Goal: Task Accomplishment & Management: Manage account settings

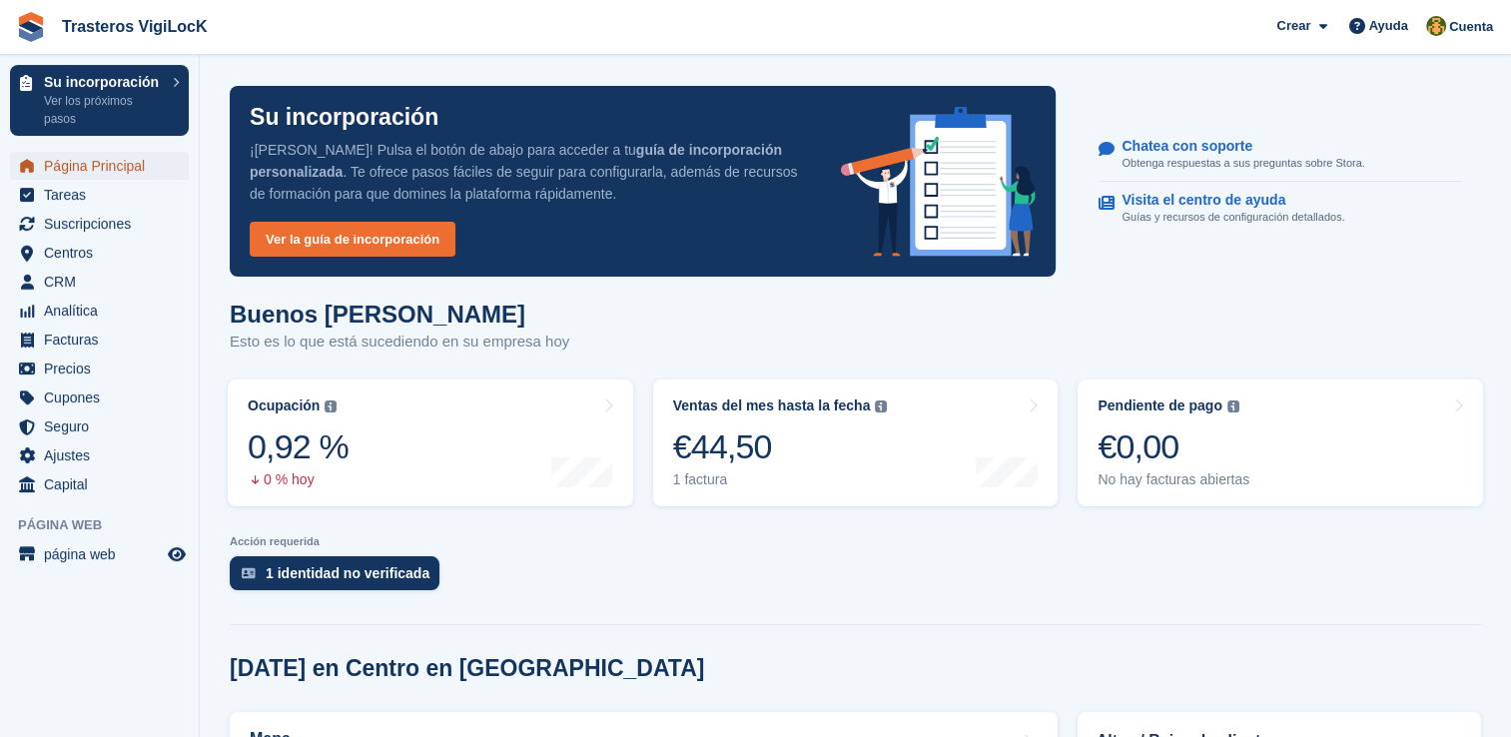
click at [79, 171] on span "Página Principal" at bounding box center [104, 166] width 120 height 28
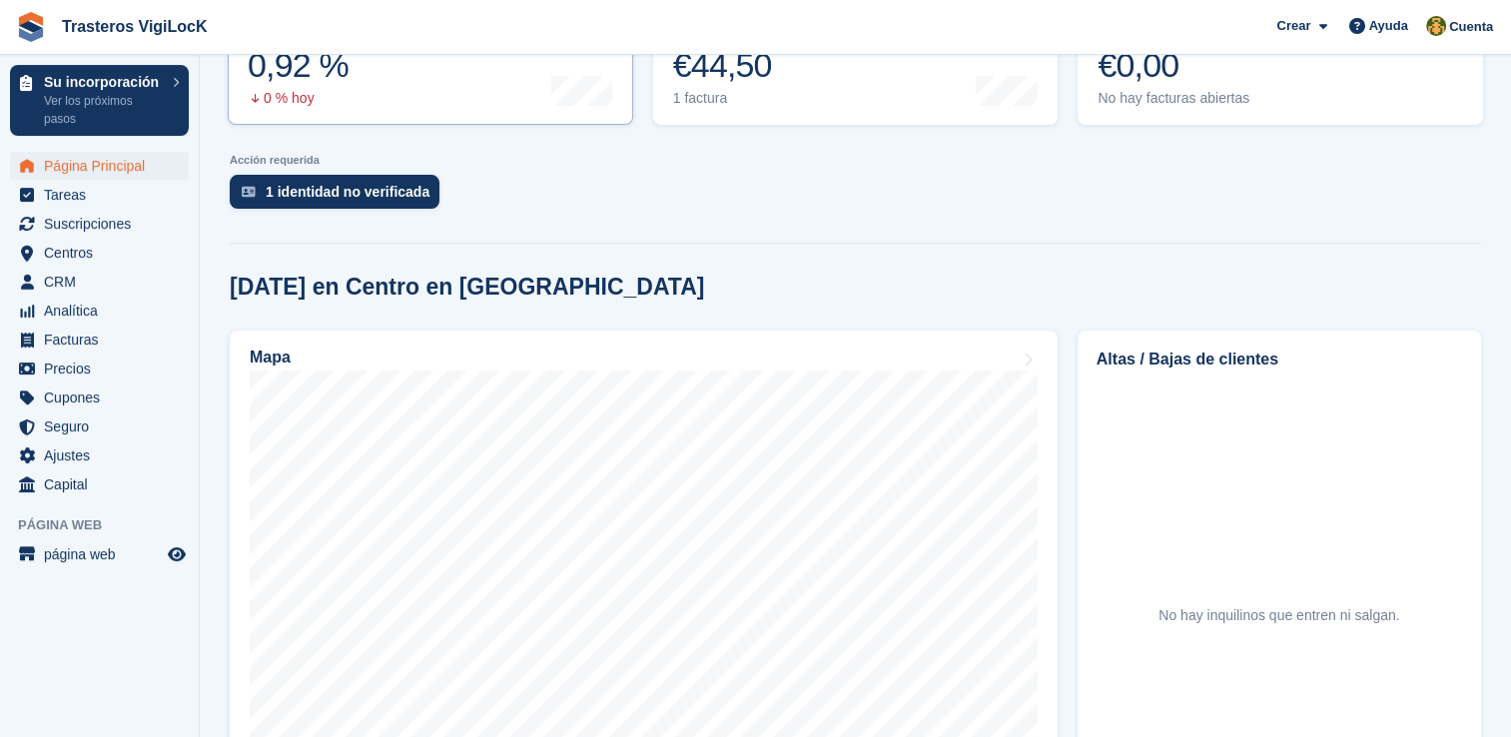
scroll to position [599, 0]
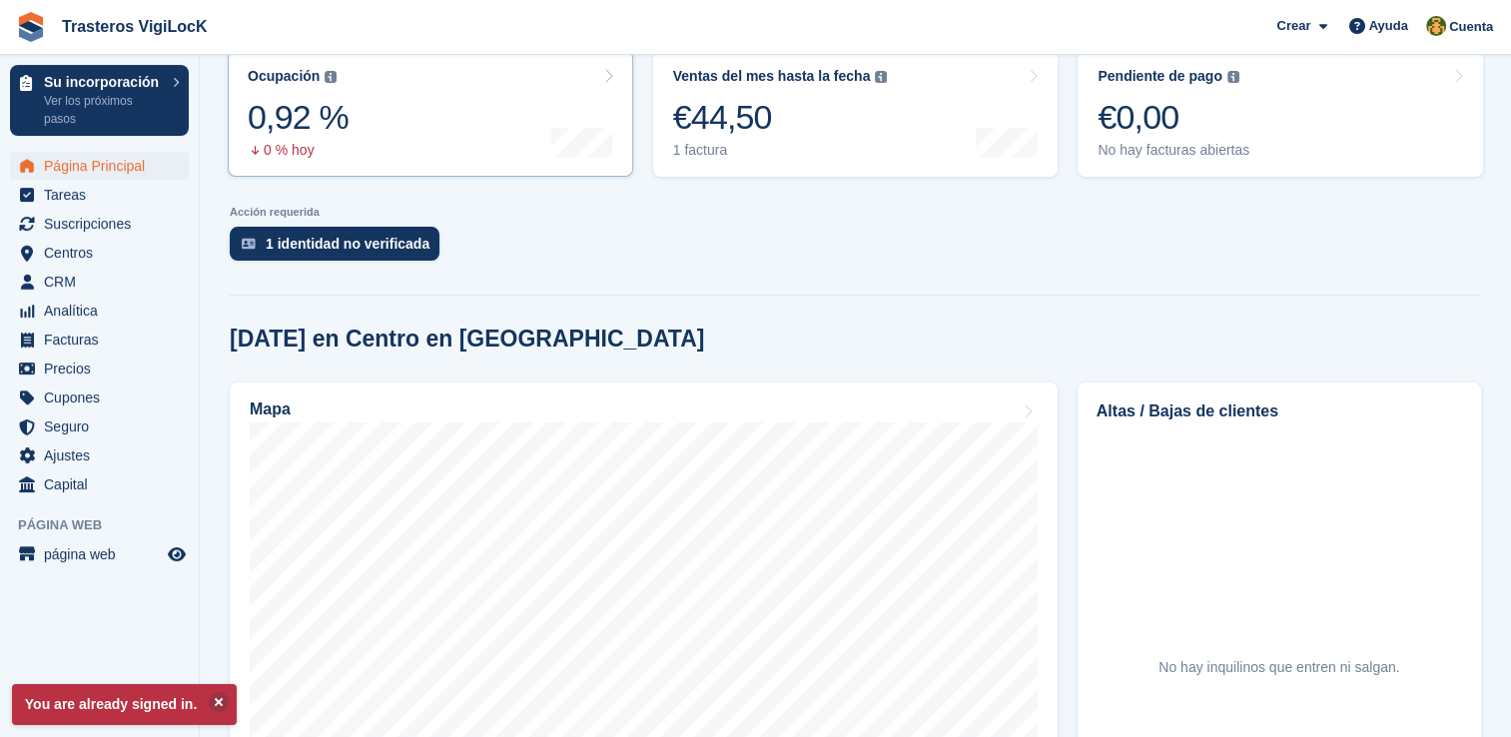
scroll to position [399, 0]
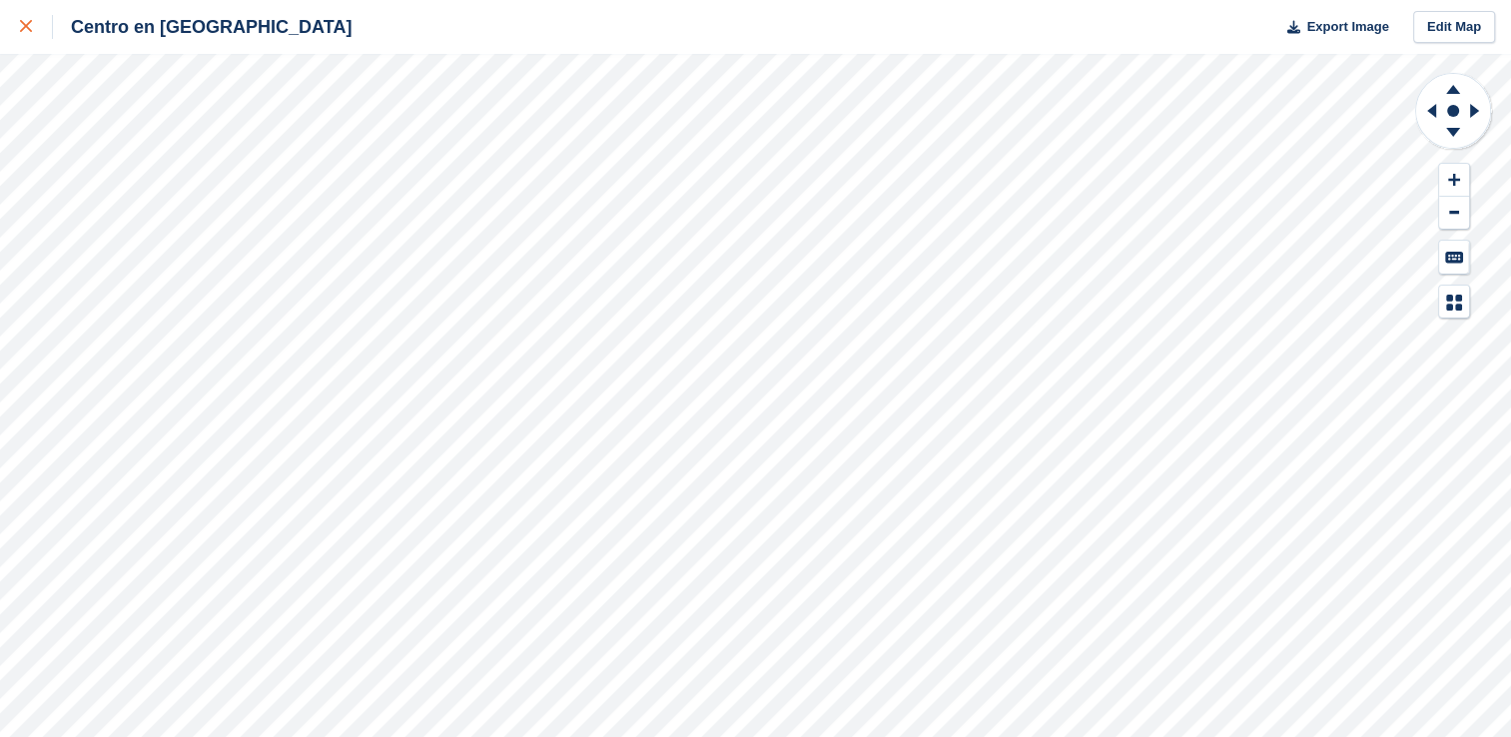
click at [22, 36] on div at bounding box center [36, 27] width 33 height 24
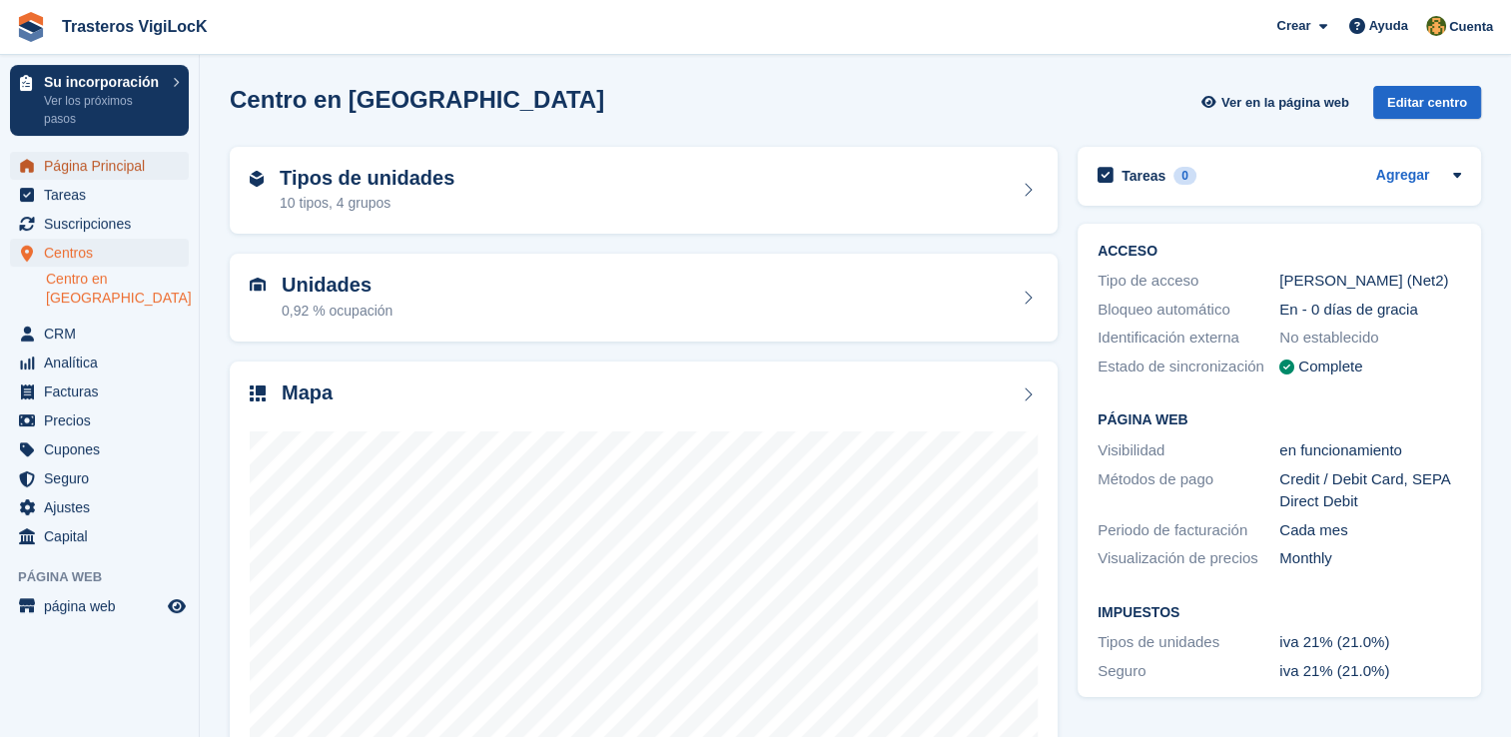
click at [118, 174] on span "Página Principal" at bounding box center [104, 166] width 120 height 28
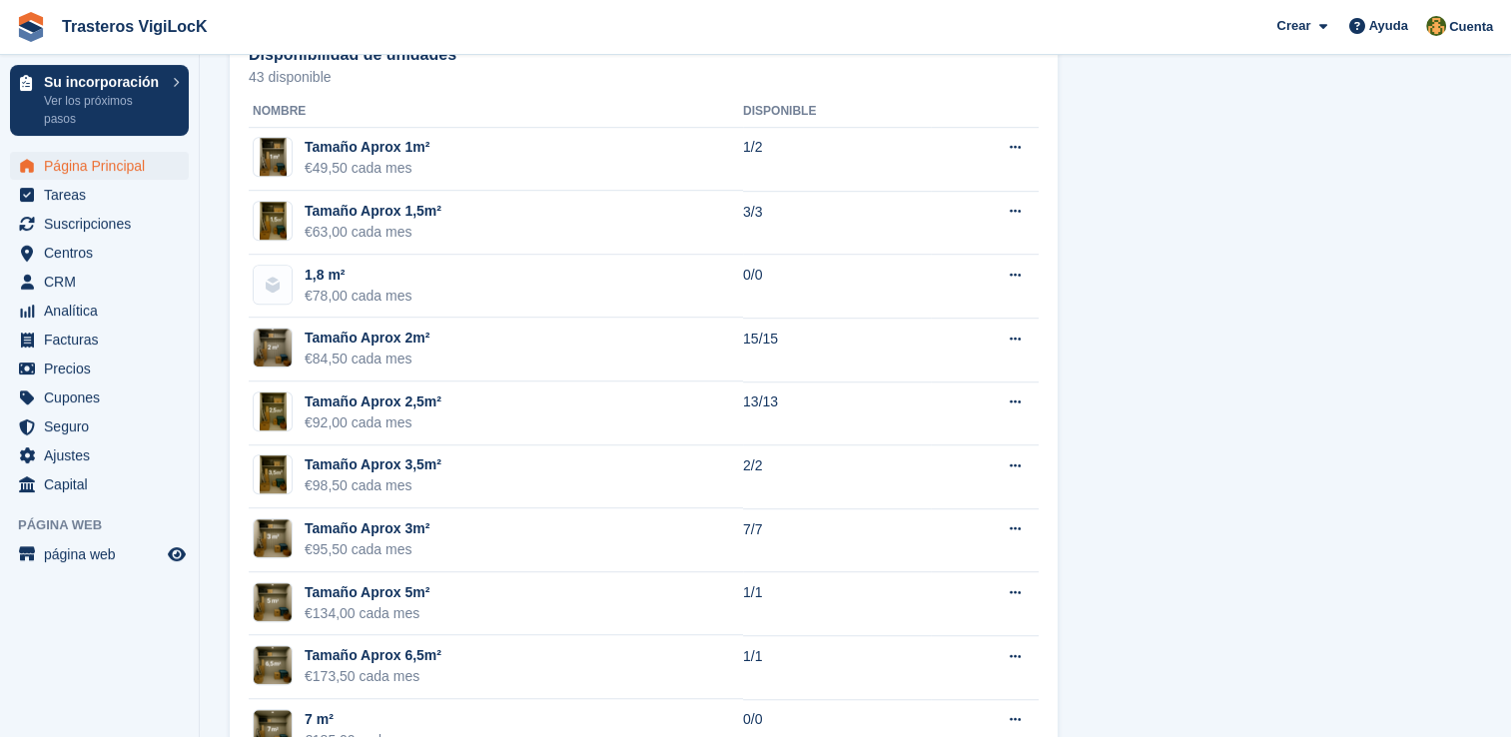
scroll to position [1289, 0]
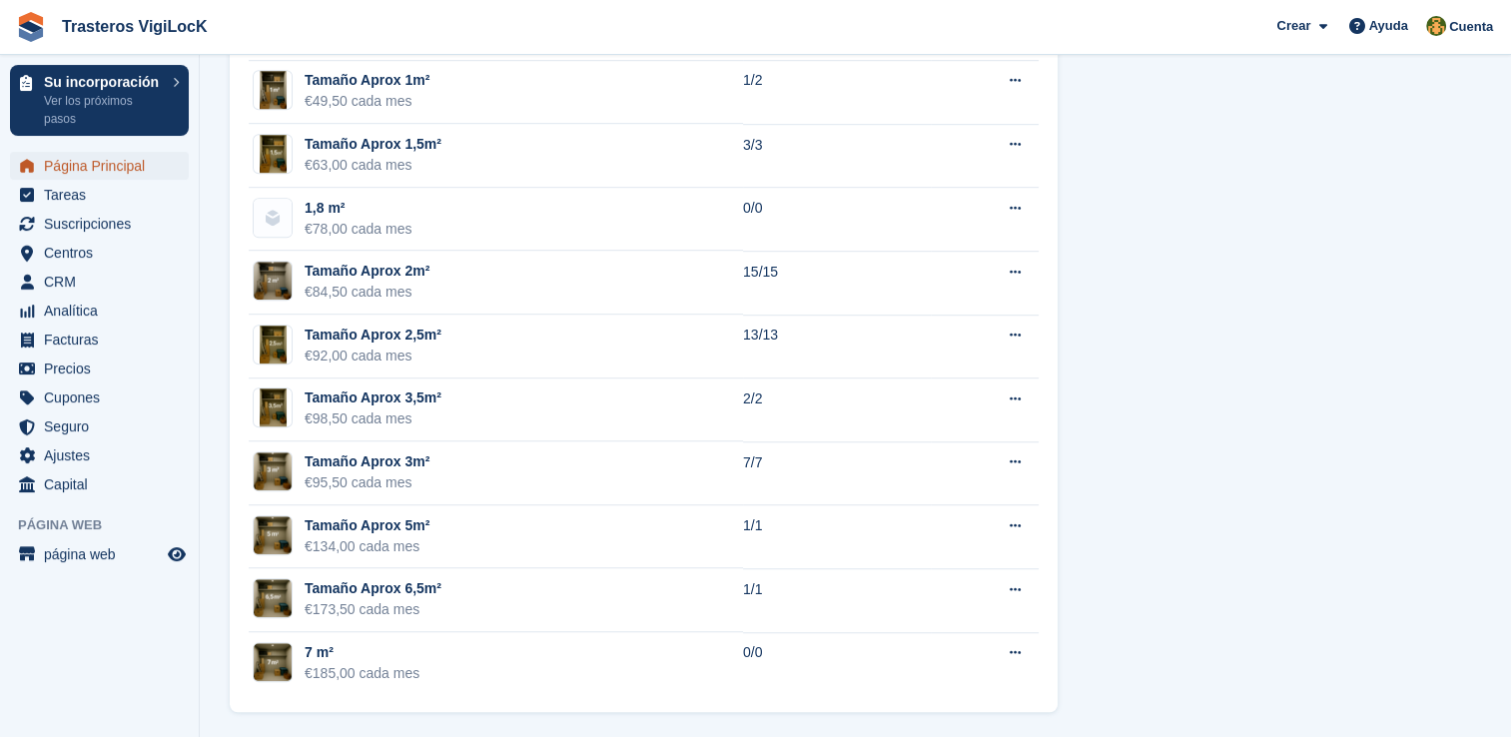
click at [160, 166] on span "Página Principal" at bounding box center [104, 166] width 120 height 28
click at [137, 172] on span "Página Principal" at bounding box center [104, 166] width 120 height 28
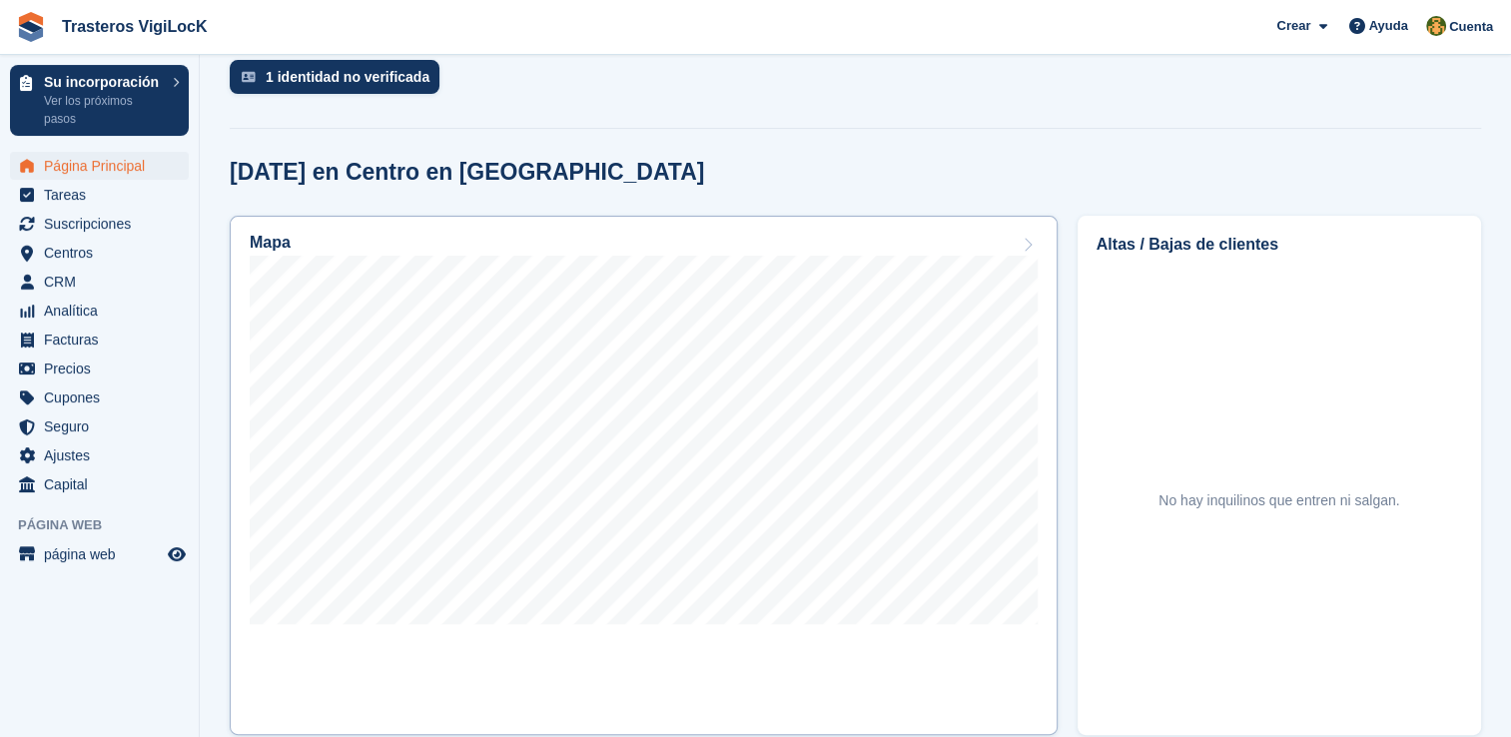
scroll to position [499, 0]
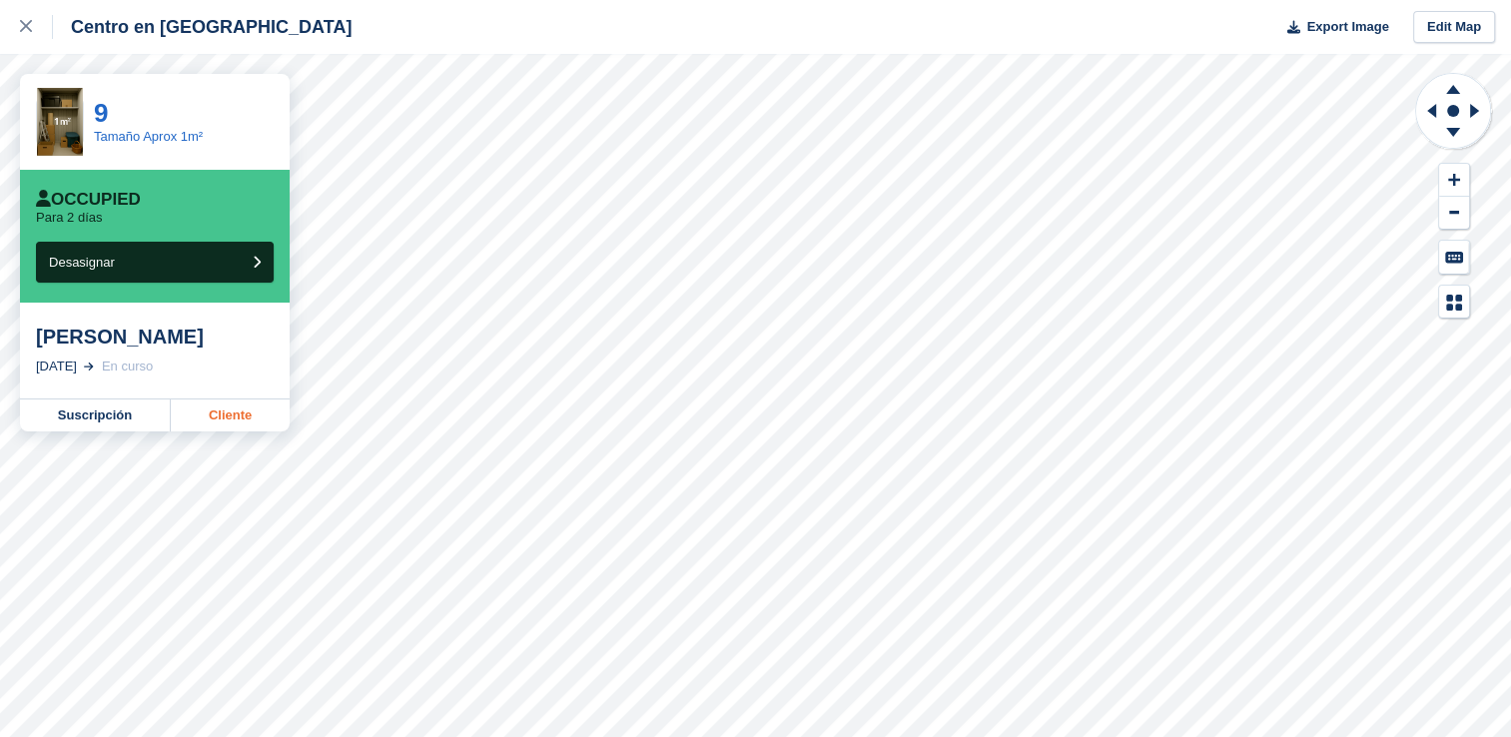
click at [216, 425] on link "Cliente" at bounding box center [230, 415] width 119 height 32
click at [104, 422] on link "Suscripción" at bounding box center [95, 415] width 151 height 32
click at [12, 26] on link at bounding box center [26, 27] width 53 height 54
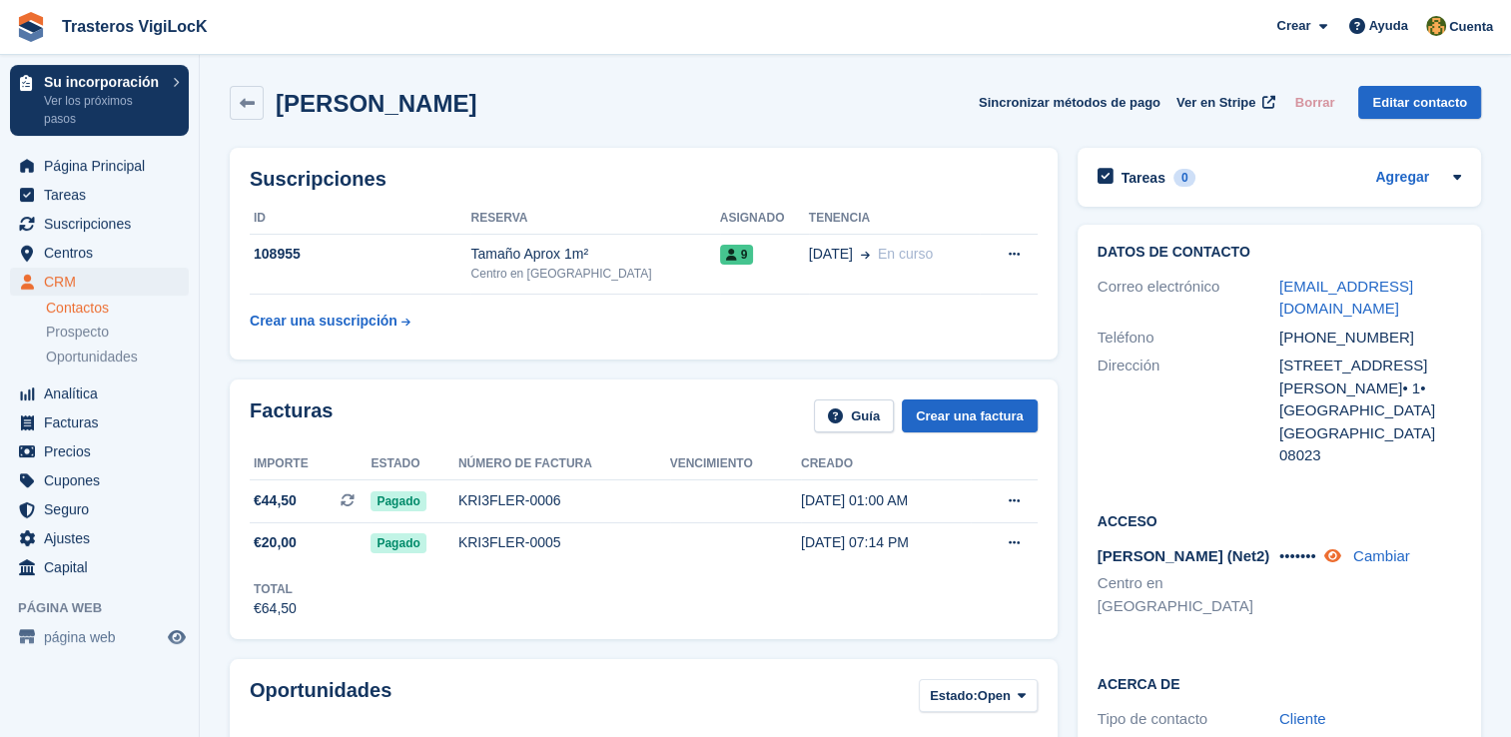
click at [1335, 548] on icon at bounding box center [1332, 555] width 17 height 15
click at [1335, 548] on icon at bounding box center [1329, 555] width 19 height 15
click at [720, 247] on span "9" at bounding box center [737, 255] width 34 height 20
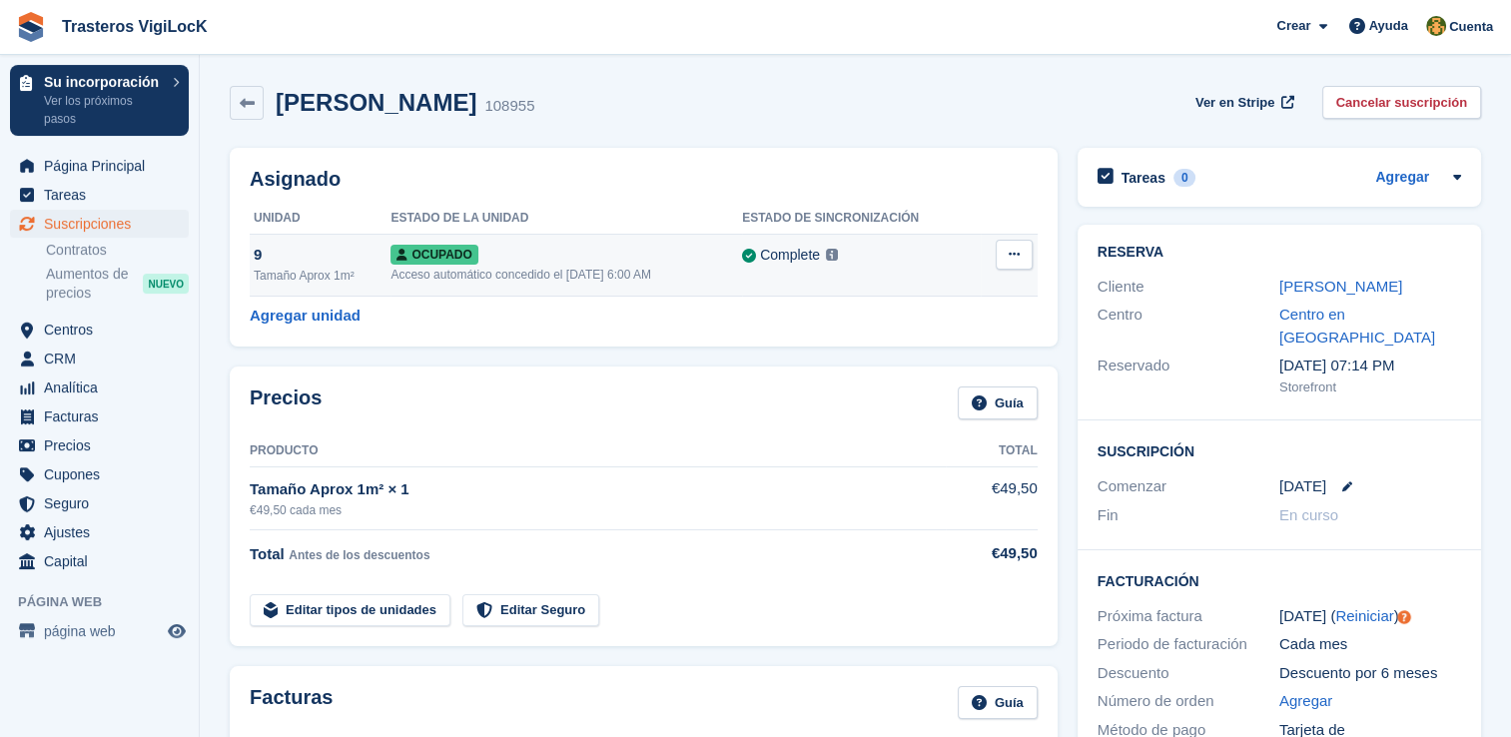
click at [763, 276] on td "Complete Última sincronización en [DATE] 9:10 AM Aprende más →" at bounding box center [861, 265] width 239 height 62
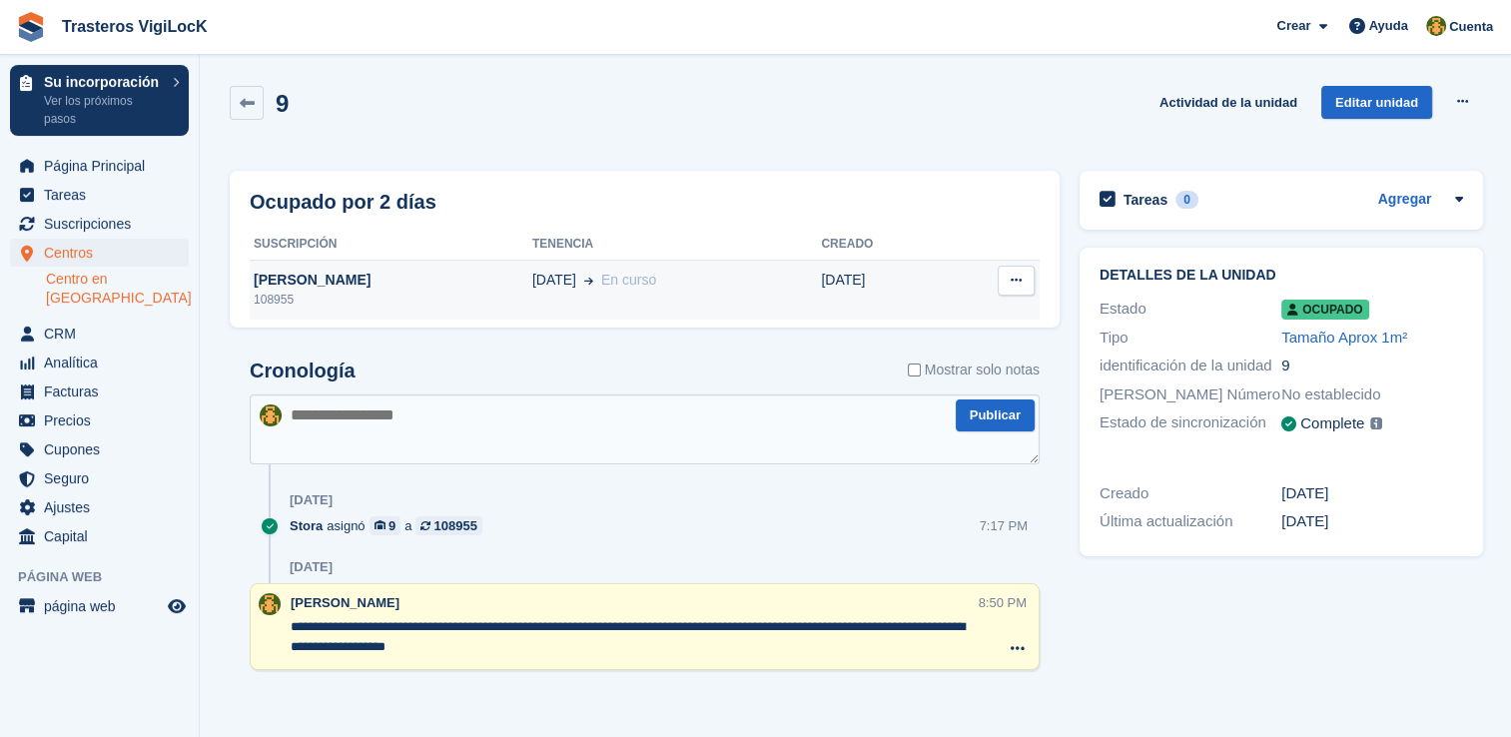
click at [602, 300] on td "22 Sep En curso" at bounding box center [676, 290] width 289 height 60
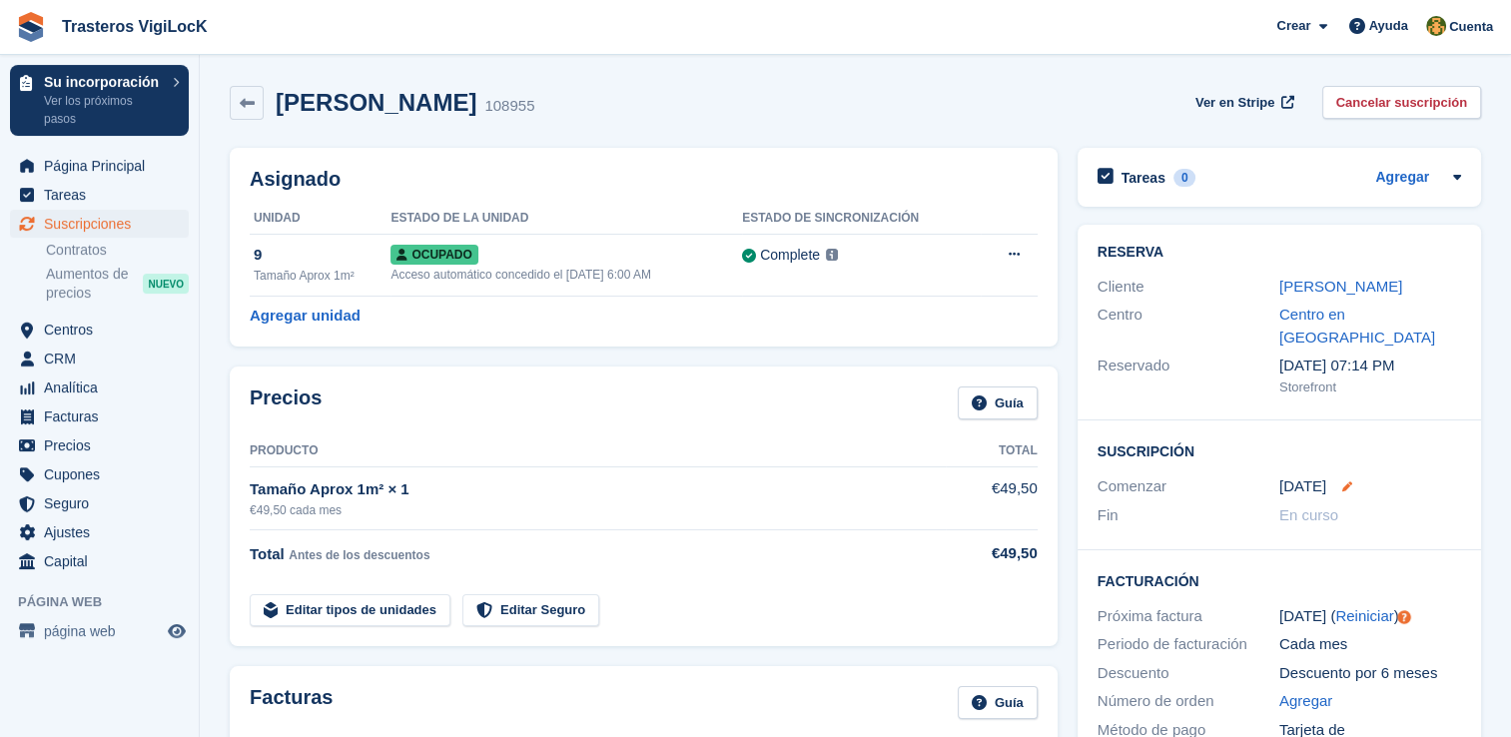
click at [1346, 481] on icon at bounding box center [1347, 486] width 10 height 10
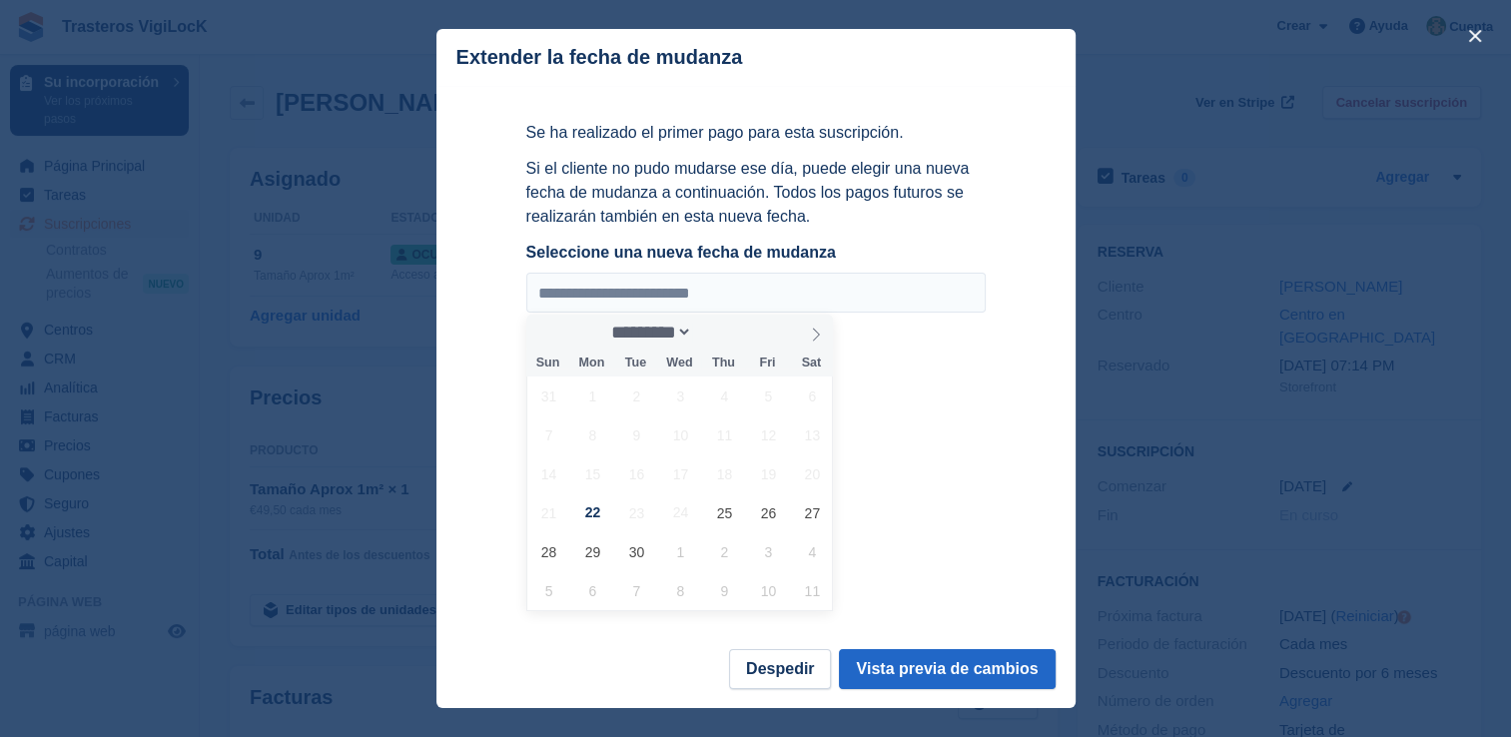
click at [1176, 500] on div at bounding box center [755, 368] width 1511 height 737
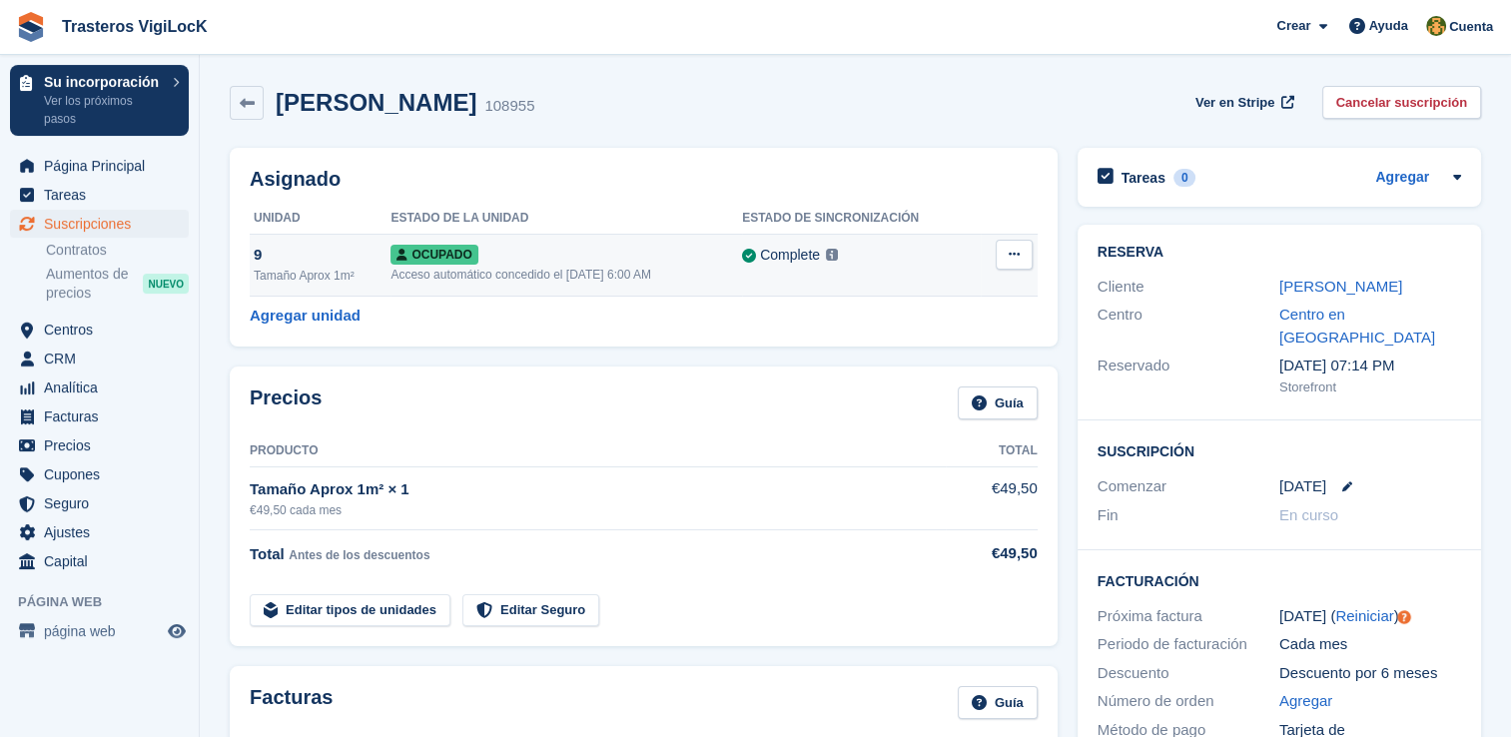
click at [1016, 258] on icon at bounding box center [1014, 254] width 11 height 13
click at [519, 329] on div "Asignado Unidad Estado de la unidad Estado de sincronización 9 Tamaño Aprox 1m²…" at bounding box center [644, 247] width 828 height 199
click at [1018, 248] on button at bounding box center [1014, 255] width 37 height 30
click at [367, 257] on div "9" at bounding box center [322, 255] width 137 height 23
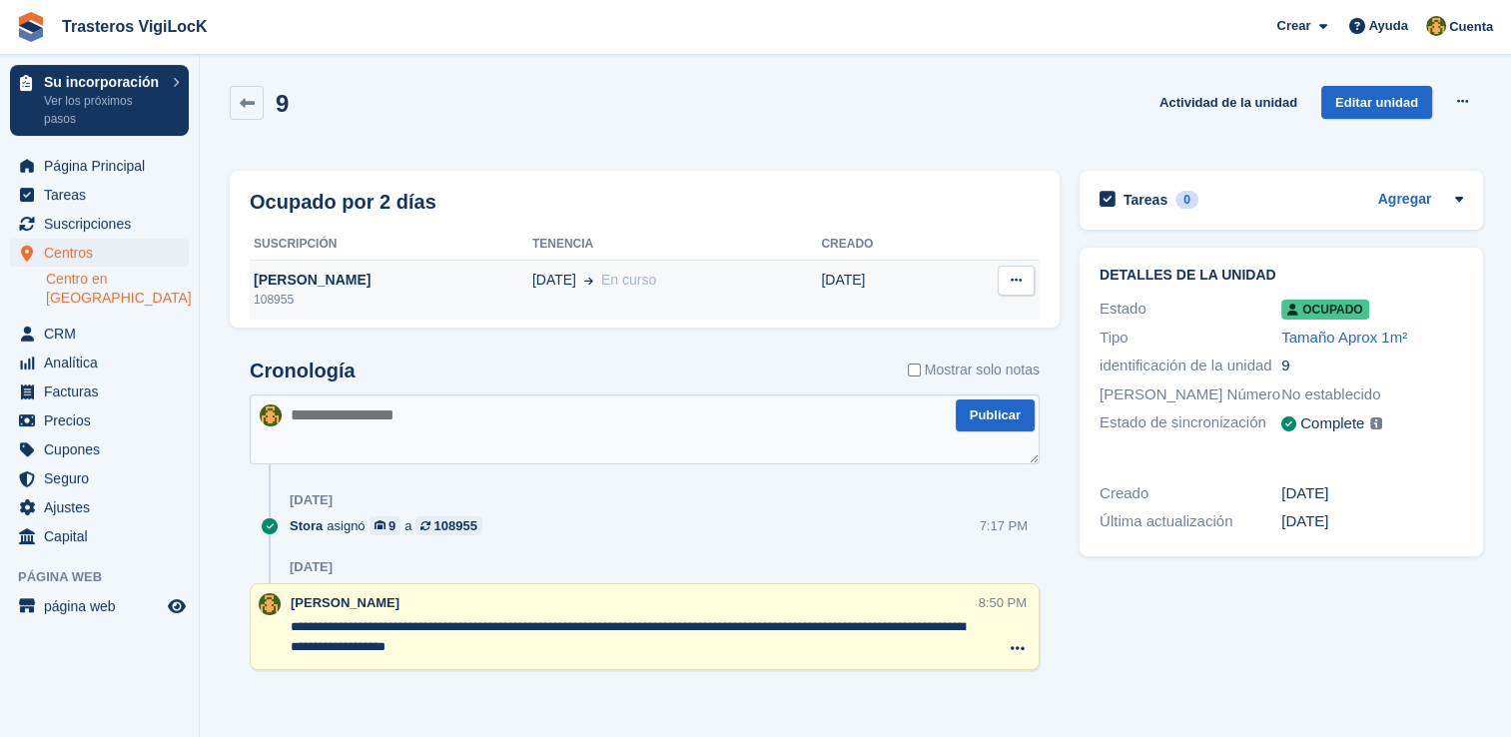
click at [998, 275] on button at bounding box center [1016, 281] width 37 height 30
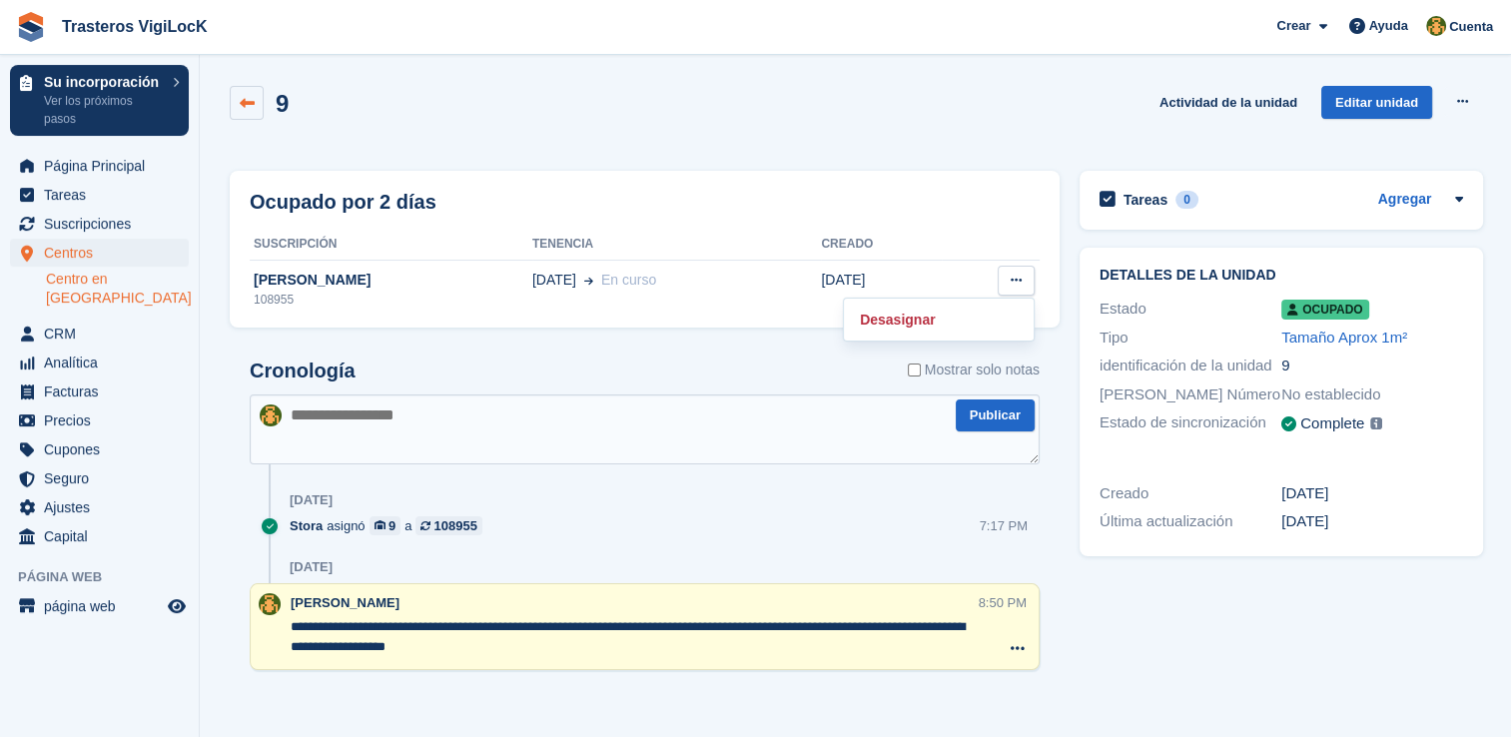
click at [245, 99] on icon at bounding box center [247, 103] width 15 height 15
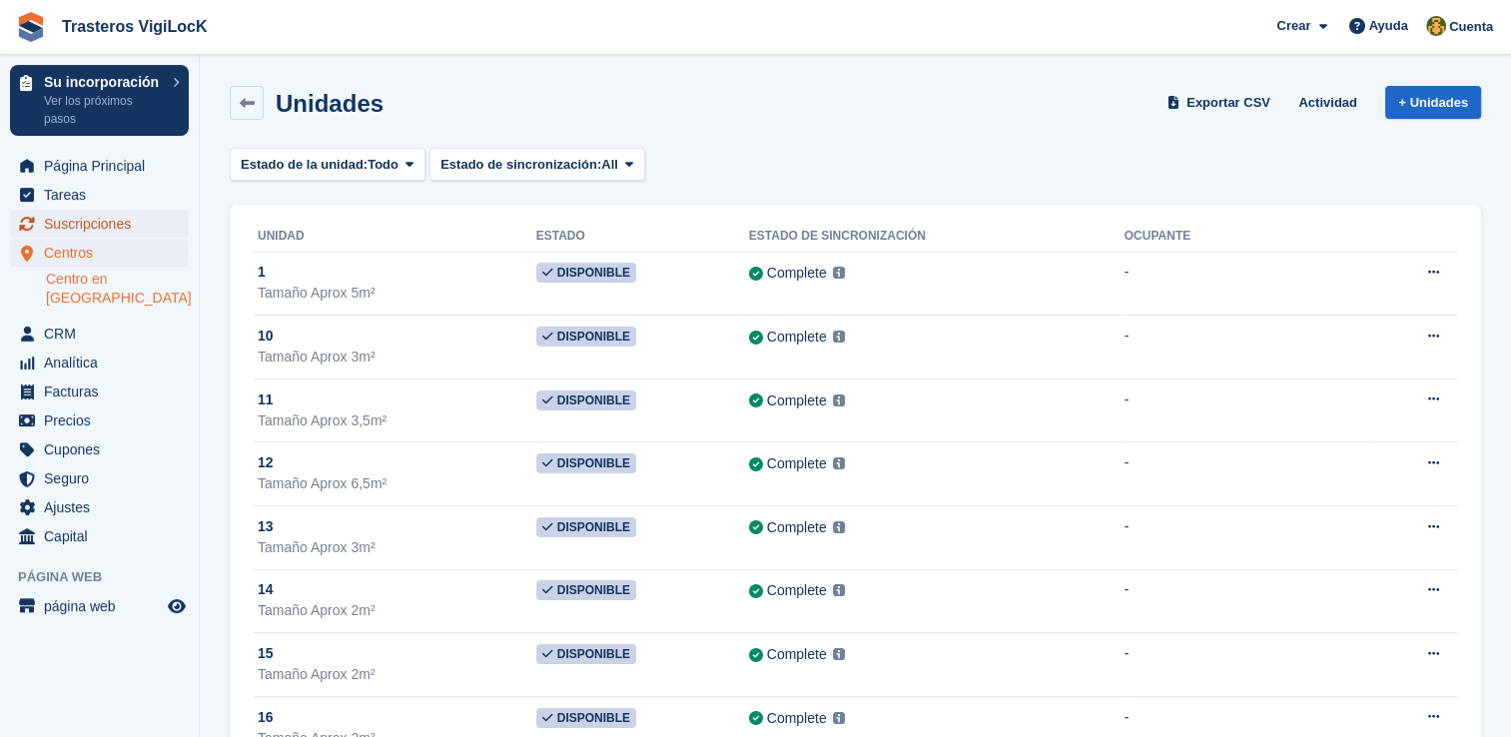
click at [92, 214] on span "Suscripciones" at bounding box center [104, 224] width 120 height 28
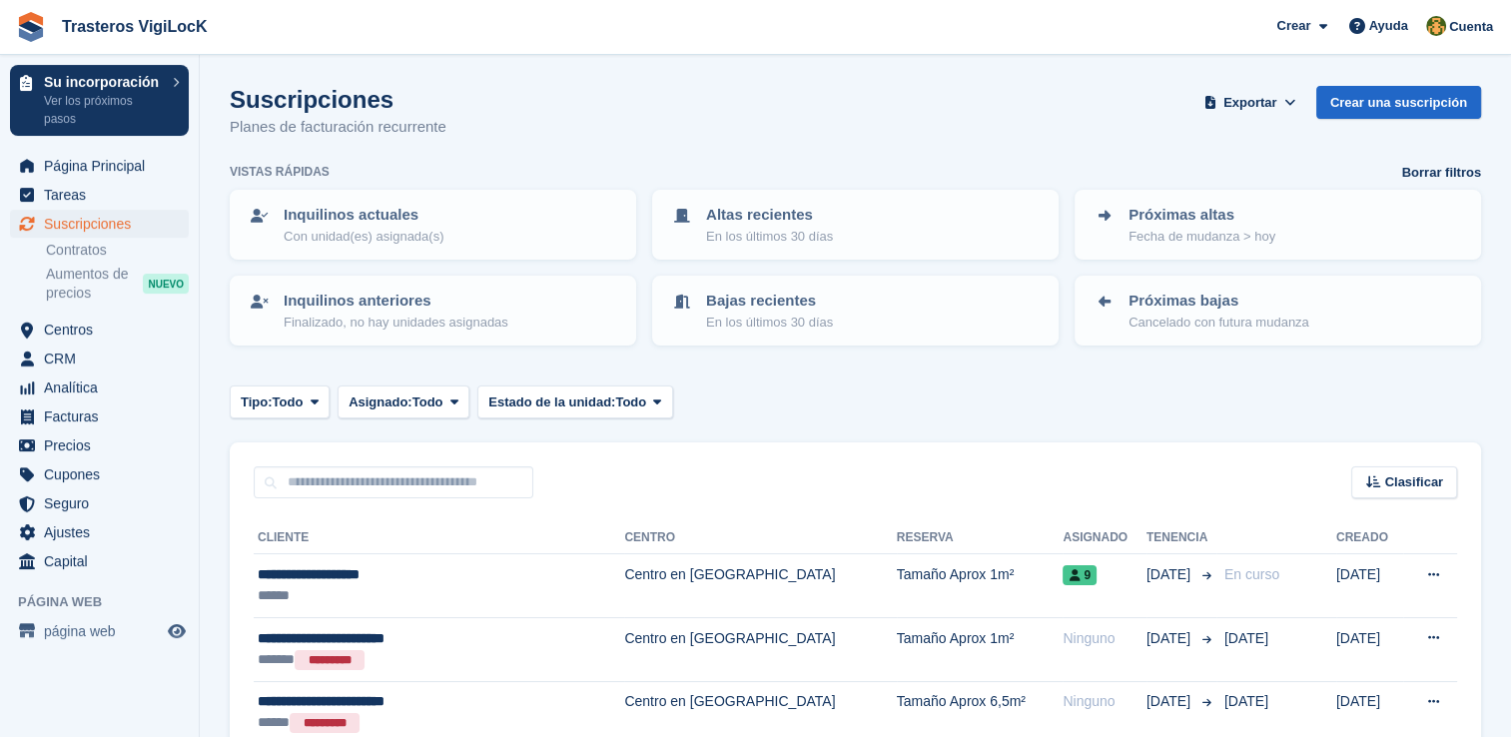
scroll to position [105, 0]
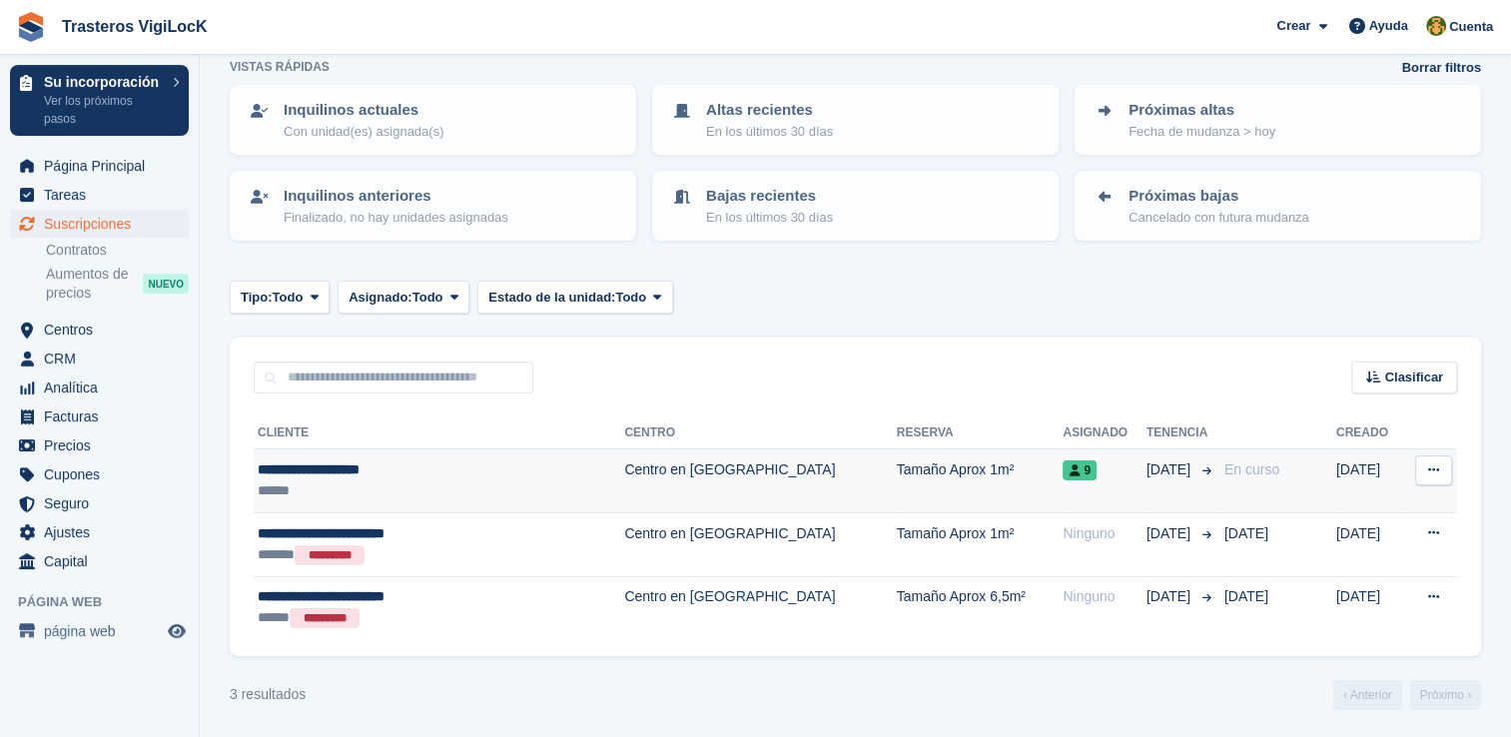
click at [364, 471] on div "**********" at bounding box center [400, 469] width 284 height 21
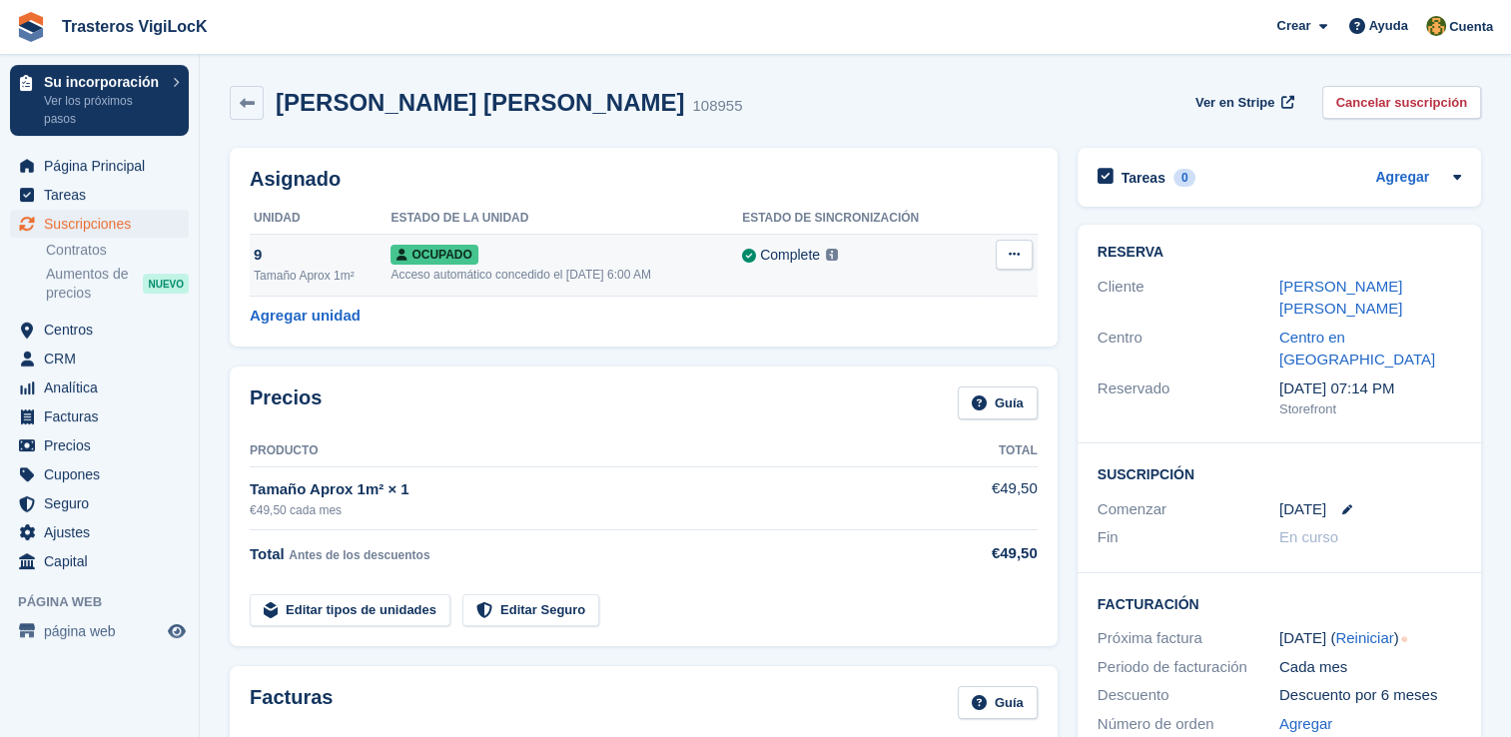
click at [1017, 252] on icon at bounding box center [1014, 254] width 11 height 13
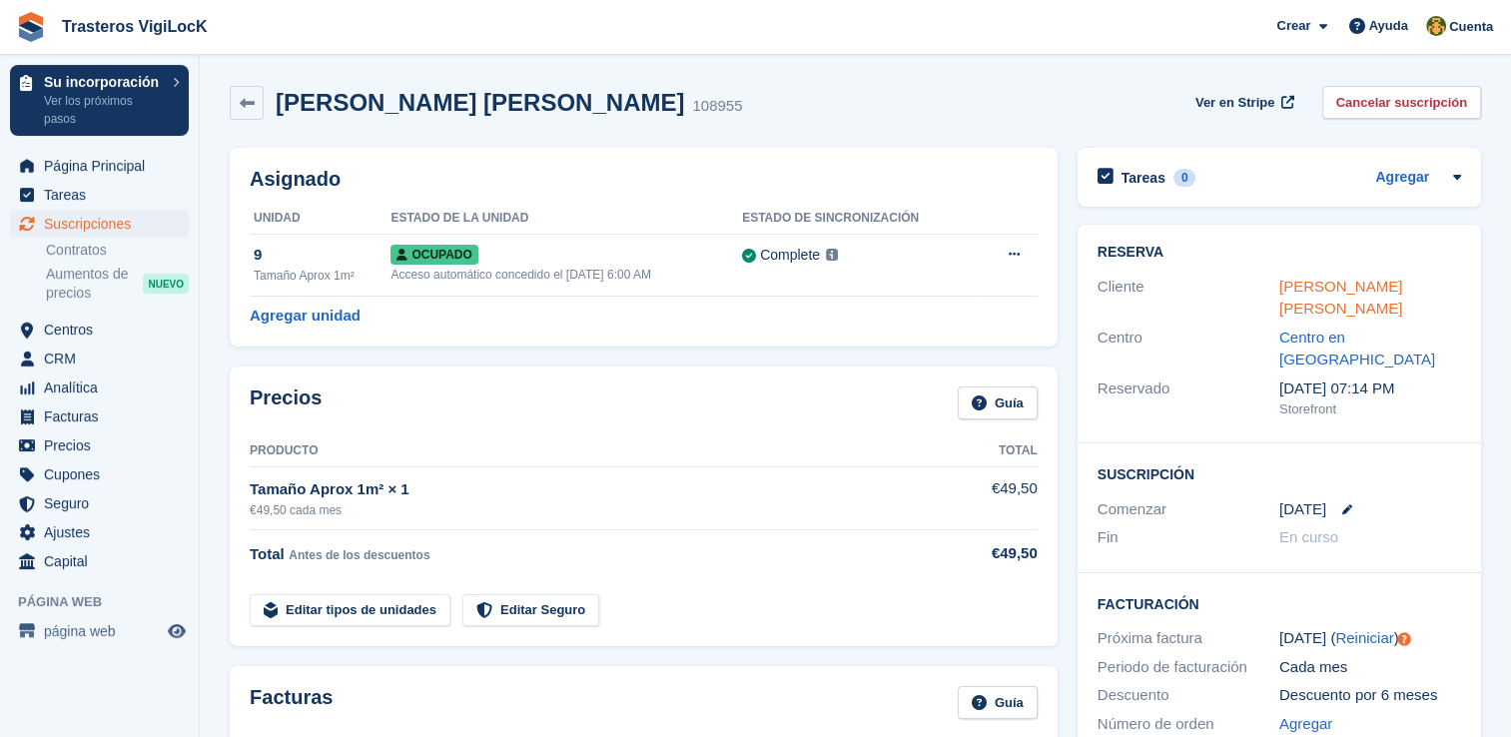
click at [1358, 282] on link "[PERSON_NAME]" at bounding box center [1340, 298] width 123 height 40
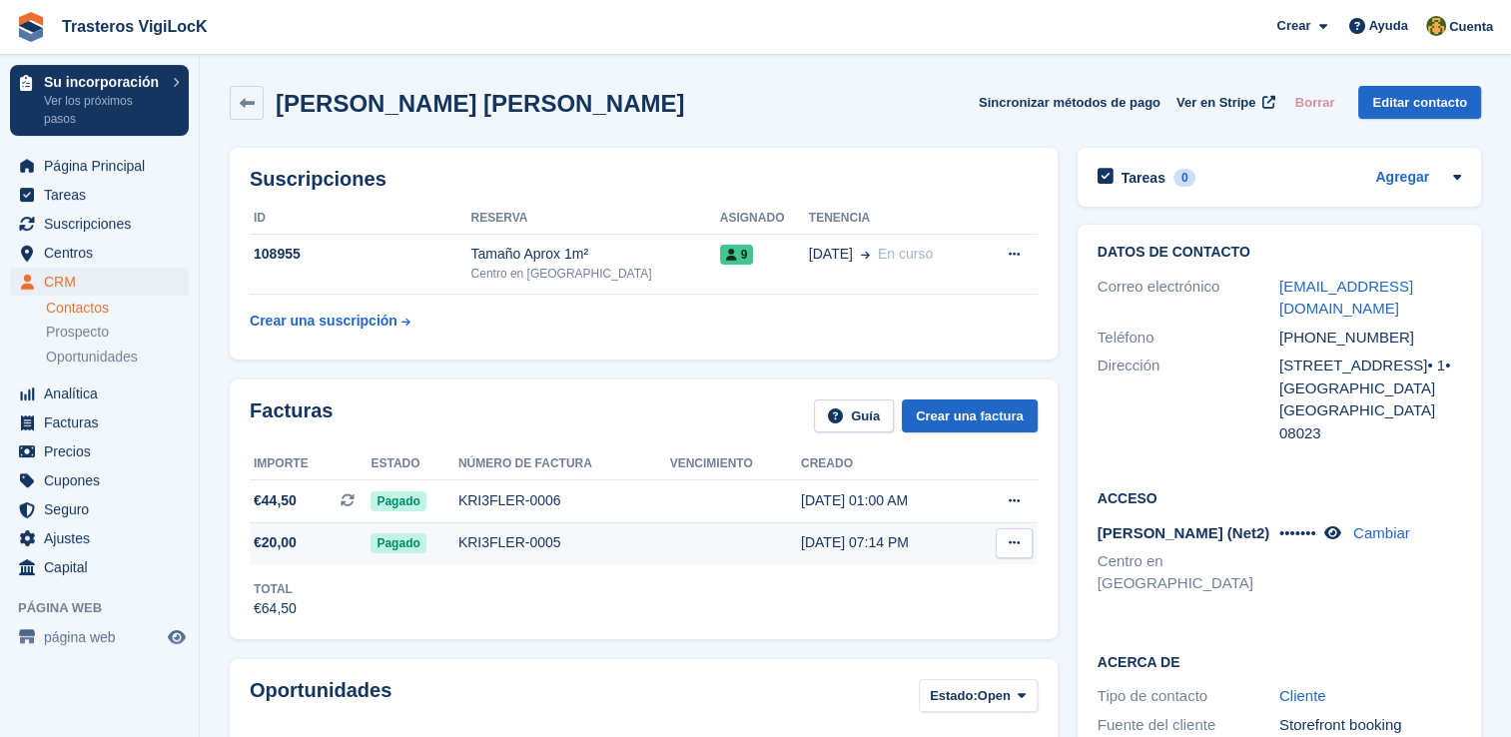
click at [1010, 550] on button at bounding box center [1014, 543] width 37 height 30
click at [1010, 549] on icon at bounding box center [1014, 542] width 11 height 13
click at [651, 536] on div "KRI3FLER-0005" at bounding box center [564, 542] width 212 height 21
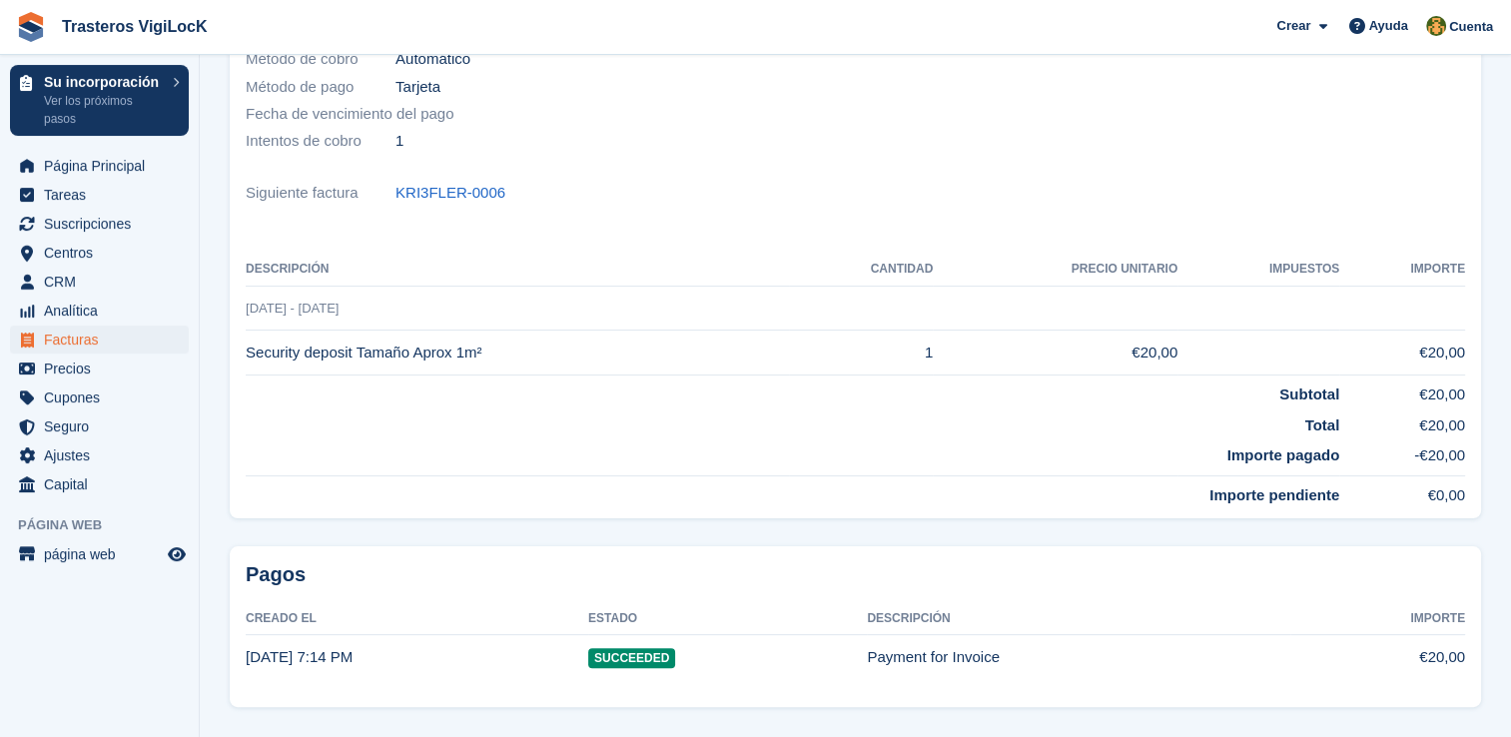
scroll to position [422, 0]
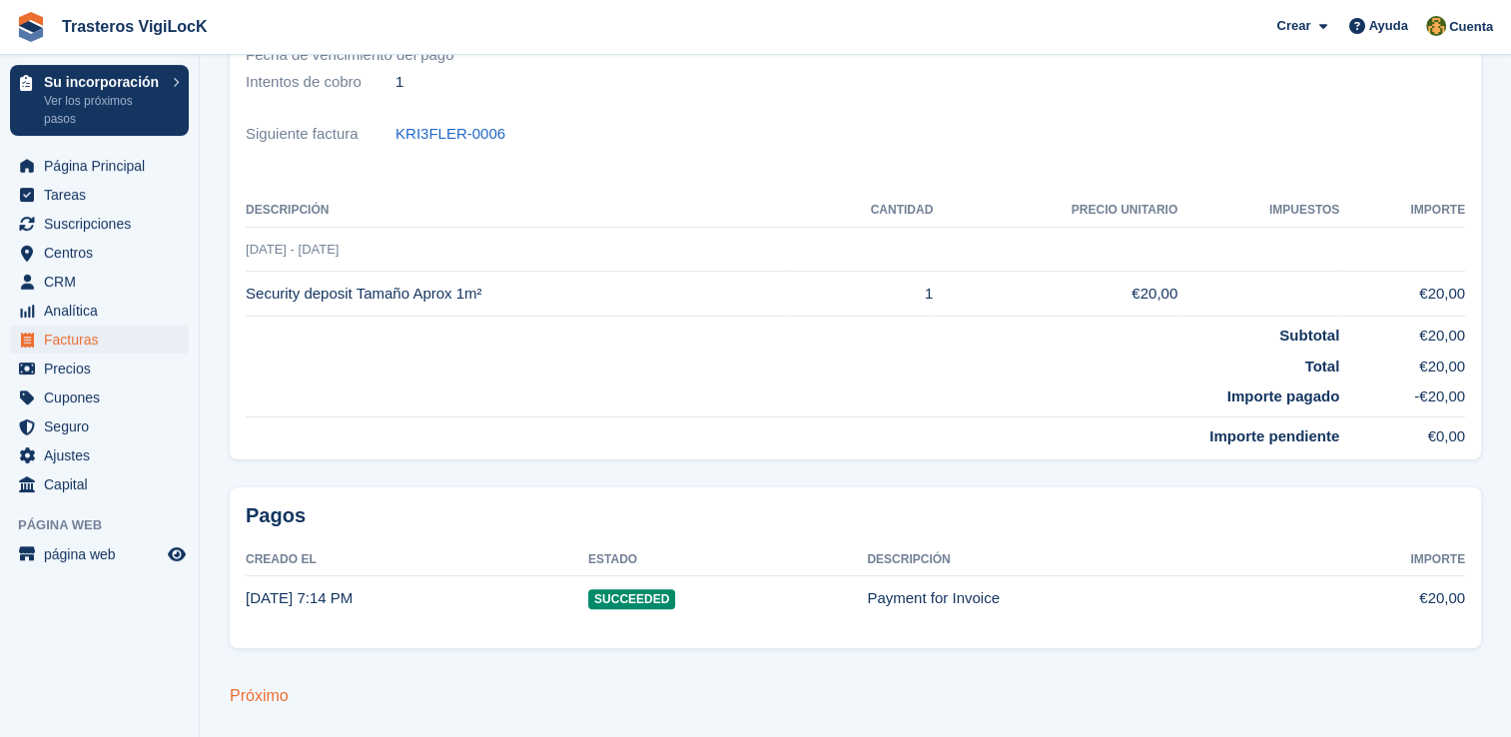
click at [283, 691] on link "Próximo" at bounding box center [259, 695] width 59 height 17
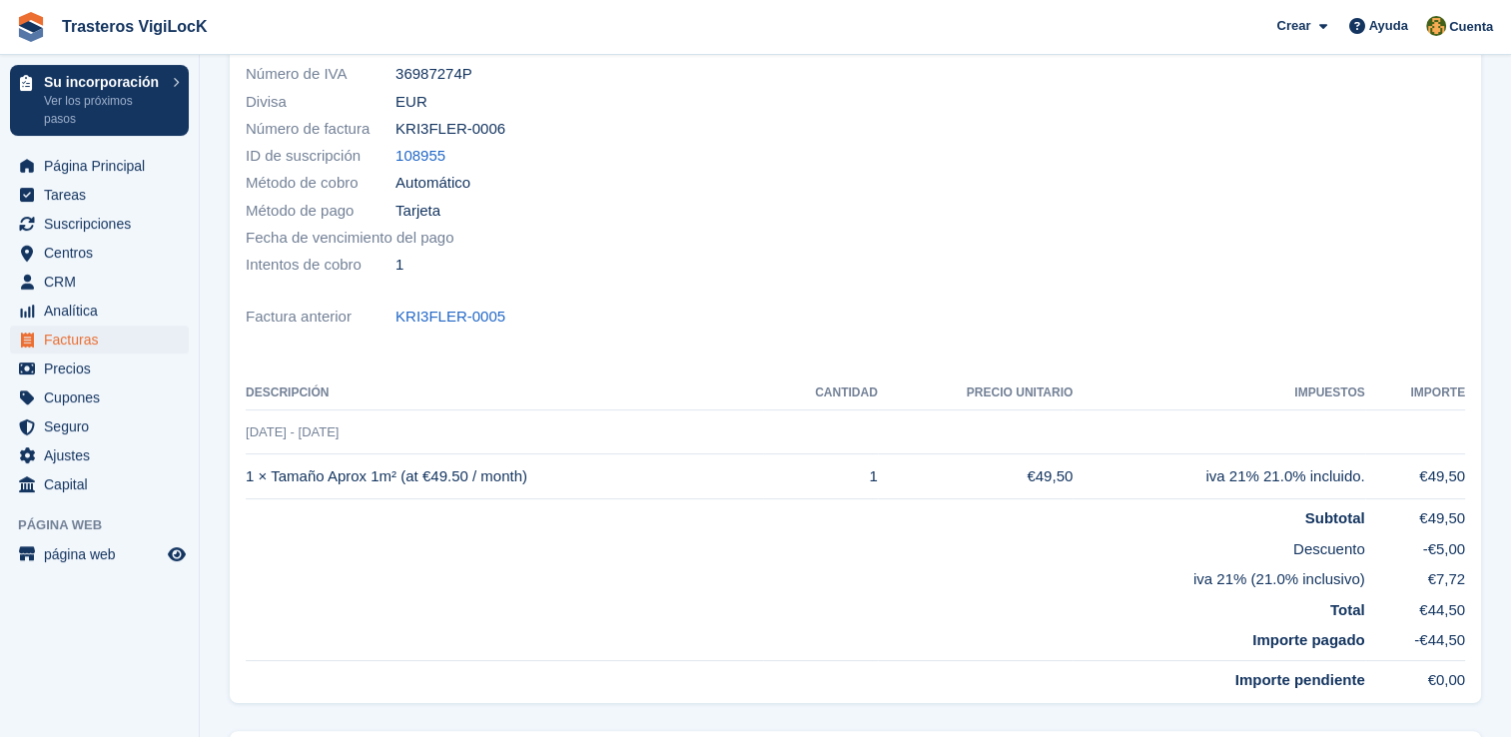
scroll to position [483, 0]
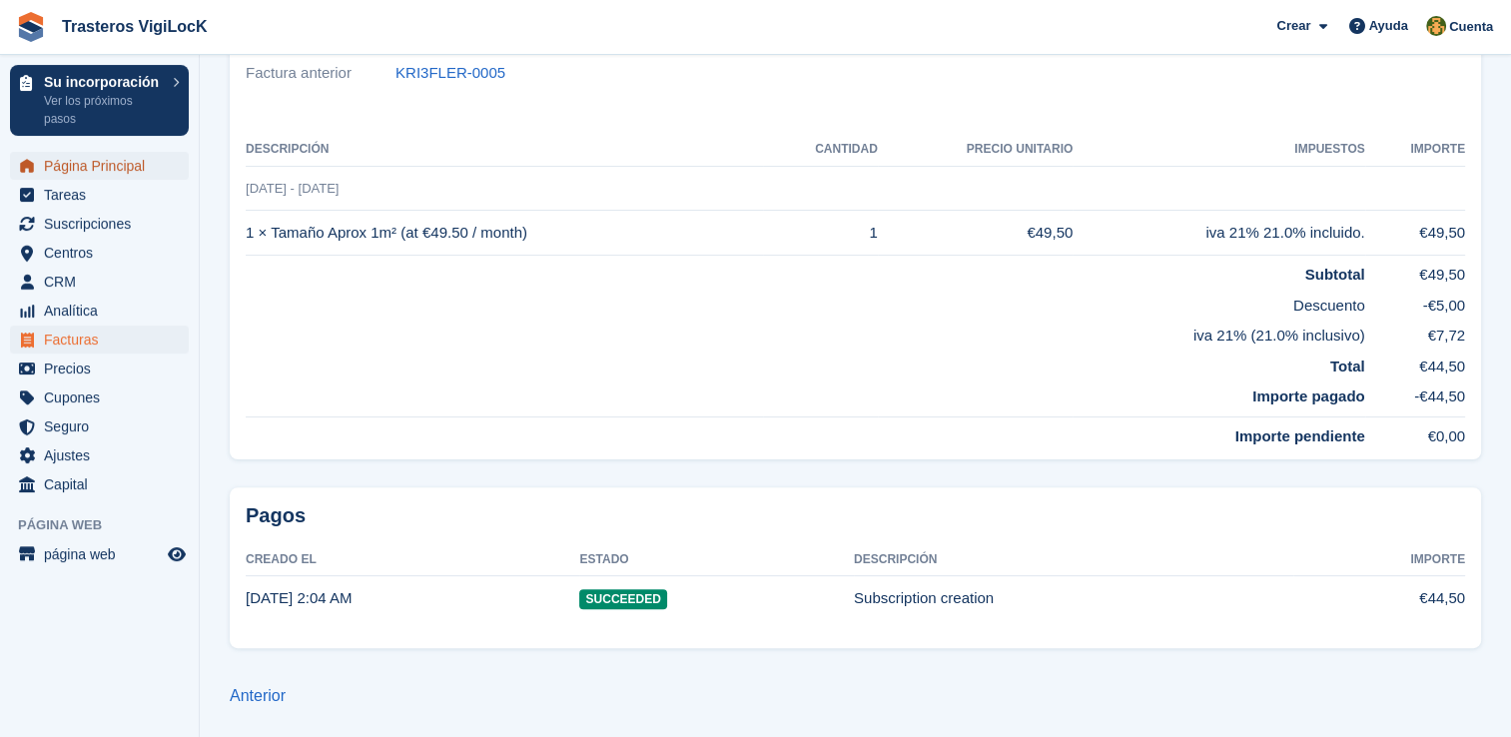
click at [113, 170] on span "Página Principal" at bounding box center [104, 166] width 120 height 28
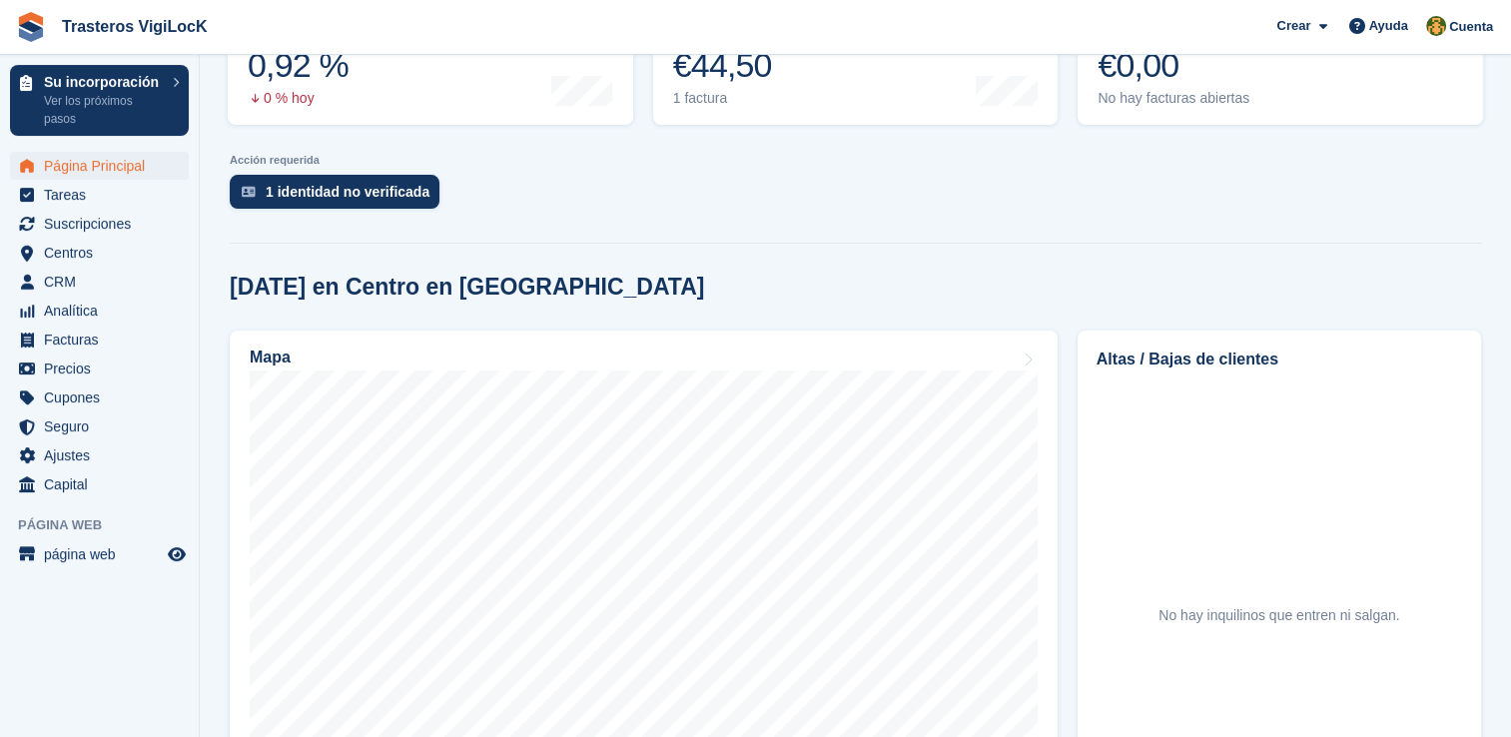
scroll to position [399, 0]
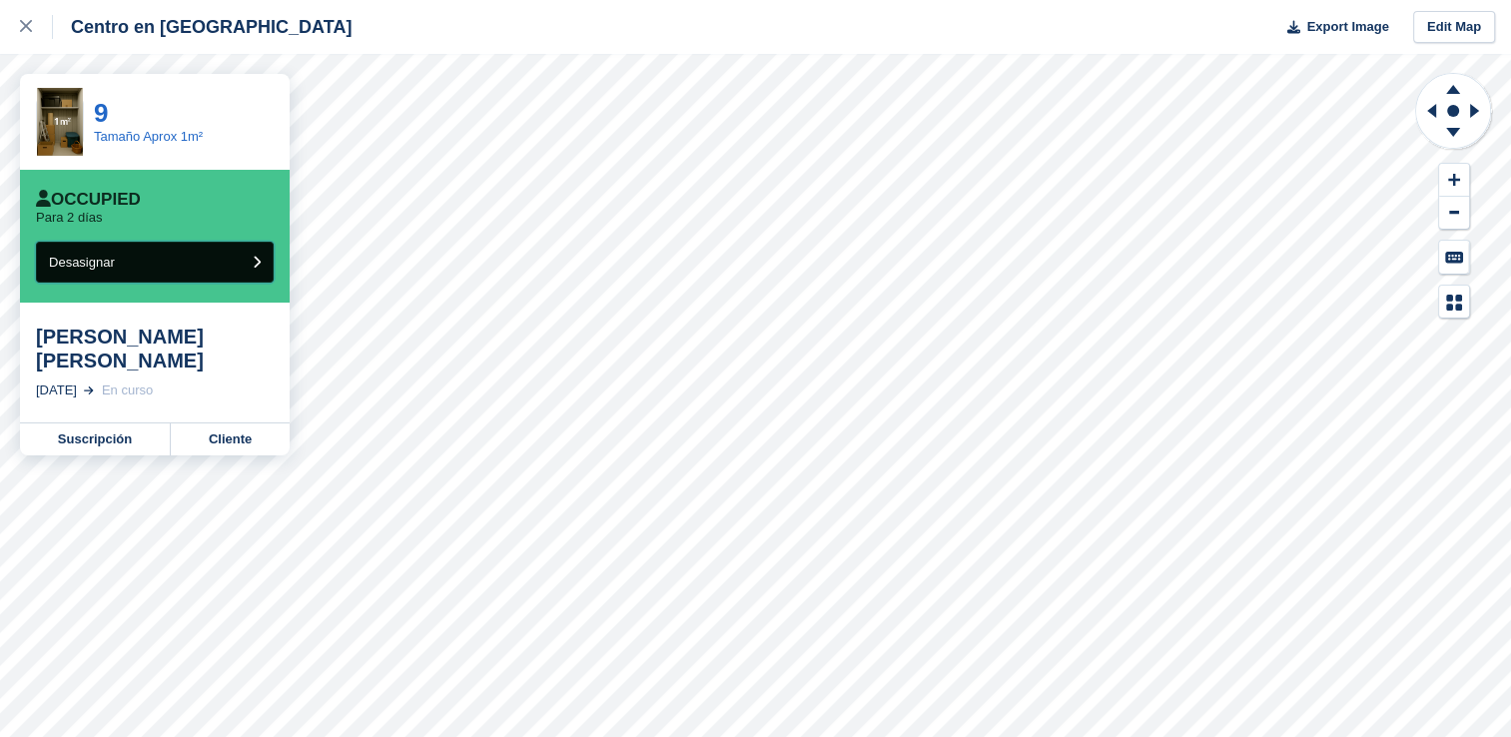
click at [259, 266] on icon "submit" at bounding box center [257, 262] width 8 height 13
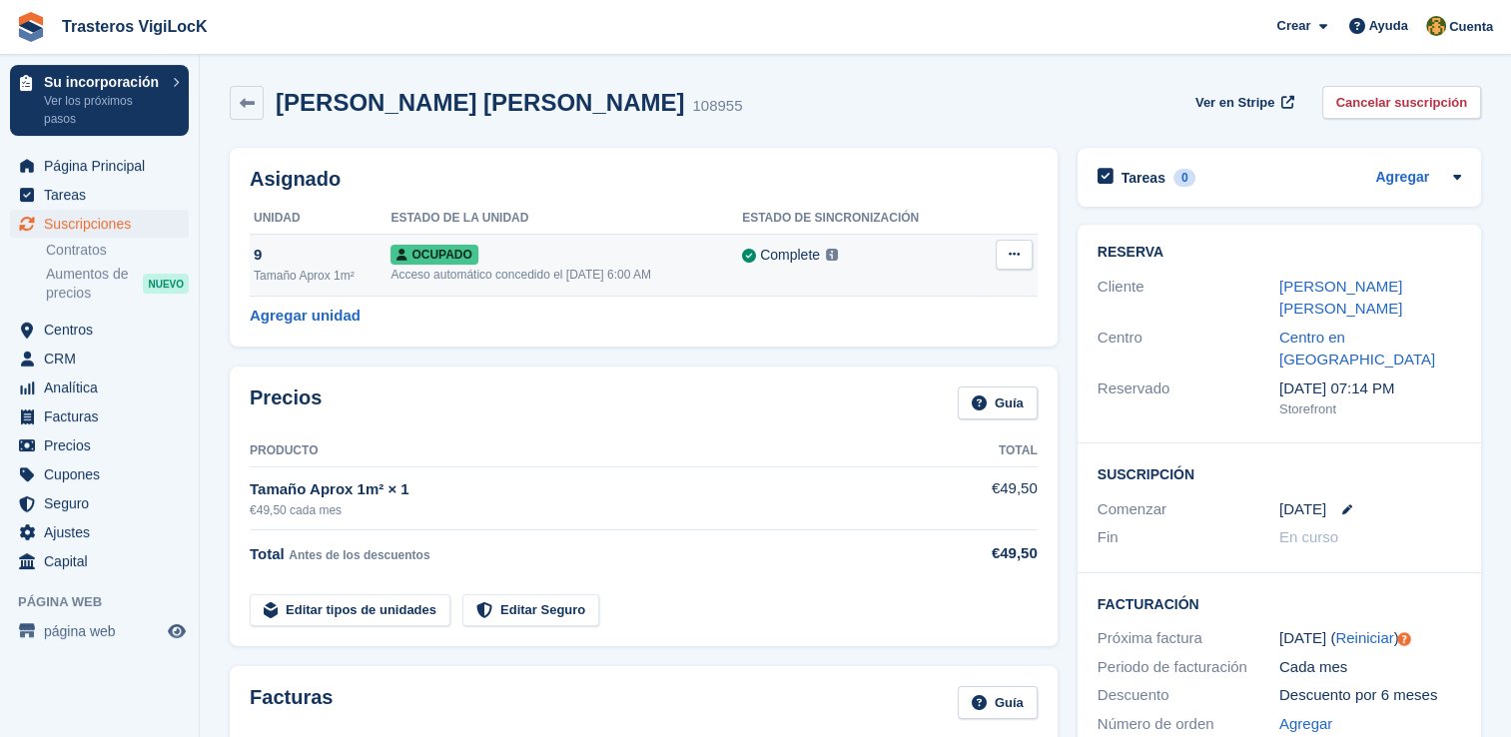
click at [1009, 258] on icon at bounding box center [1014, 254] width 11 height 13
click at [99, 225] on span "Suscripciones" at bounding box center [104, 224] width 120 height 28
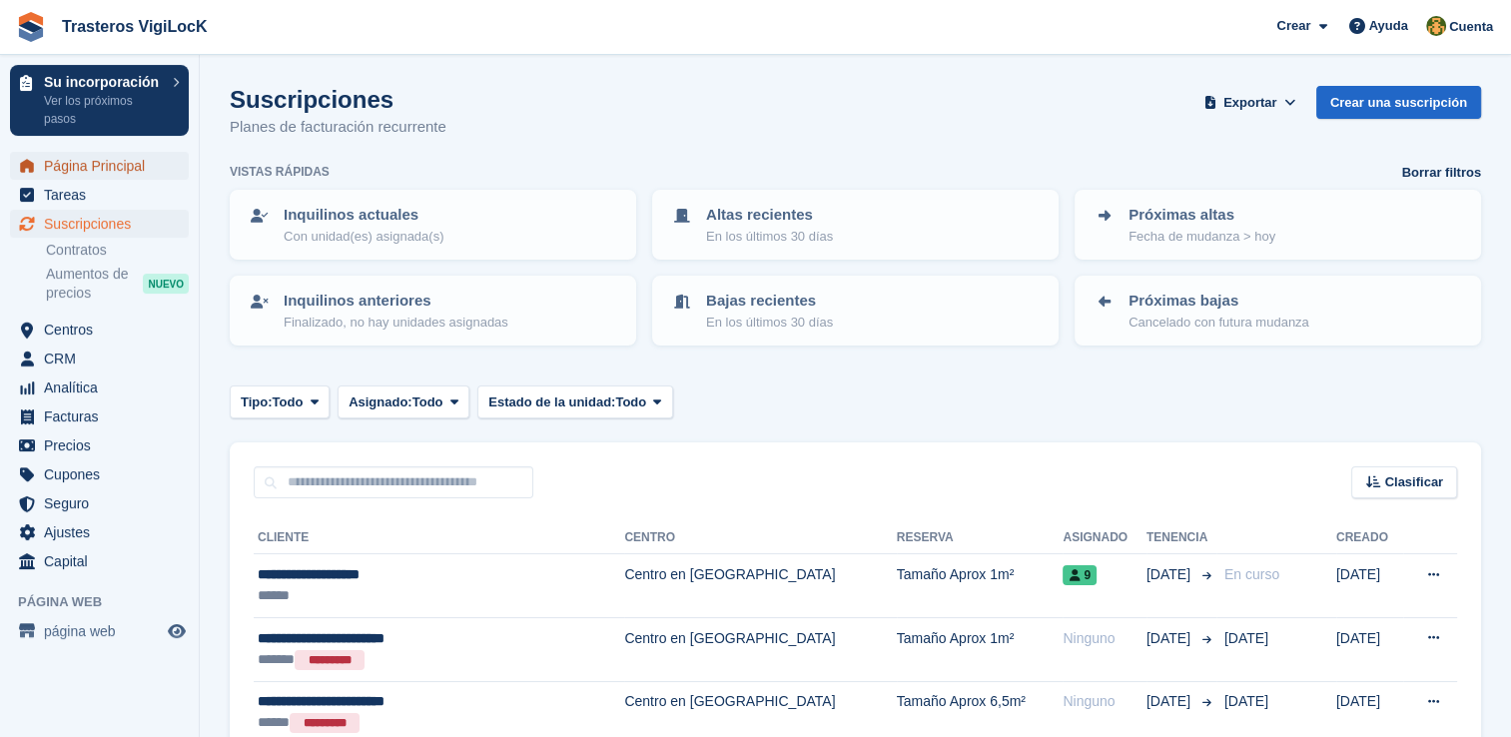
click at [78, 164] on span "Página Principal" at bounding box center [104, 166] width 120 height 28
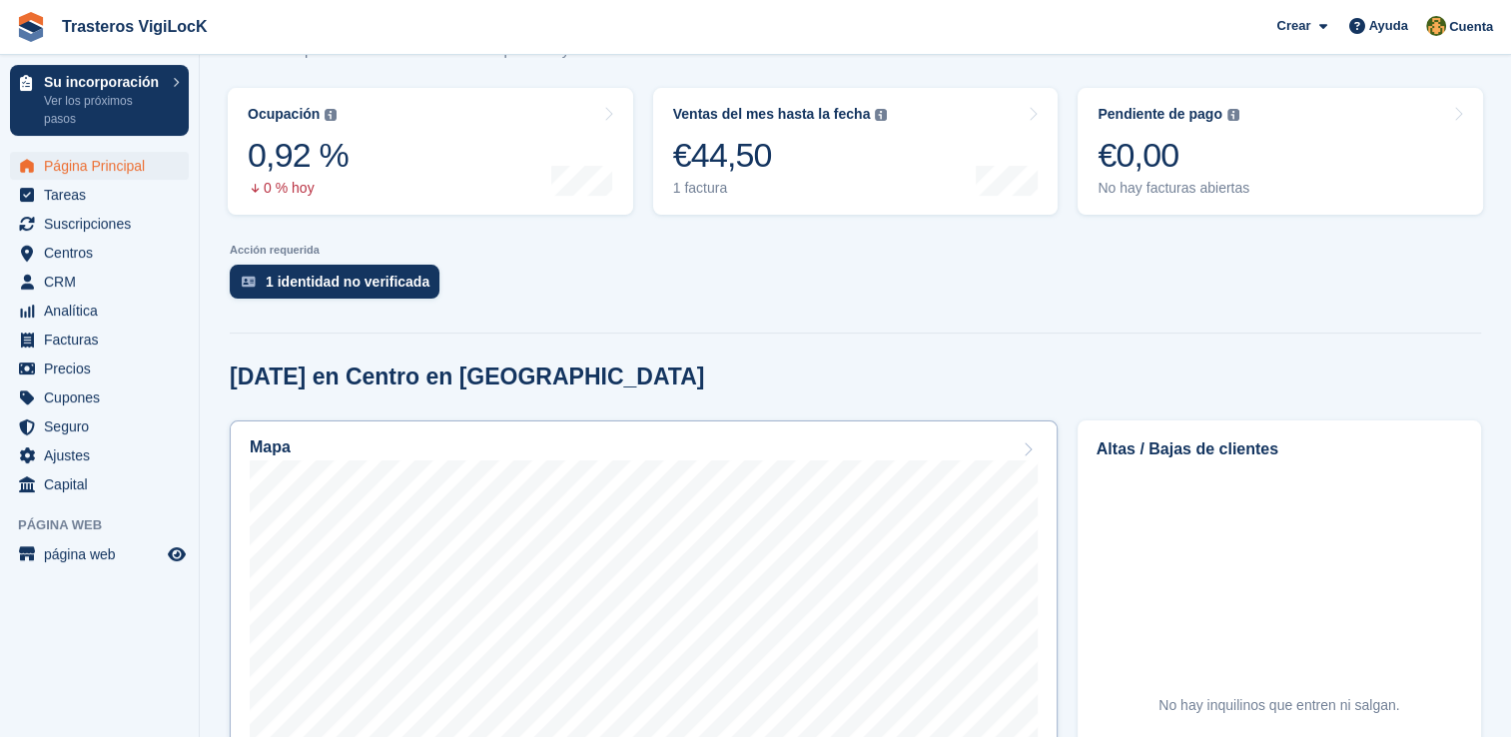
scroll to position [499, 0]
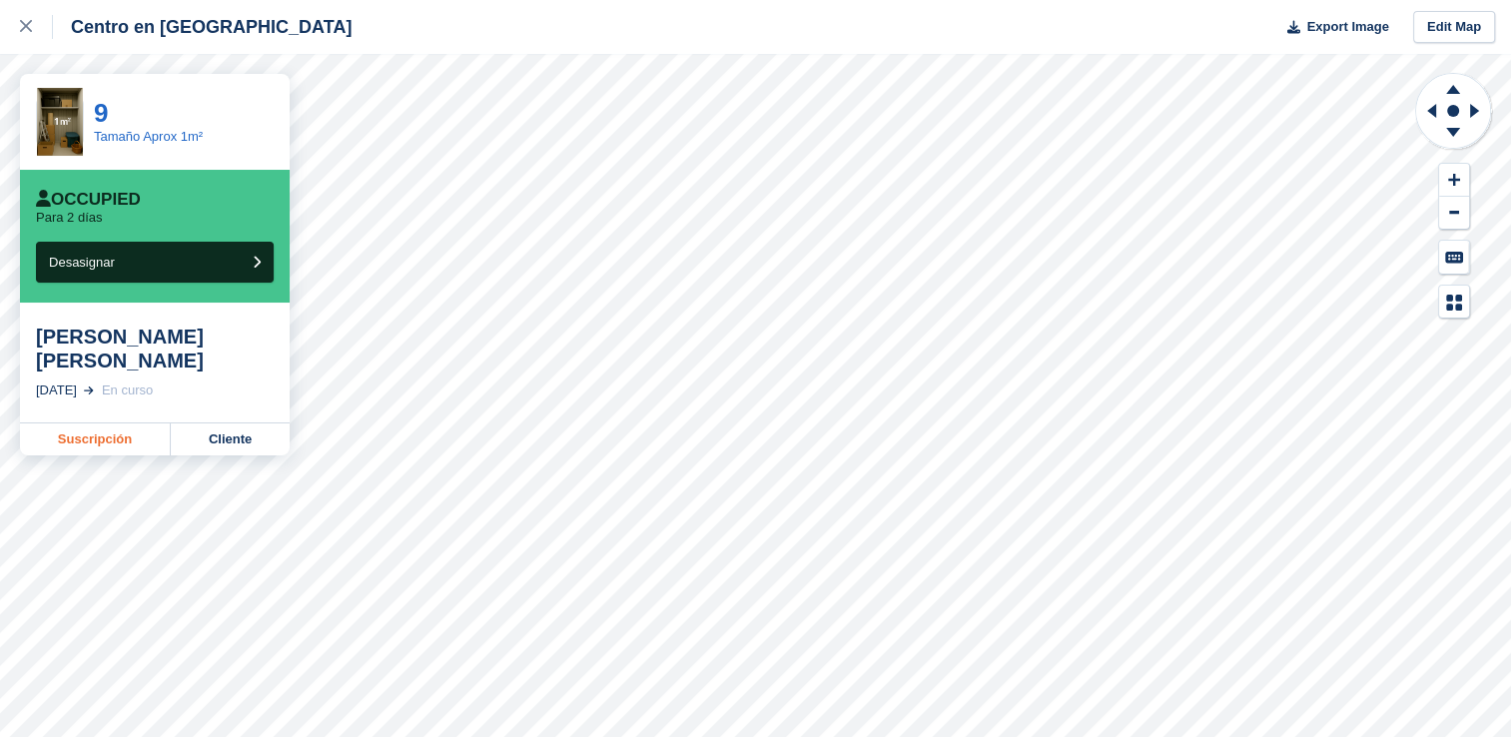
click at [113, 424] on link "Suscripción" at bounding box center [95, 439] width 151 height 32
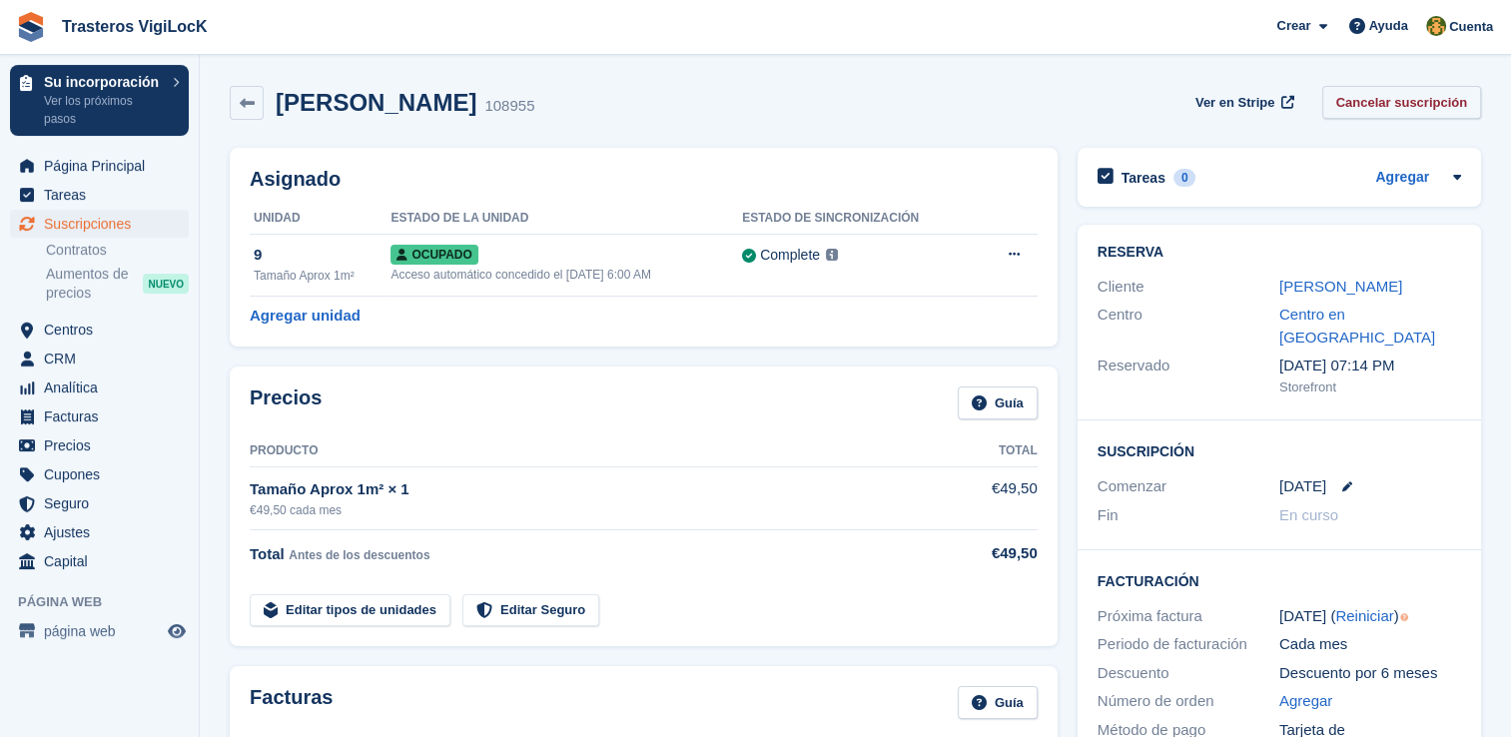
click at [1434, 94] on link "Cancelar suscripción" at bounding box center [1402, 102] width 160 height 33
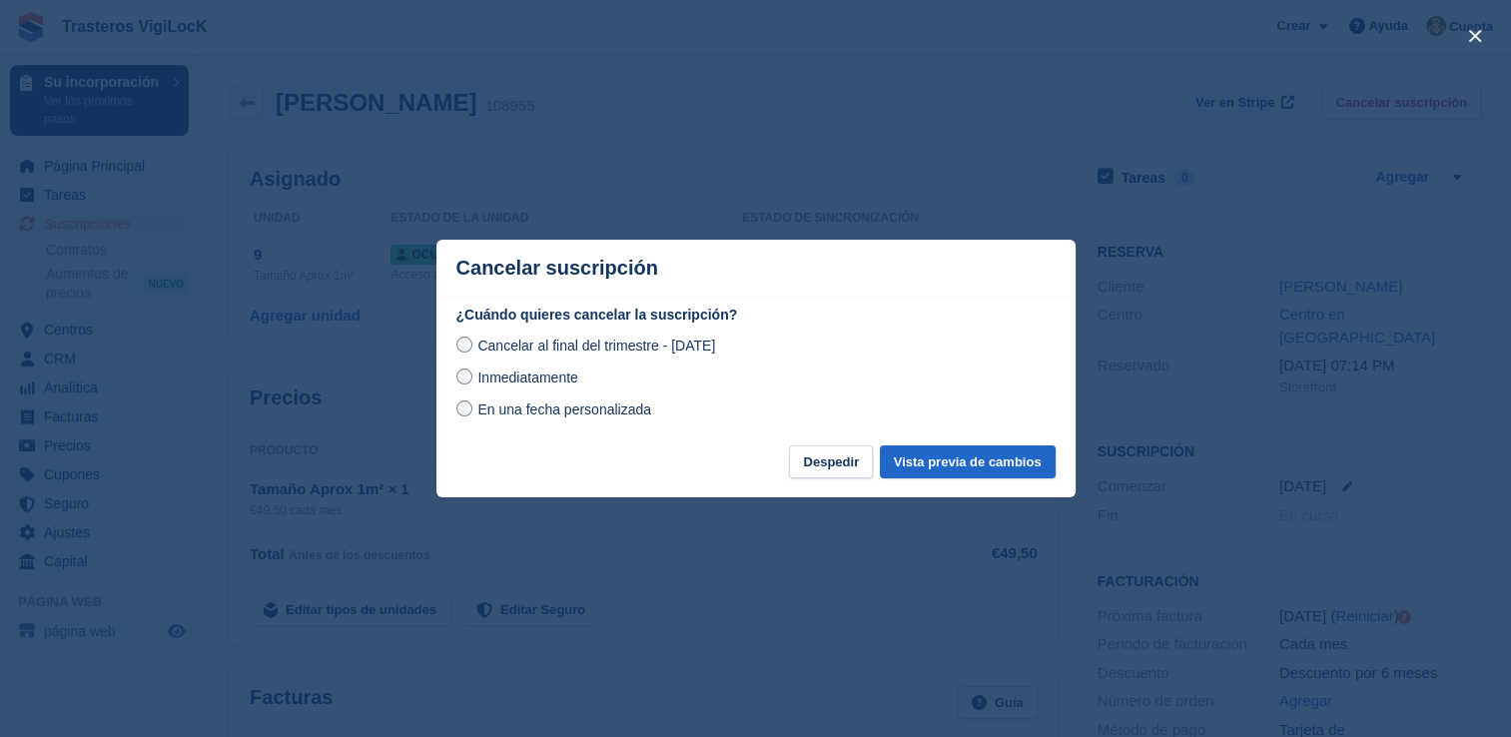
click at [1148, 375] on div at bounding box center [755, 368] width 1511 height 737
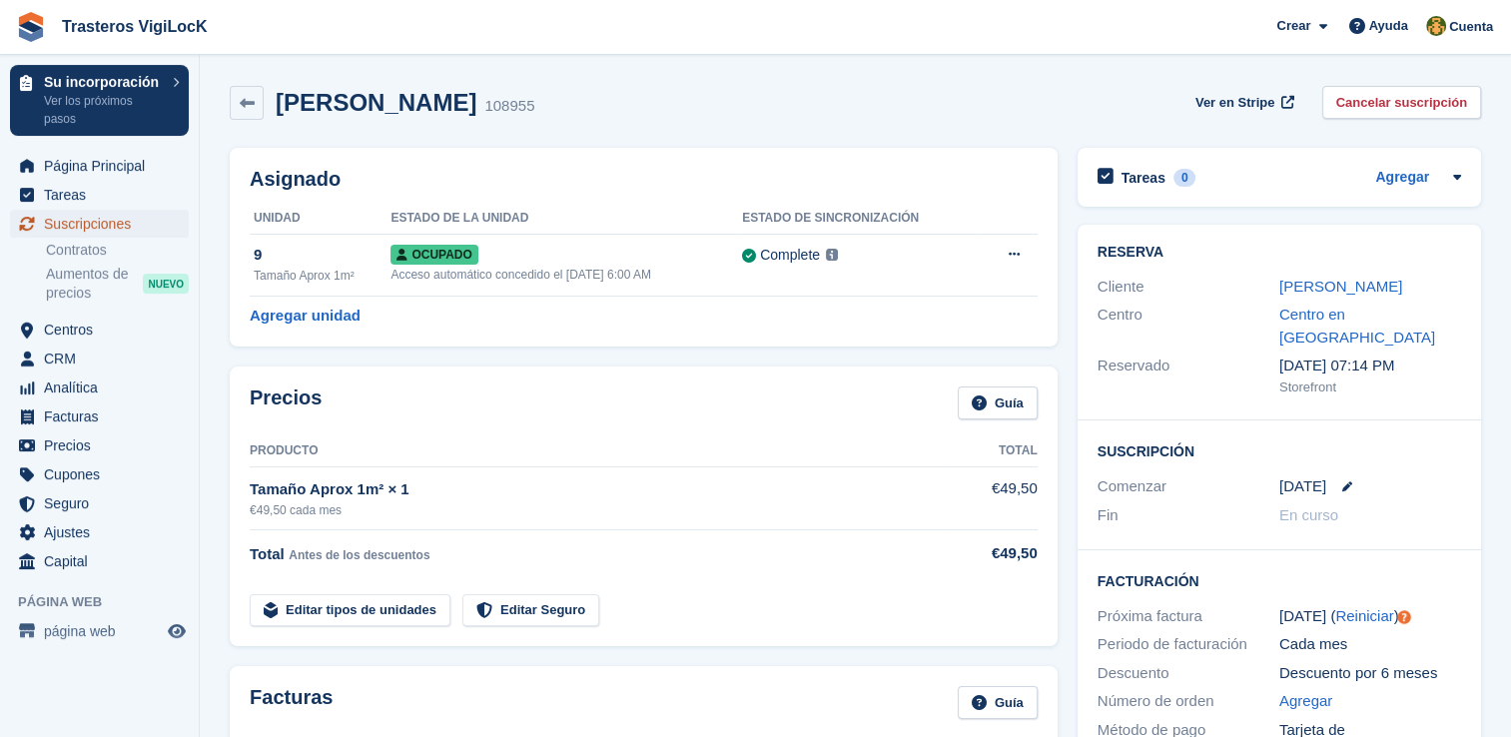
click at [130, 220] on span "Suscripciones" at bounding box center [104, 224] width 120 height 28
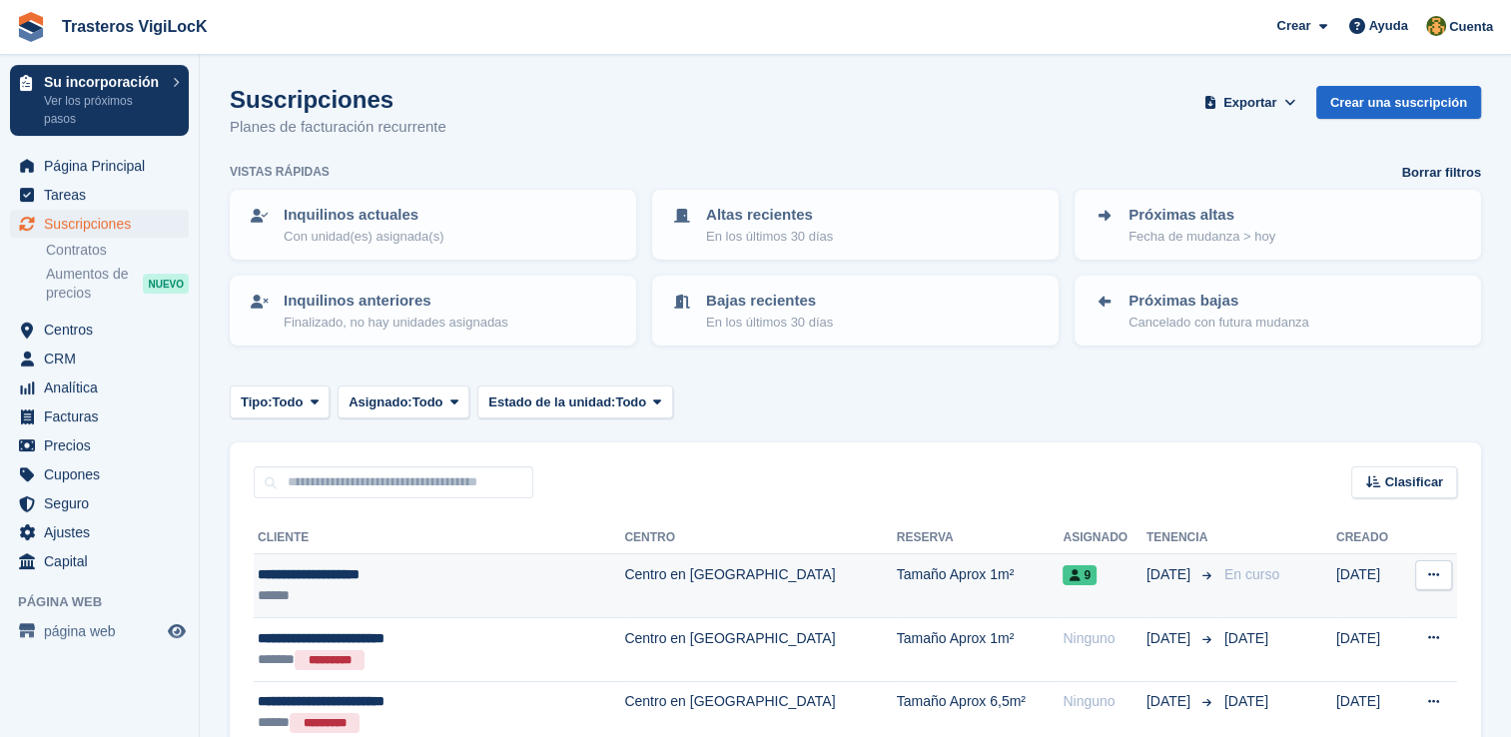
click at [385, 593] on div "******" at bounding box center [400, 595] width 284 height 21
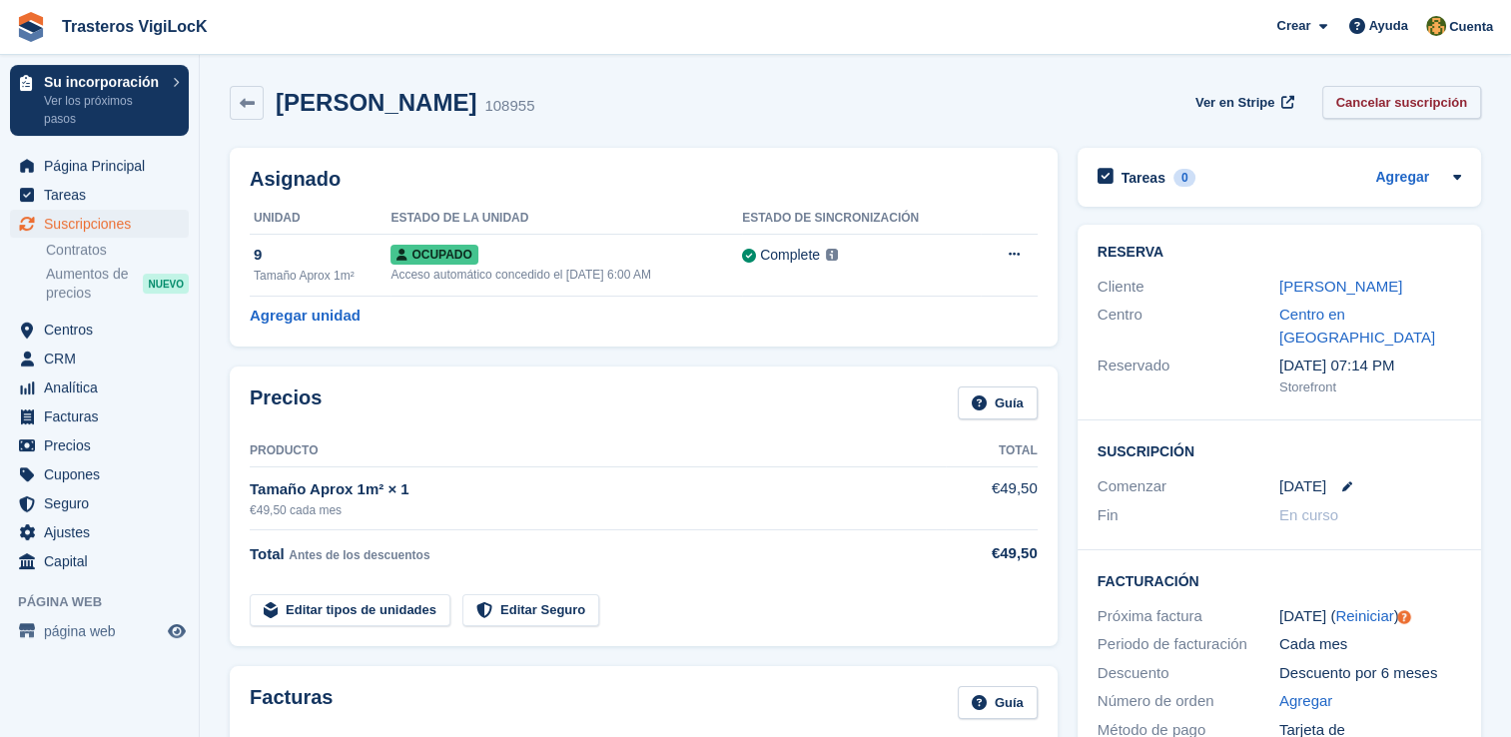
click at [1434, 116] on link "Cancelar suscripción" at bounding box center [1402, 102] width 160 height 33
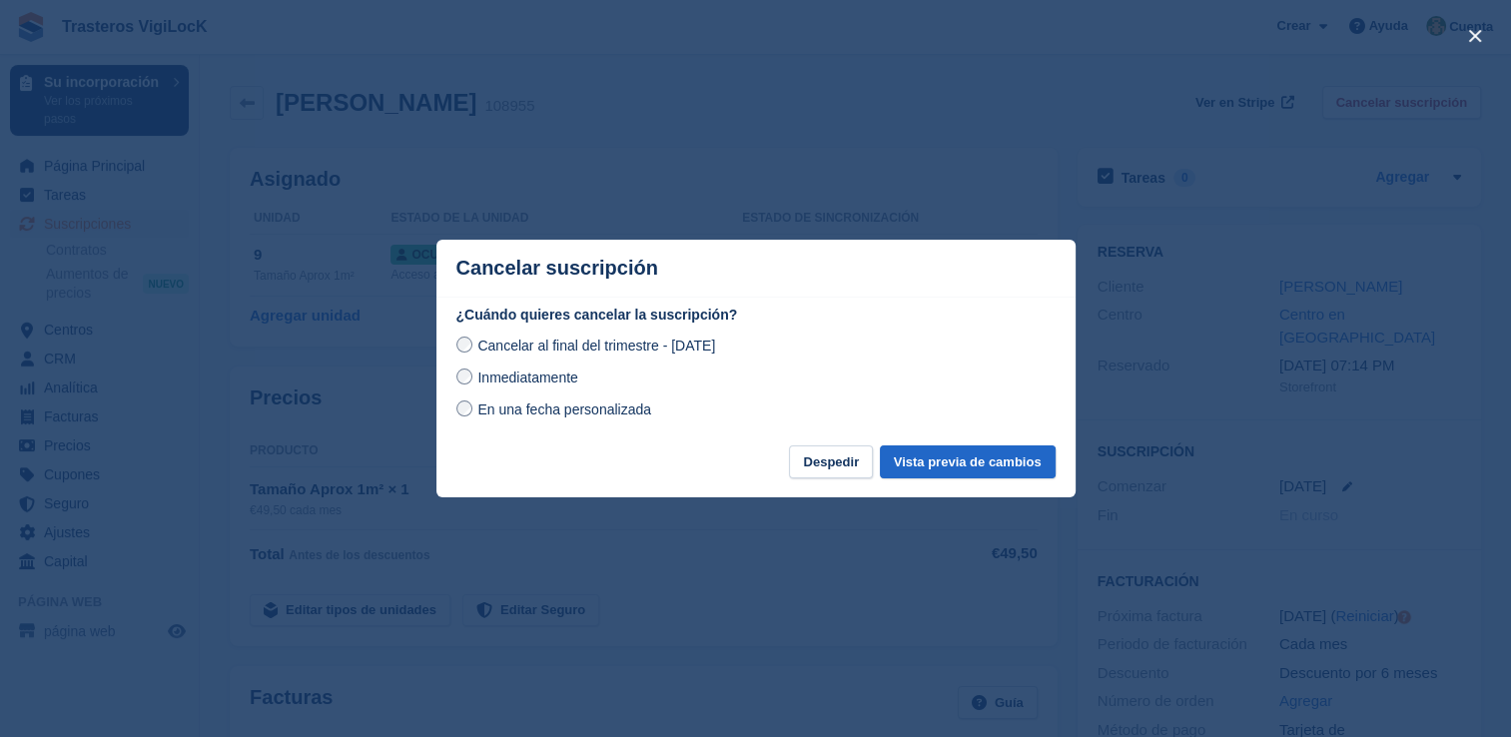
click at [742, 664] on div at bounding box center [755, 368] width 1511 height 737
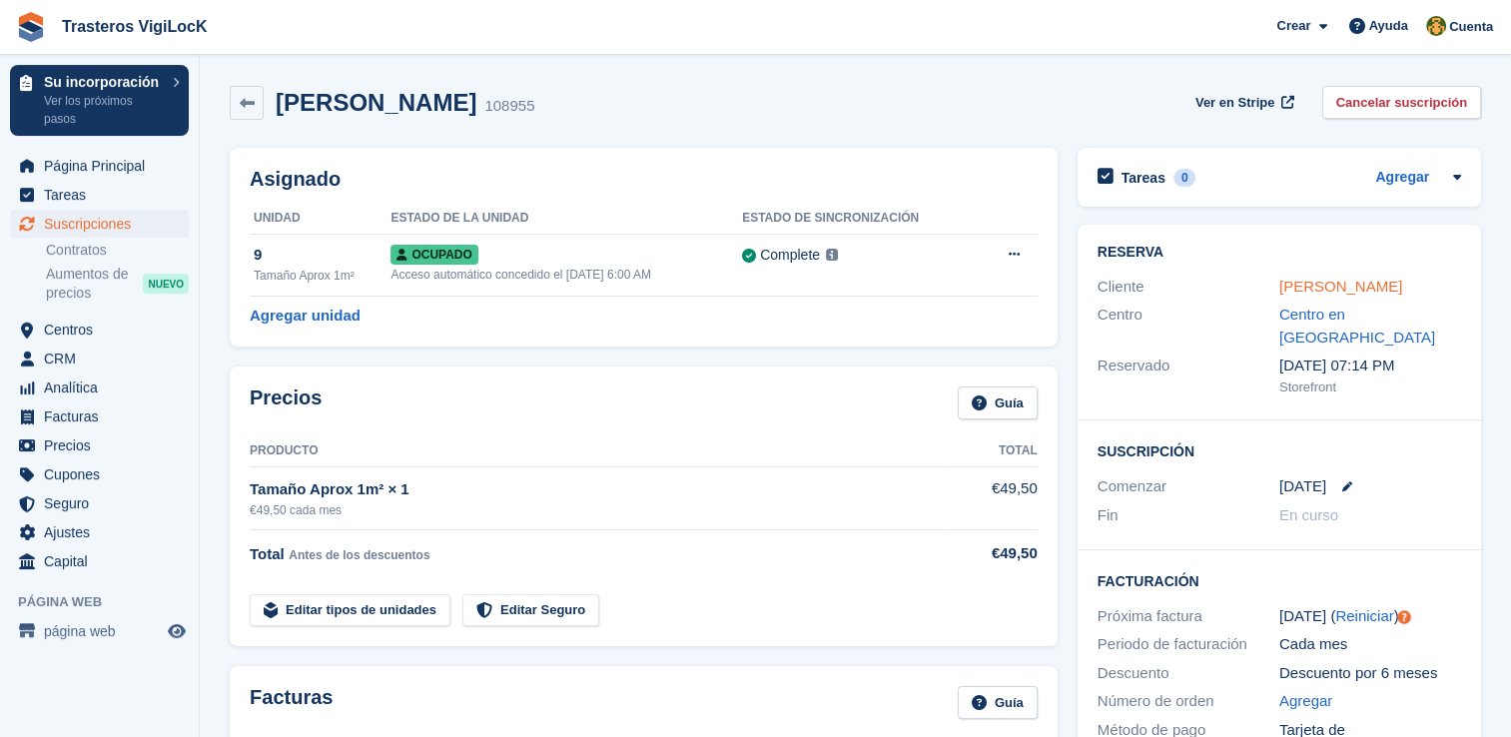
click at [1351, 293] on link "Ricardo Vargas Rojas" at bounding box center [1340, 286] width 123 height 17
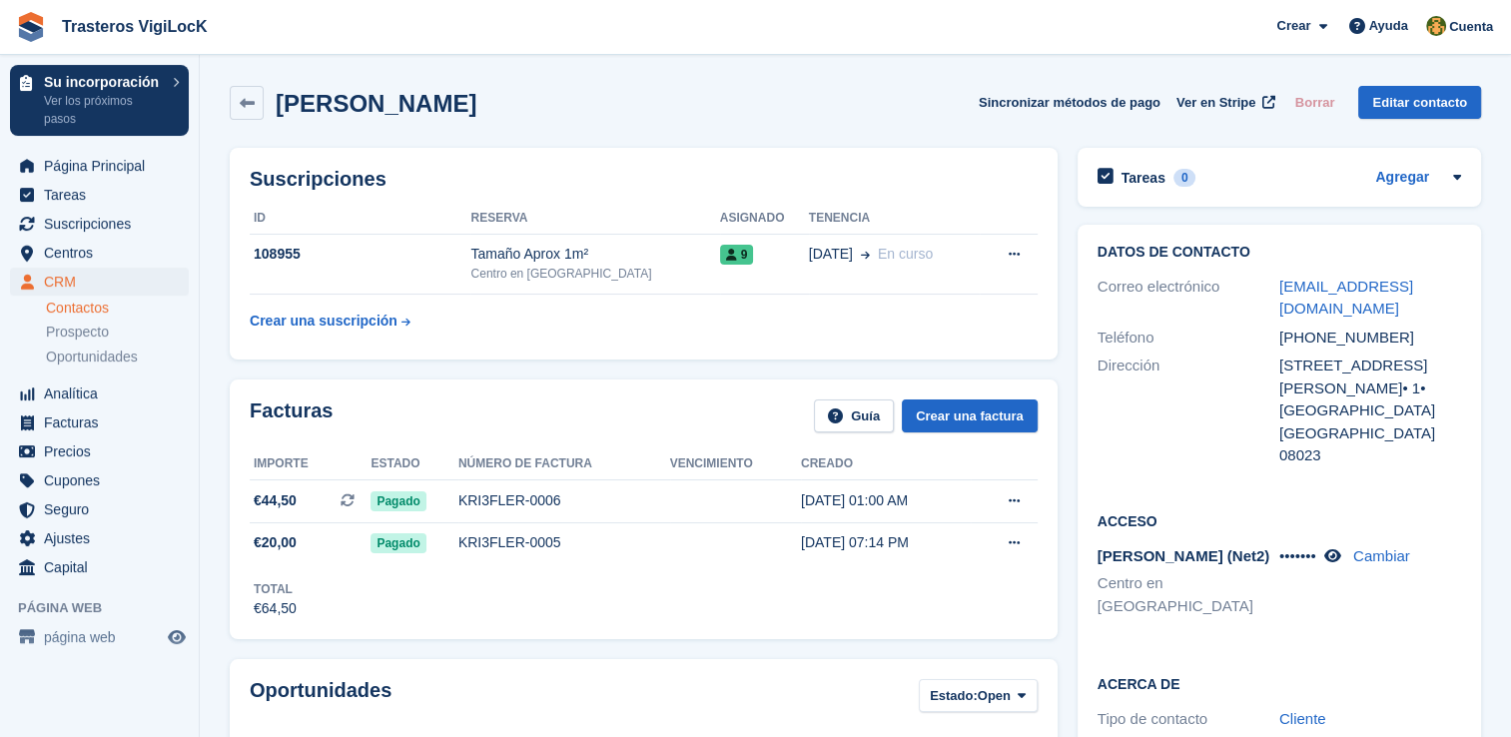
click at [1351, 293] on link "rikvargas@yahoo.es" at bounding box center [1346, 298] width 134 height 40
click at [470, 339] on div "Suscripciones ID Reserva Asignado Tenencia 108955 Tamaño Aprox 1m² Centro en Ba…" at bounding box center [644, 254] width 828 height 212
click at [1016, 545] on icon at bounding box center [1014, 542] width 11 height 13
click at [539, 622] on div "Facturas Guía Crear una factura Importe Estado Número de factura Vencimiento Cr…" at bounding box center [644, 509] width 828 height 260
click at [499, 541] on div "KRI3FLER-0005" at bounding box center [564, 542] width 212 height 21
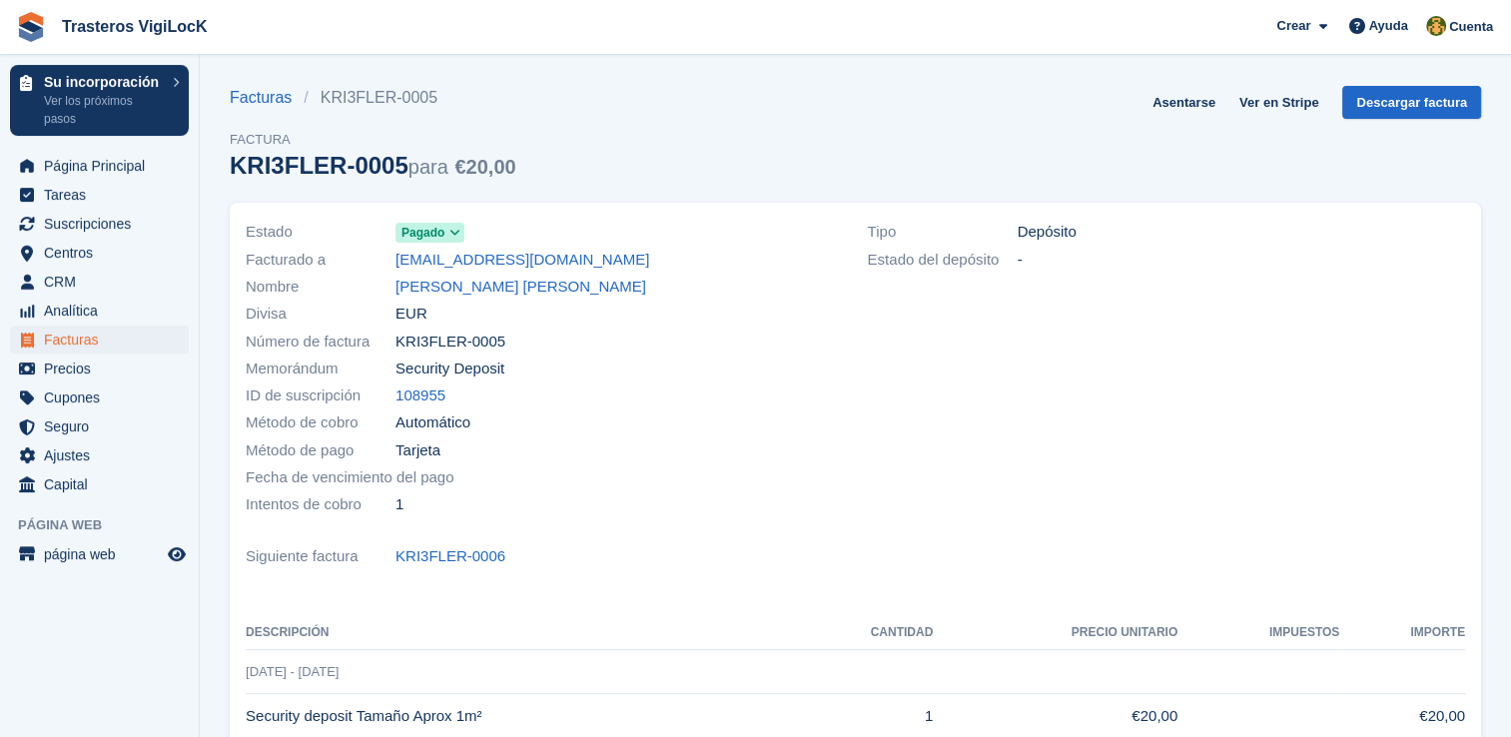
click at [442, 228] on span "Pagado" at bounding box center [422, 233] width 43 height 18
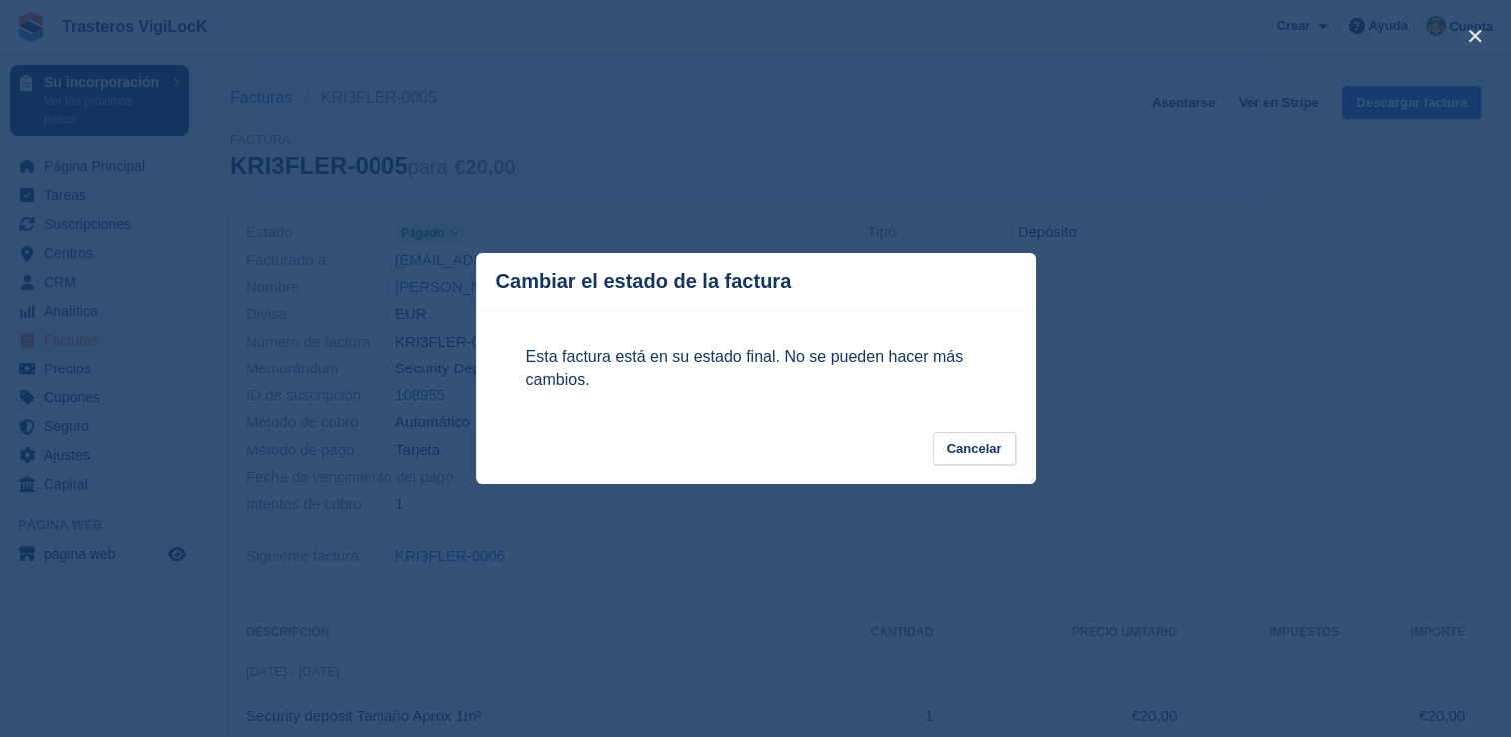
click at [1076, 274] on div "close" at bounding box center [755, 368] width 1511 height 737
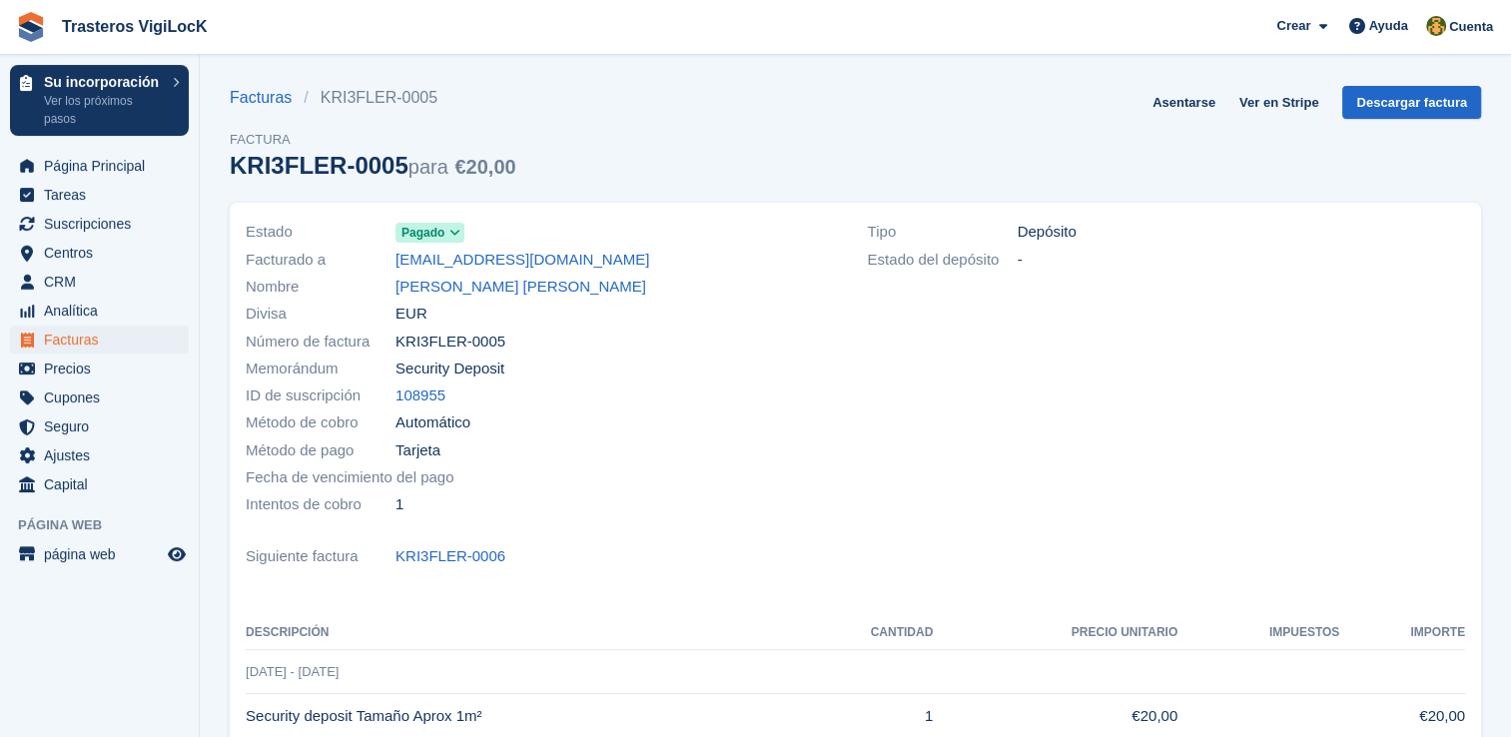
click at [1047, 233] on span "Depósito" at bounding box center [1046, 232] width 59 height 23
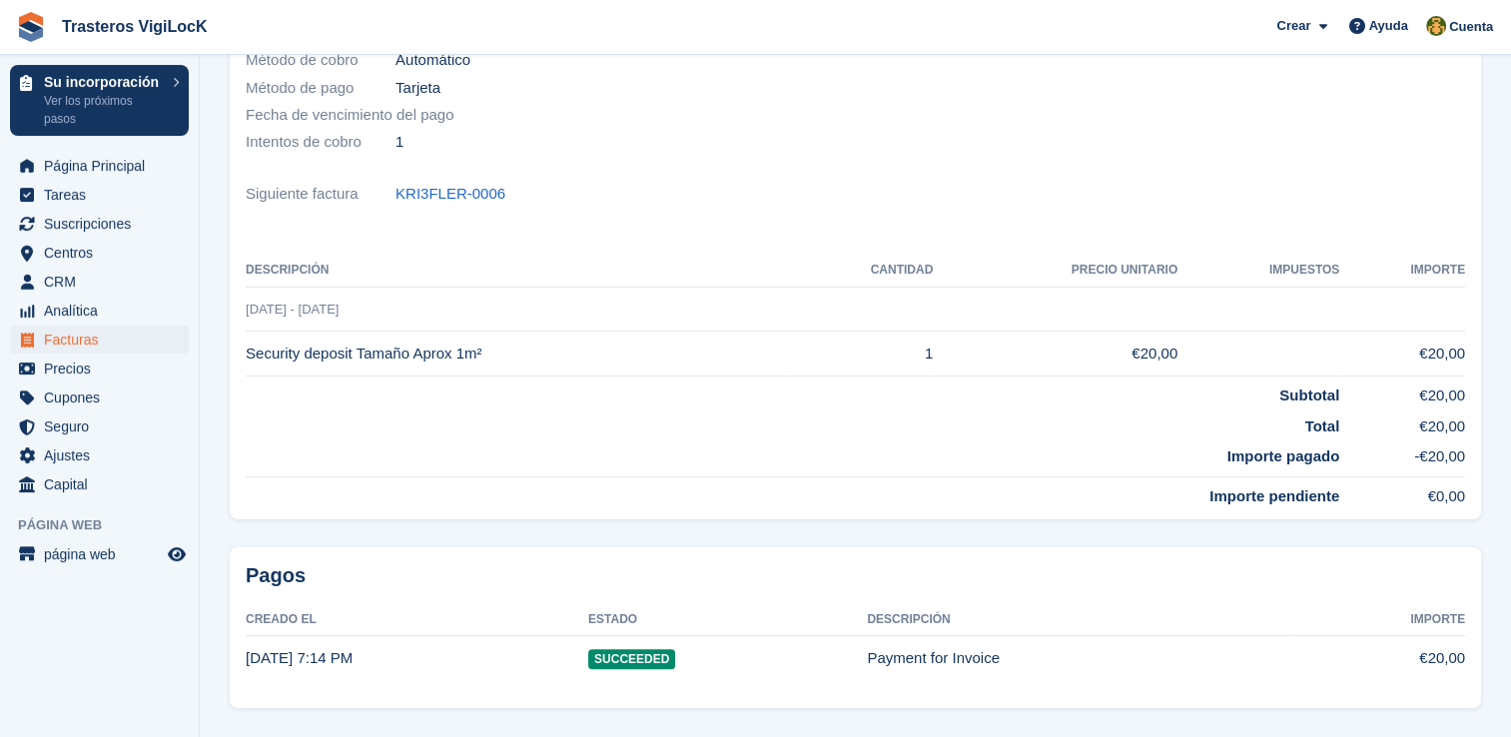
scroll to position [422, 0]
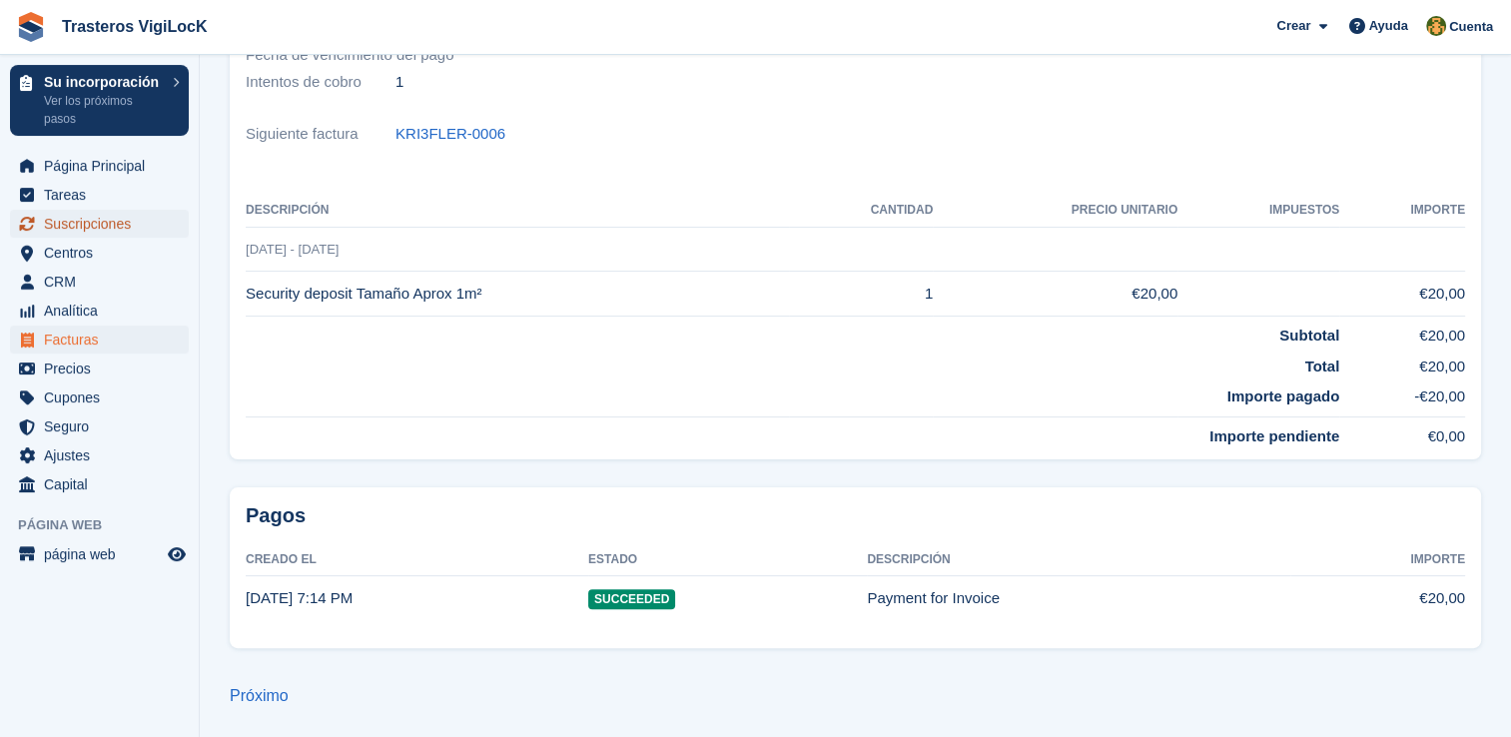
click at [90, 226] on span "Suscripciones" at bounding box center [104, 224] width 120 height 28
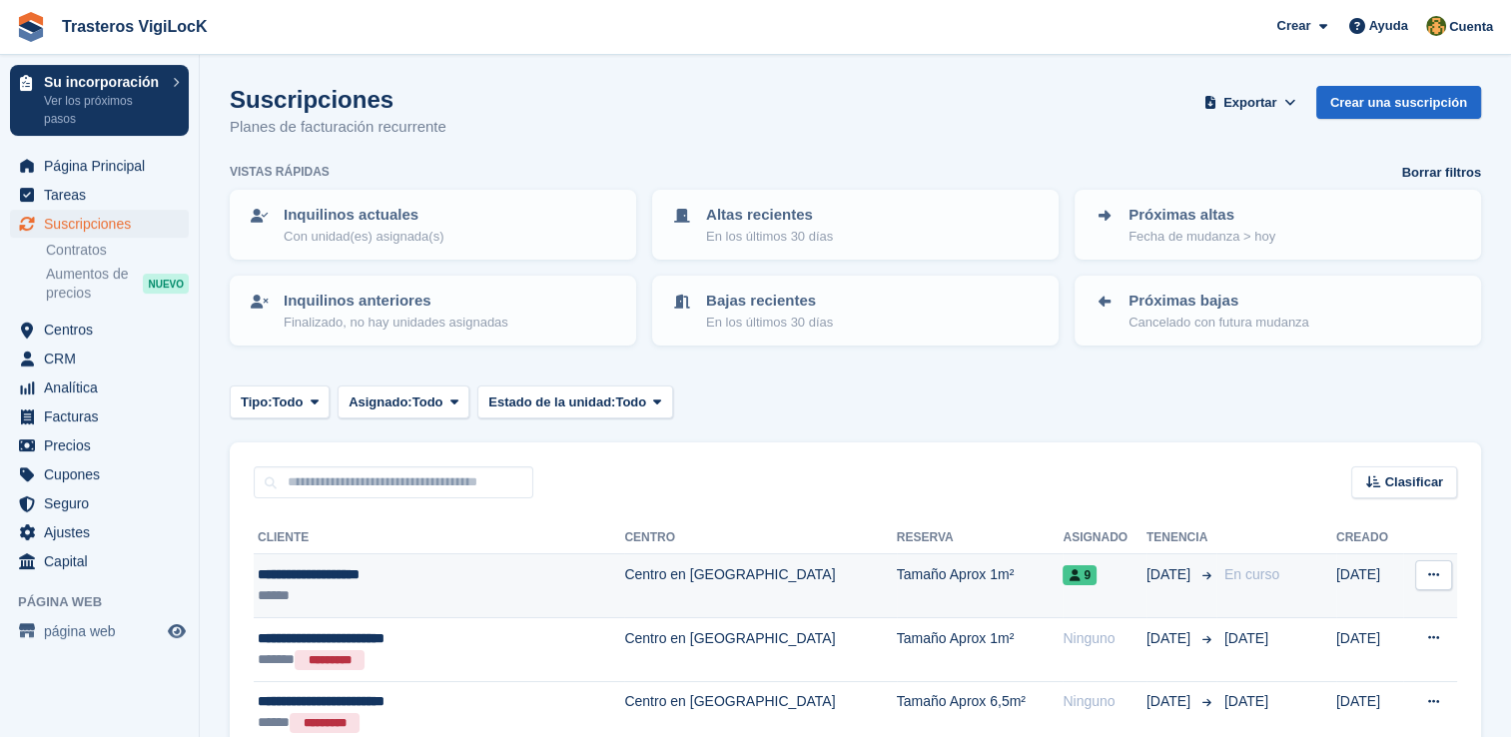
click at [339, 573] on div "**********" at bounding box center [400, 574] width 284 height 21
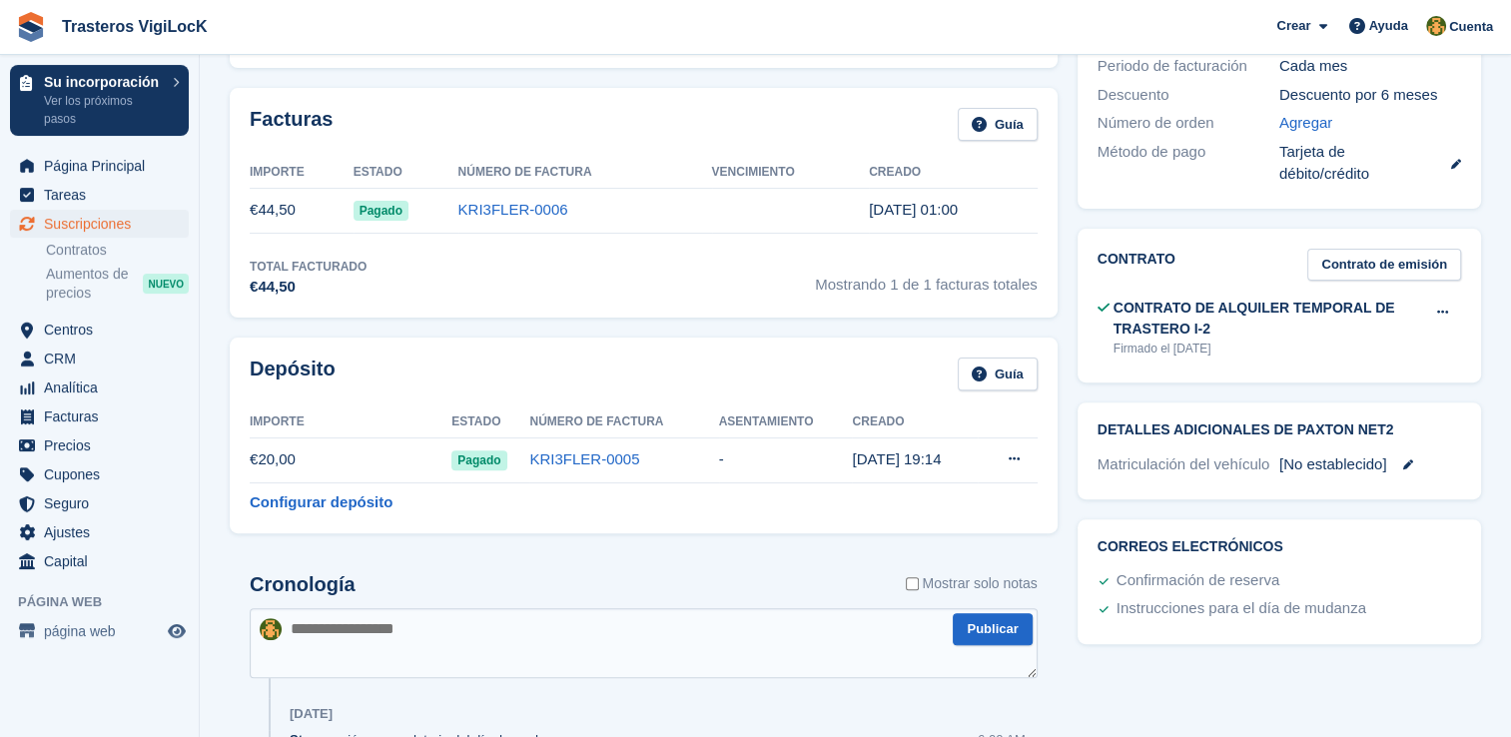
scroll to position [623, 0]
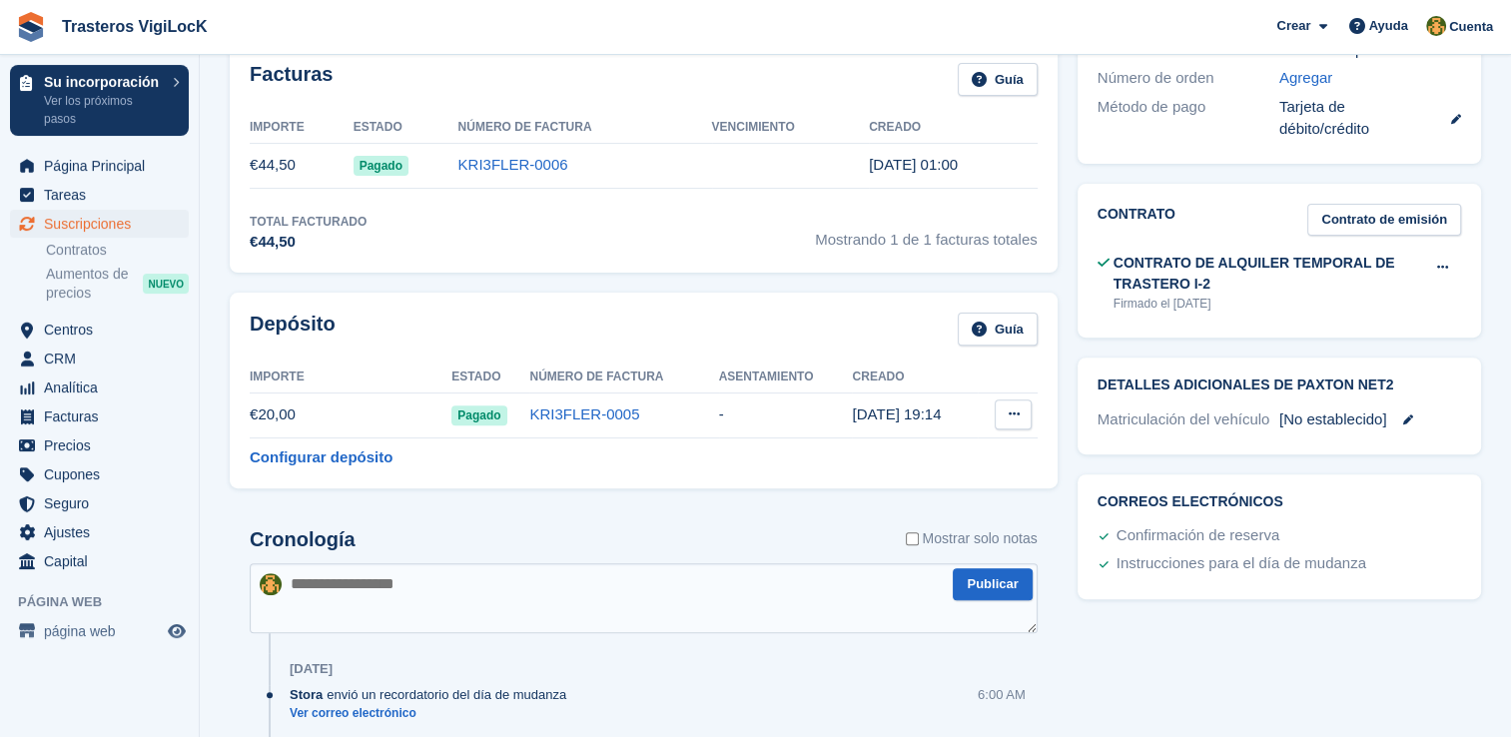
click at [1008, 407] on icon at bounding box center [1013, 413] width 11 height 13
click at [1442, 261] on icon at bounding box center [1442, 267] width 11 height 13
click at [1319, 294] on p "Vista" at bounding box center [1365, 307] width 174 height 26
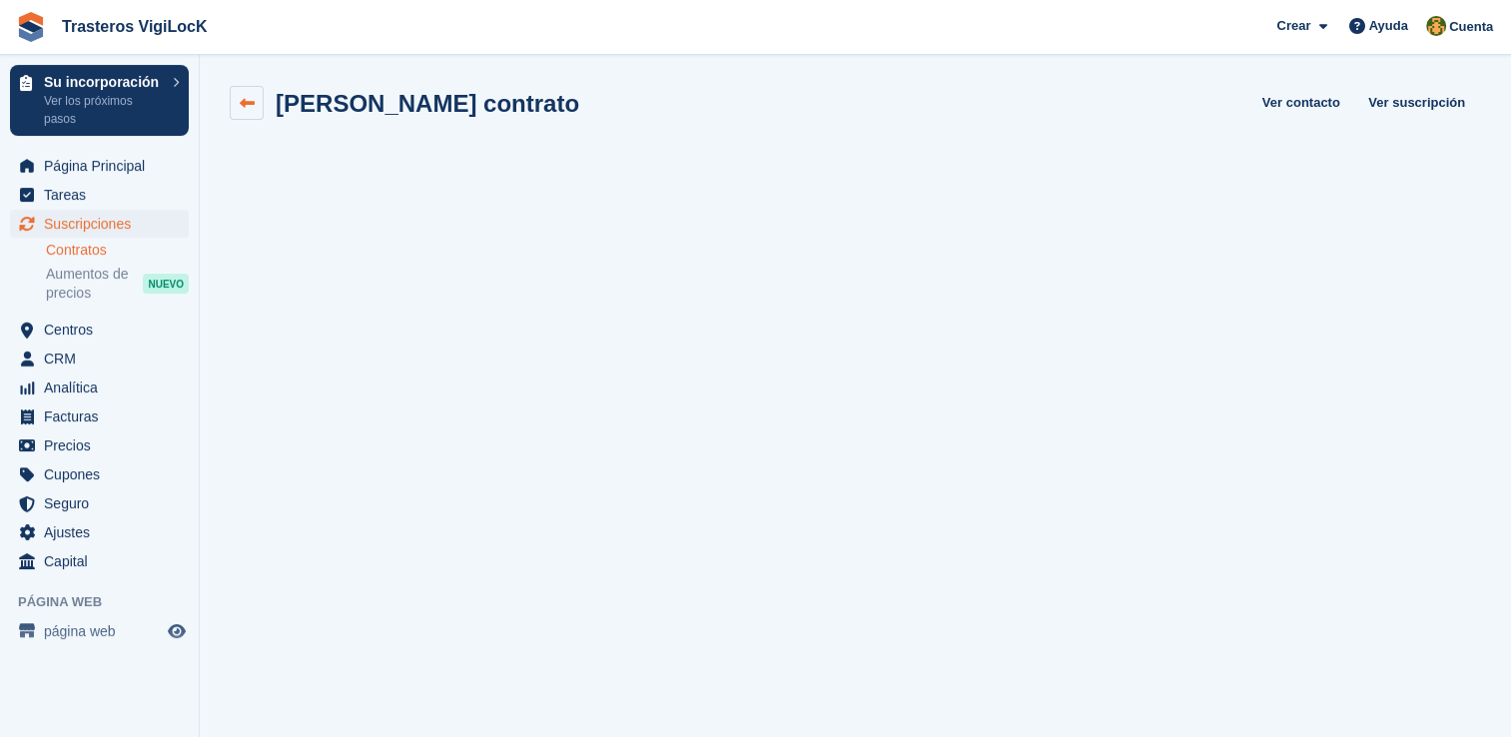
click at [253, 110] on icon at bounding box center [247, 103] width 15 height 15
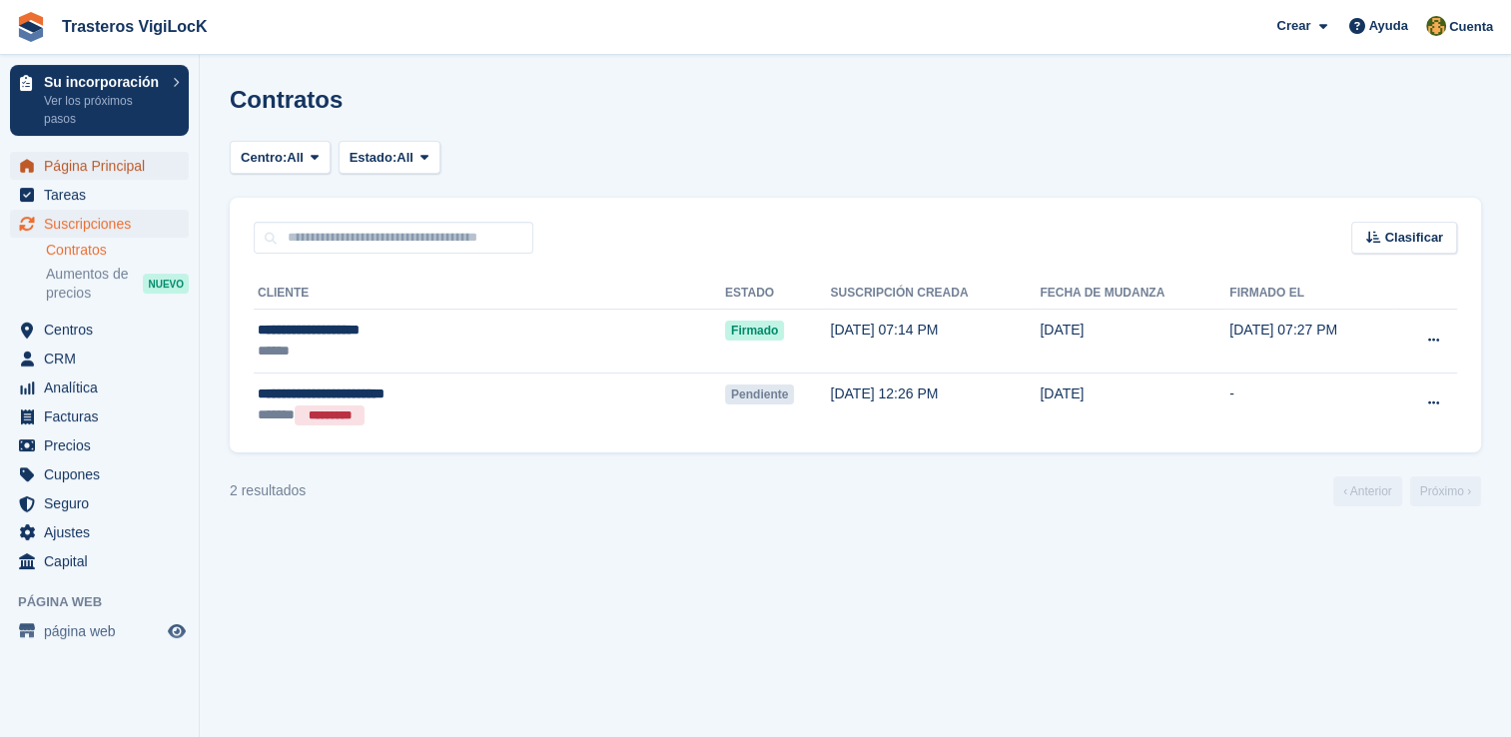
click at [148, 169] on span "Página Principal" at bounding box center [104, 166] width 120 height 28
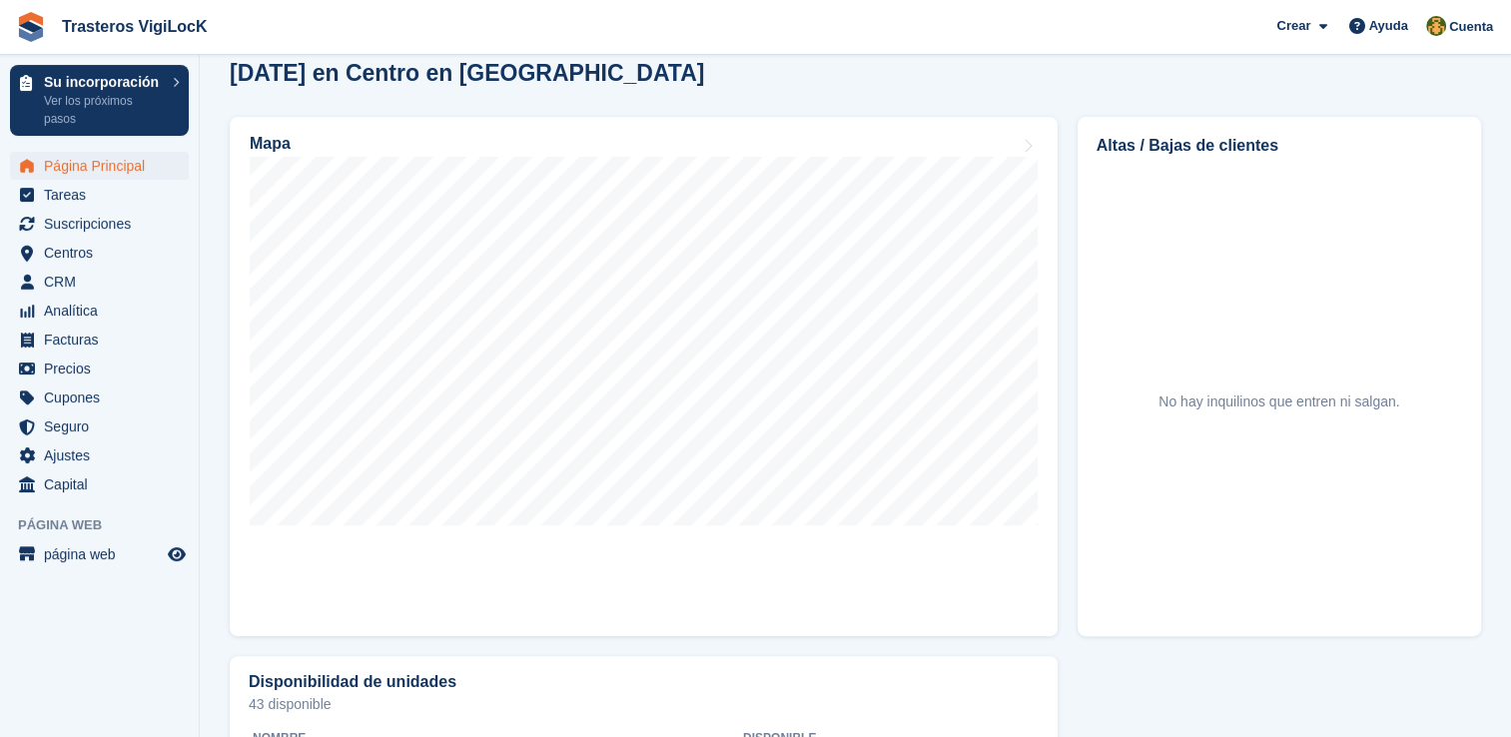
scroll to position [599, 0]
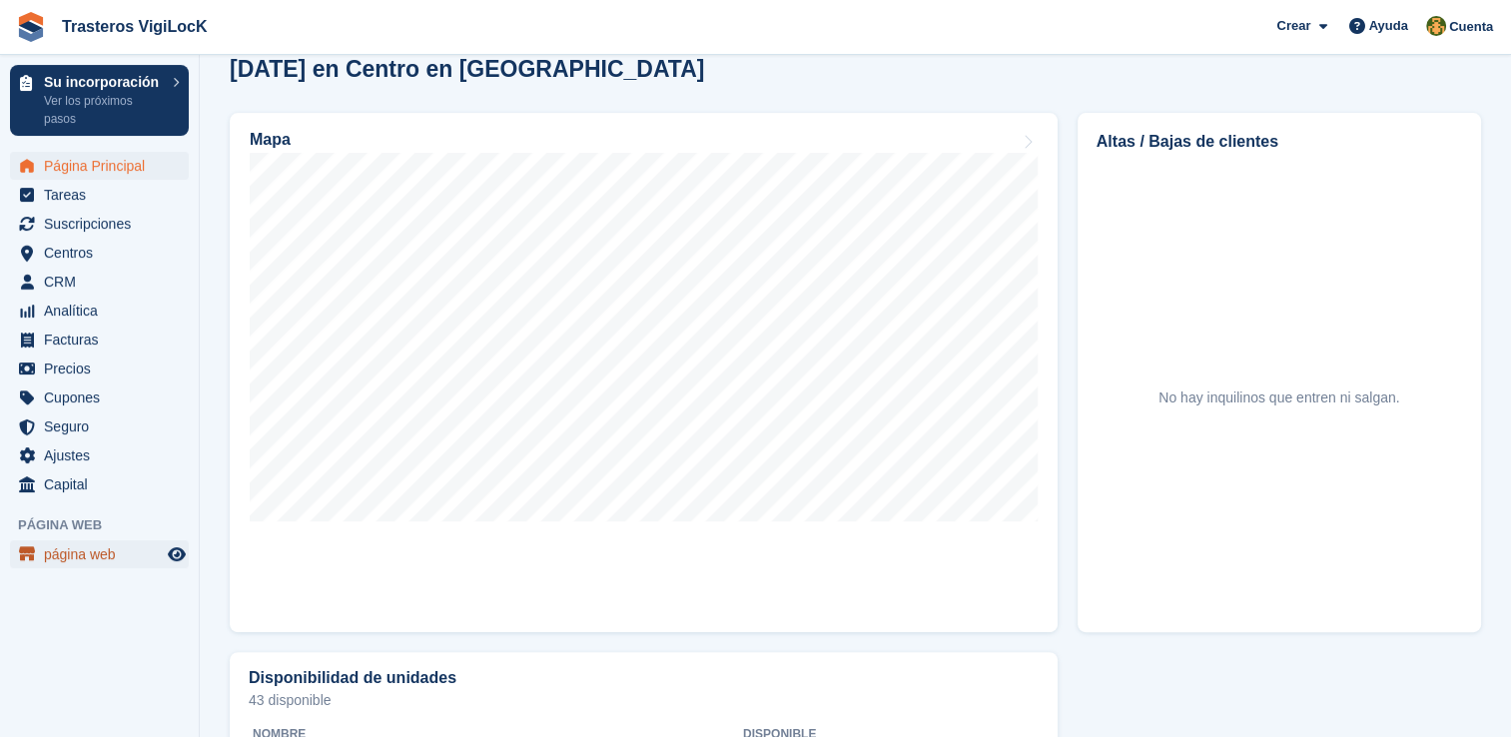
click at [130, 555] on span "página web" at bounding box center [104, 554] width 120 height 28
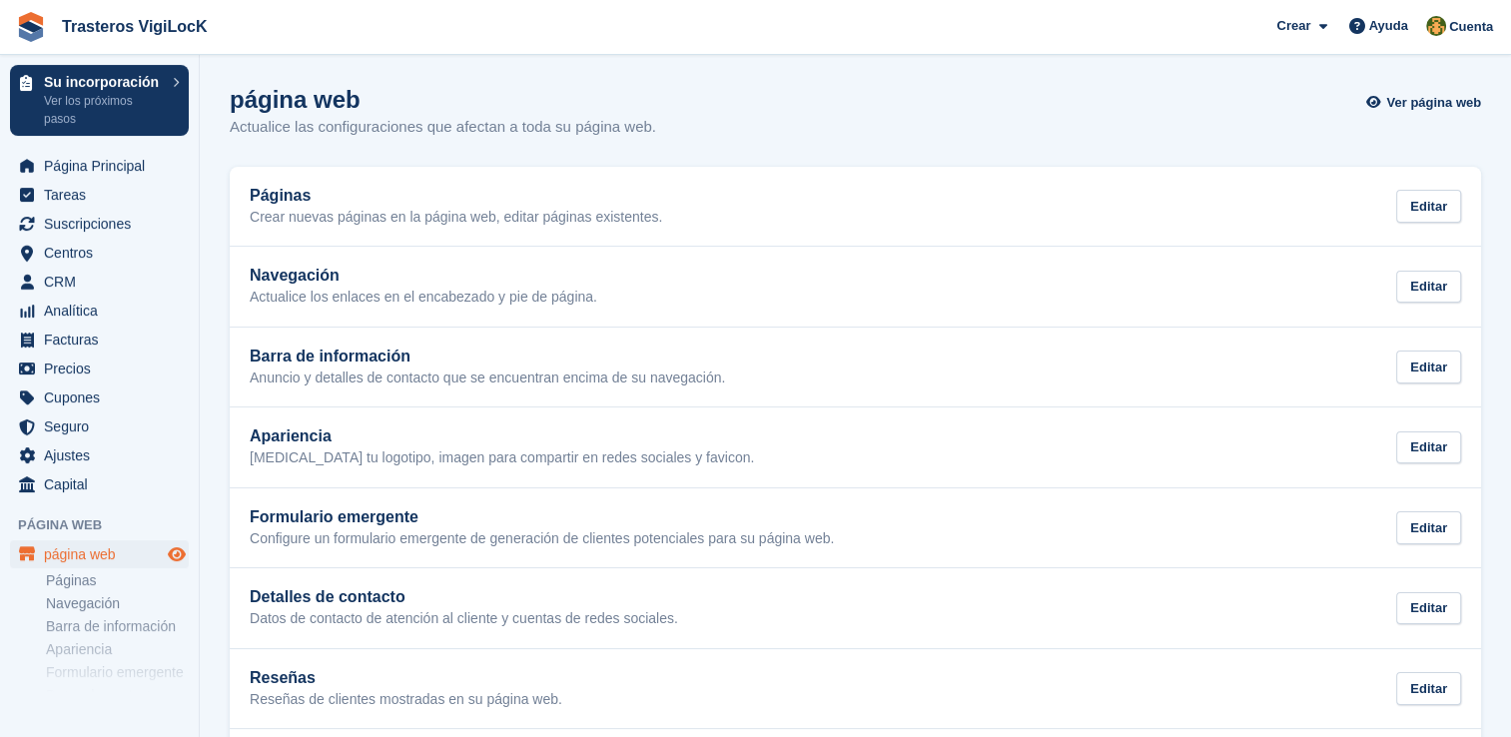
click at [173, 547] on icon "Vista previa de la tienda" at bounding box center [177, 554] width 18 height 16
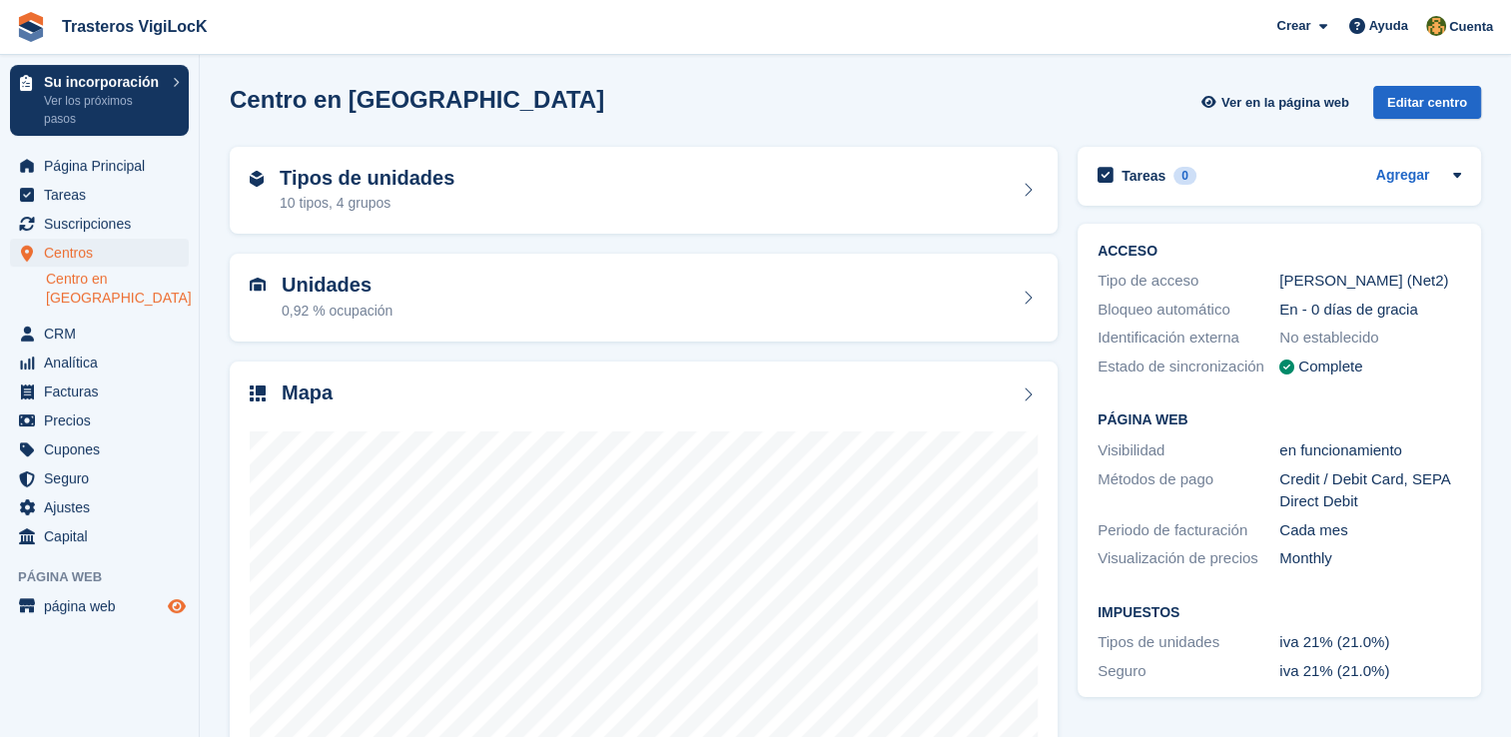
click at [173, 598] on icon "Vista previa de la tienda" at bounding box center [177, 606] width 18 height 16
click at [142, 174] on span "Página Principal" at bounding box center [104, 166] width 120 height 28
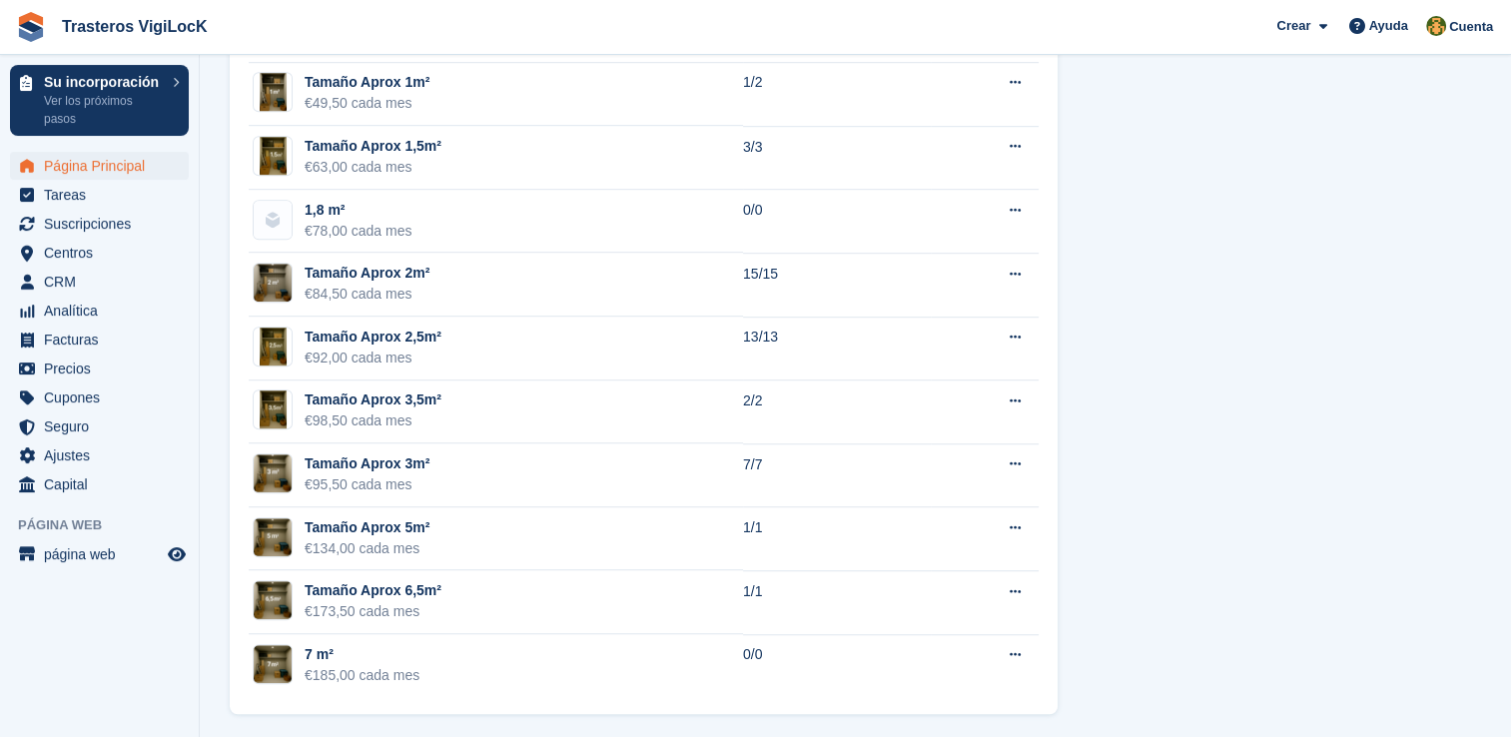
scroll to position [1289, 0]
click at [83, 163] on span "Página Principal" at bounding box center [104, 166] width 120 height 28
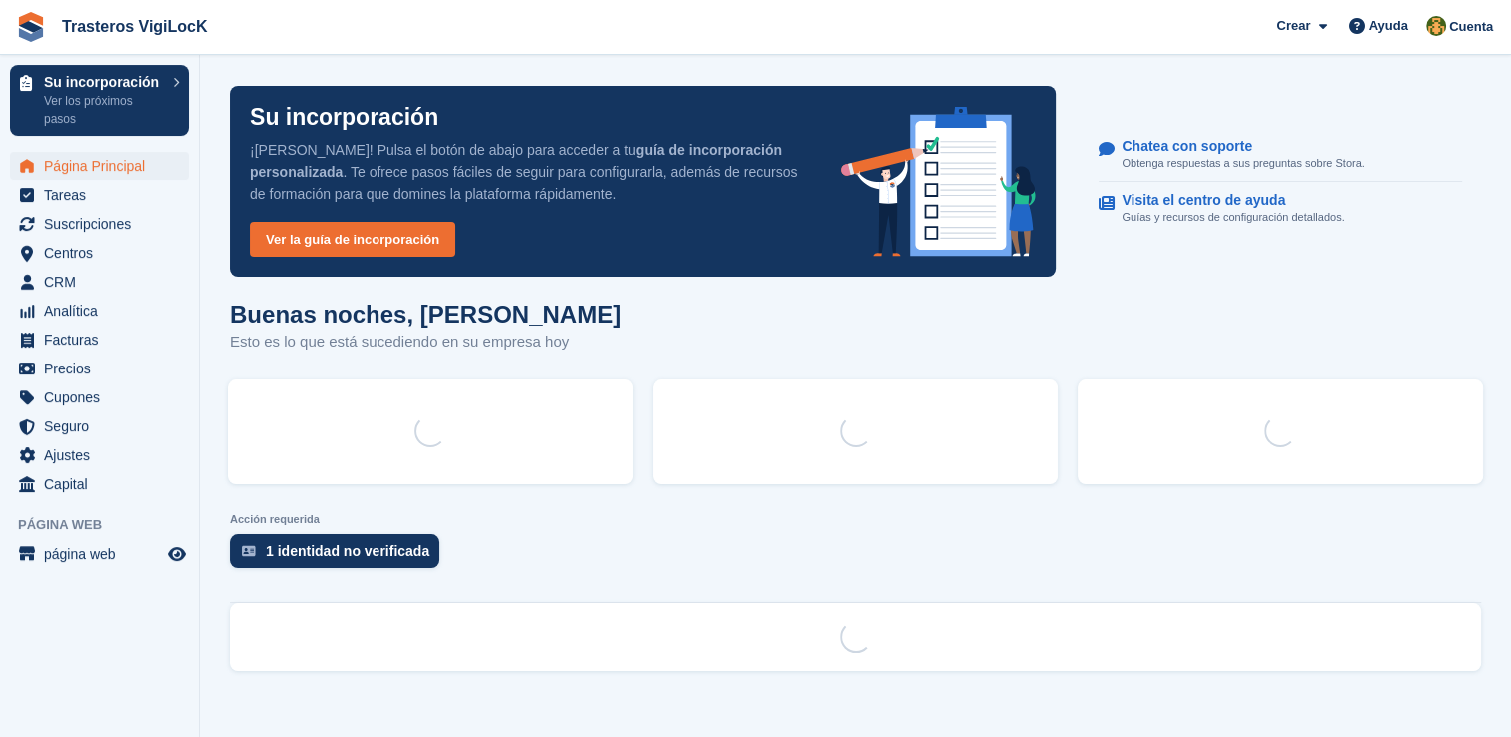
scroll to position [0, 0]
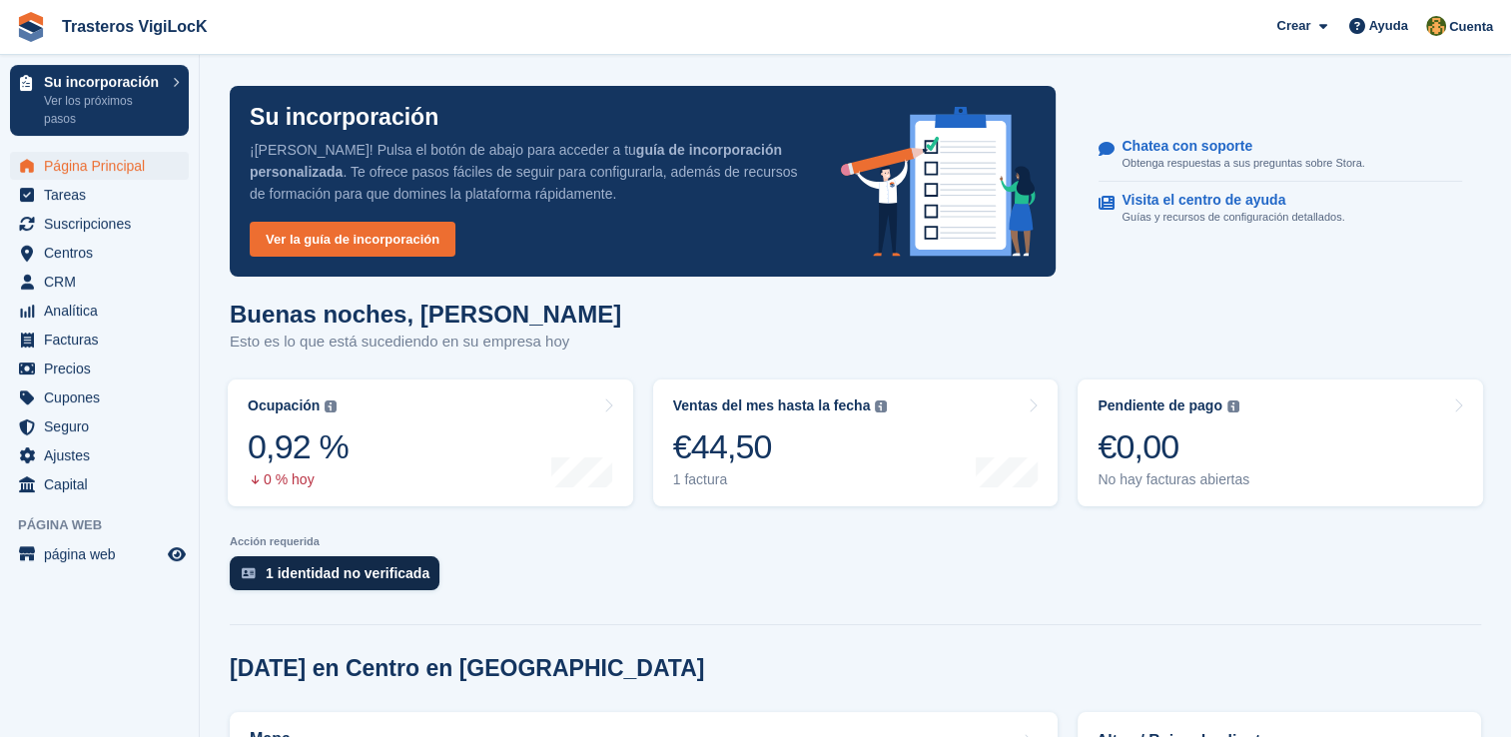
click at [342, 570] on div "1 identidad no verificada" at bounding box center [348, 573] width 164 height 16
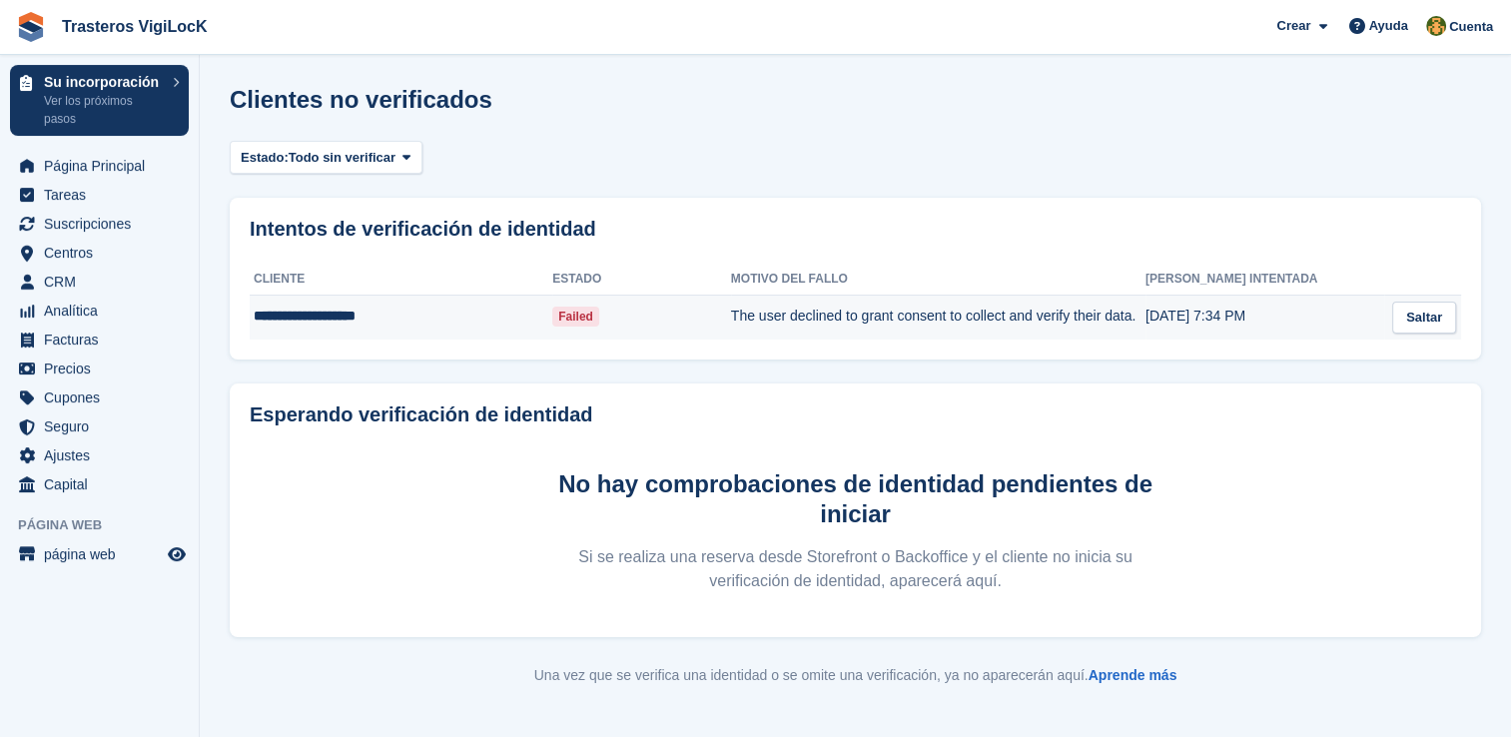
click at [578, 321] on span "Failed" at bounding box center [575, 317] width 47 height 20
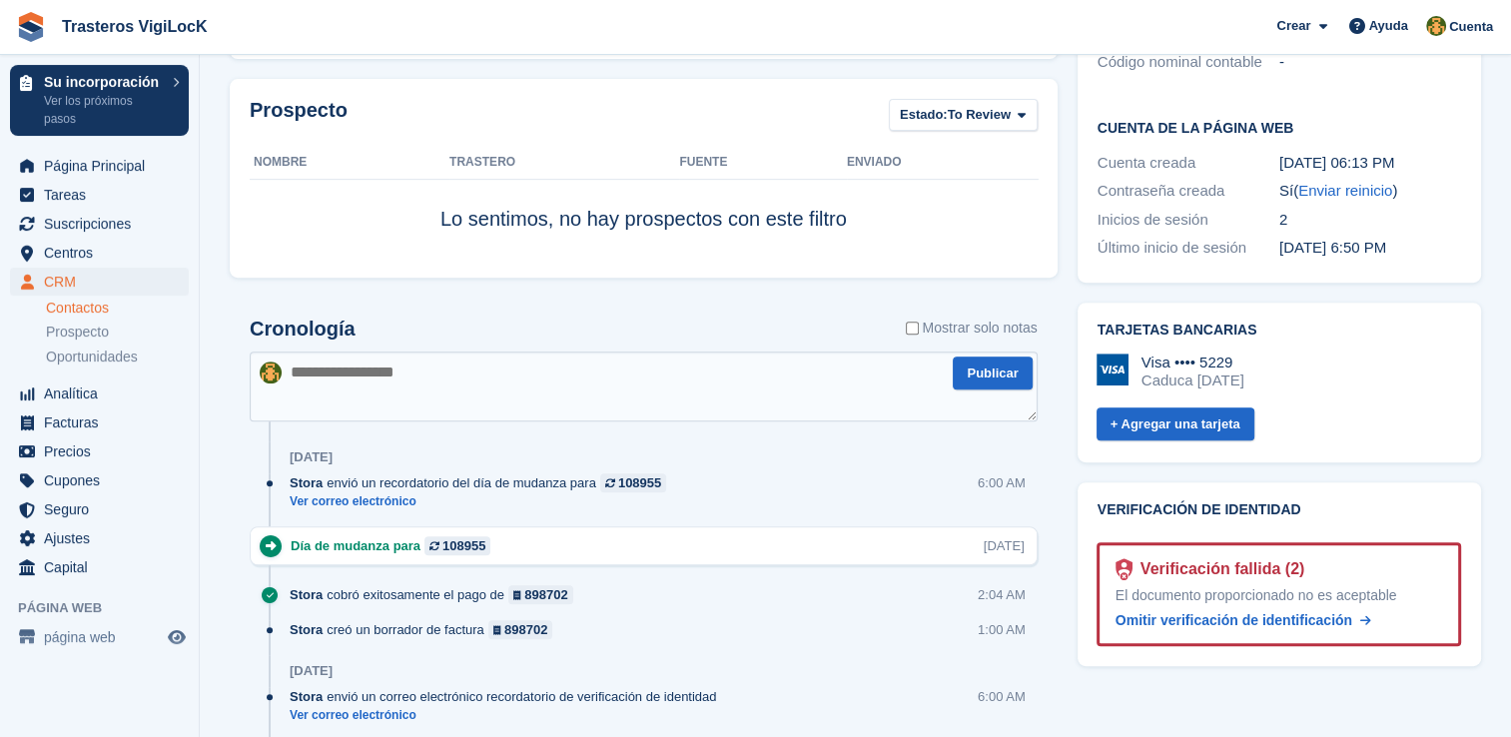
scroll to position [899, 0]
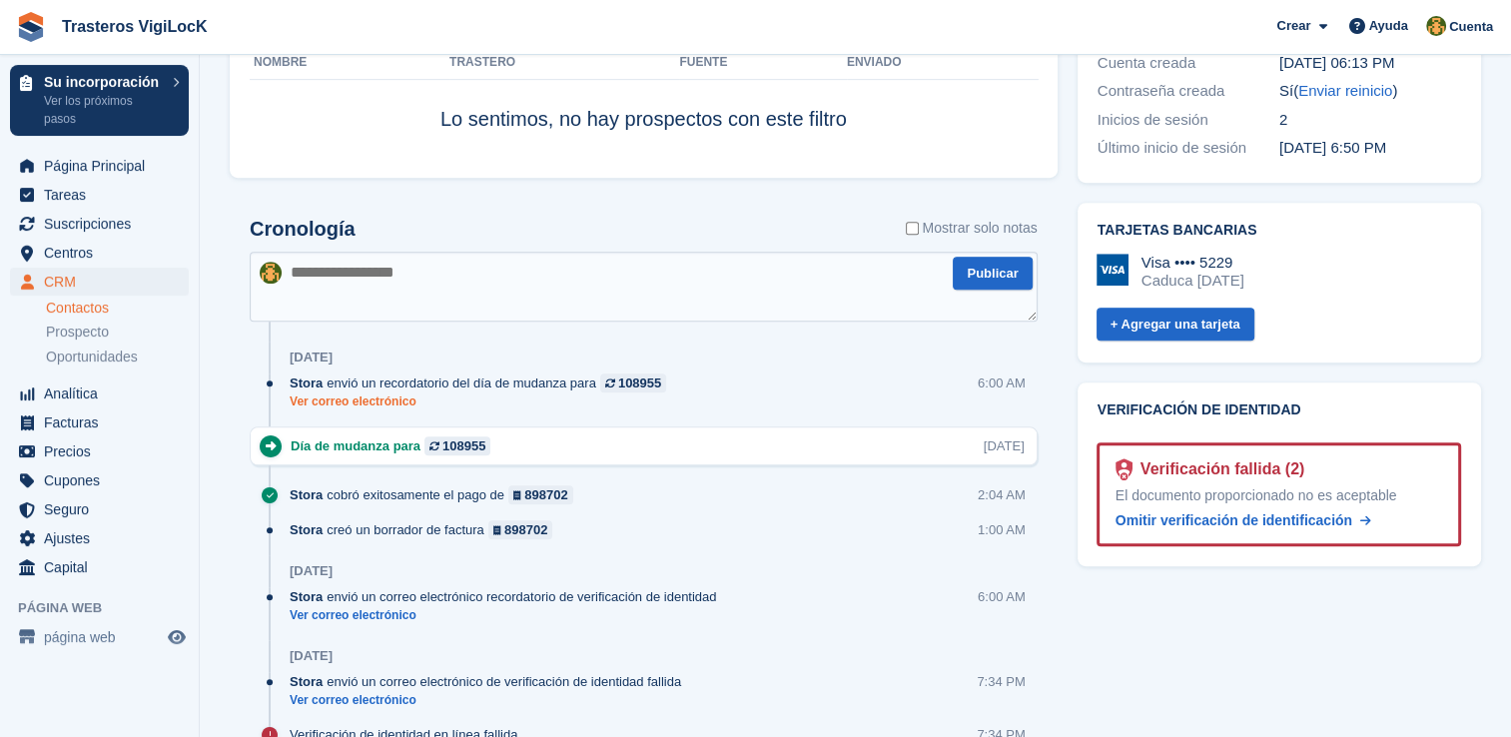
click at [399, 403] on link "Ver correo electrónico" at bounding box center [483, 401] width 386 height 17
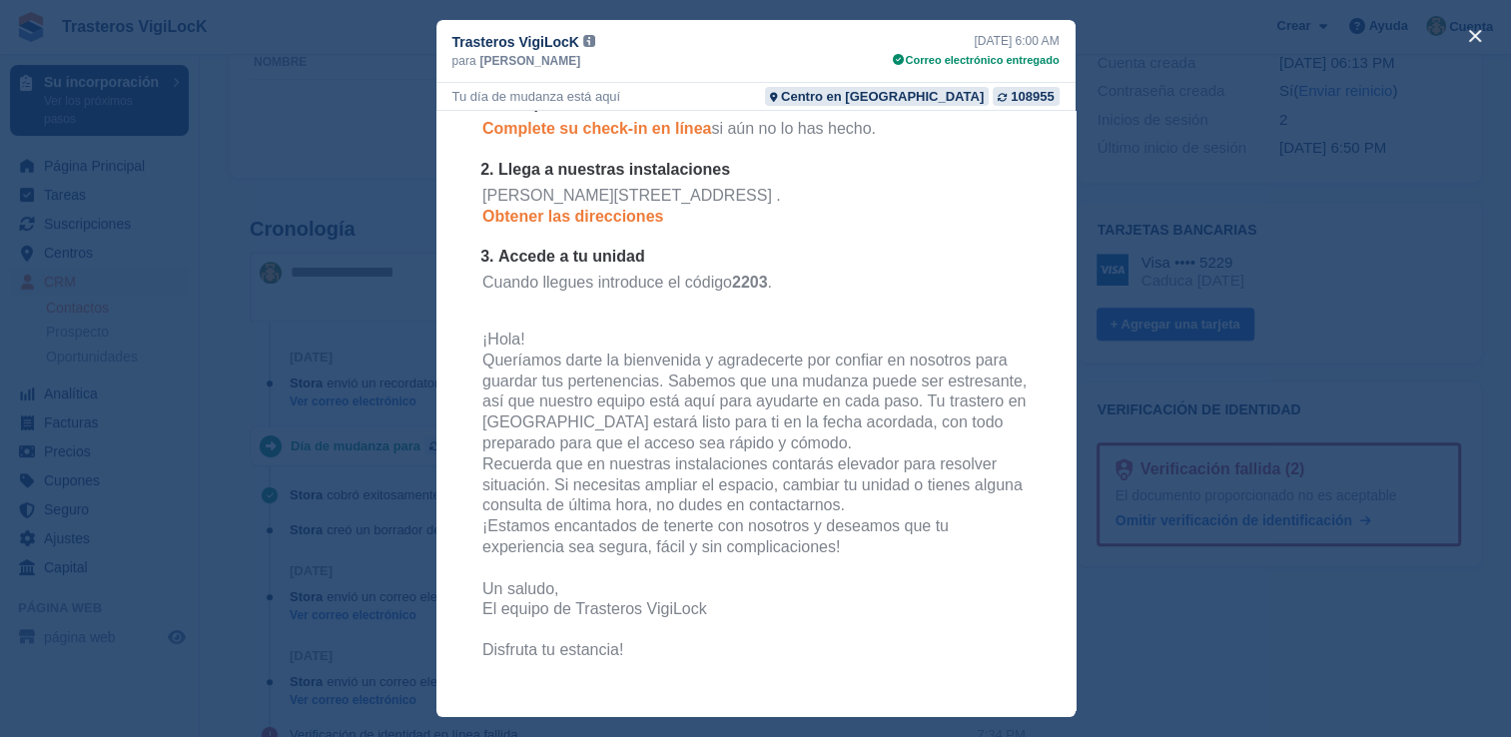
scroll to position [399, 0]
click at [1012, 98] on div "108955" at bounding box center [1032, 96] width 43 height 19
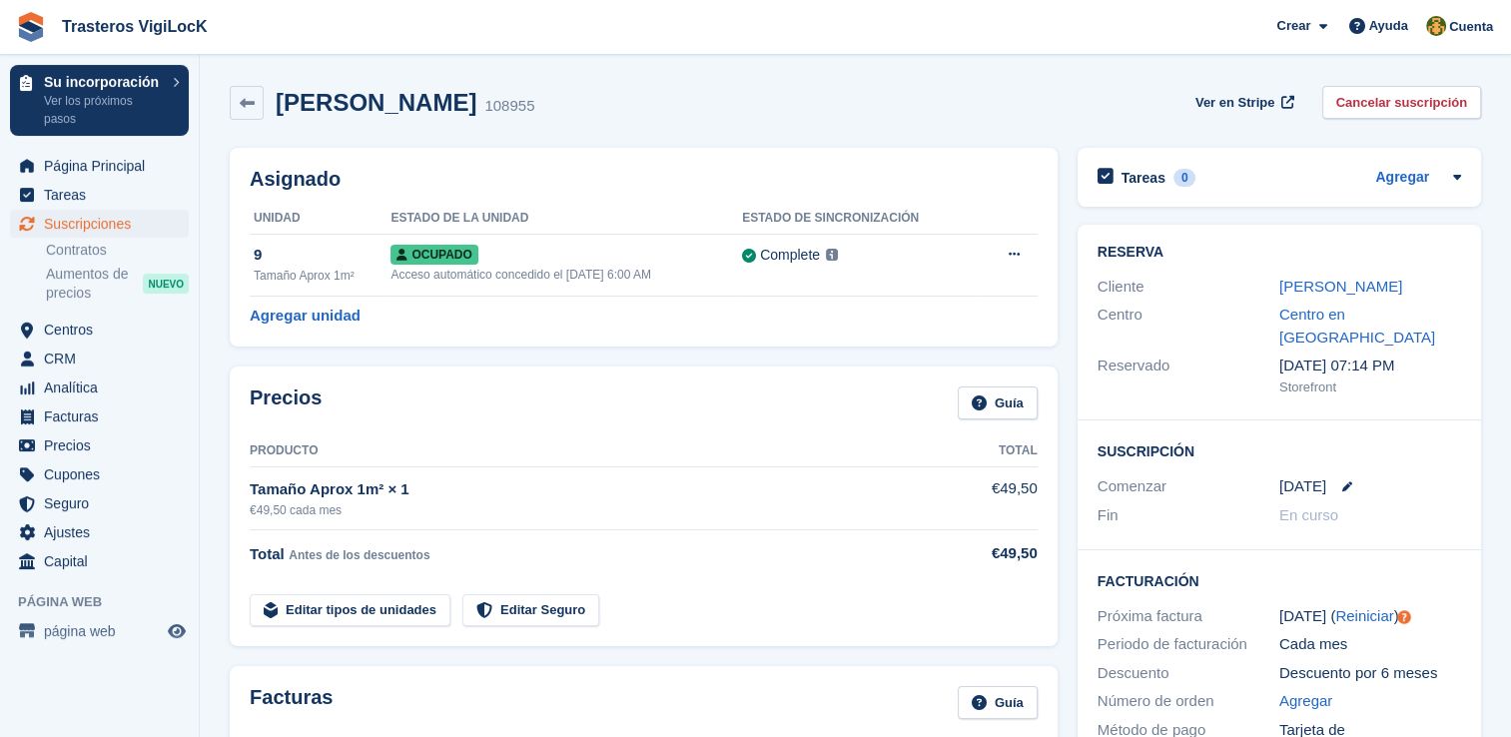
click at [1466, 117] on link "Cancelar suscripción" at bounding box center [1402, 102] width 160 height 33
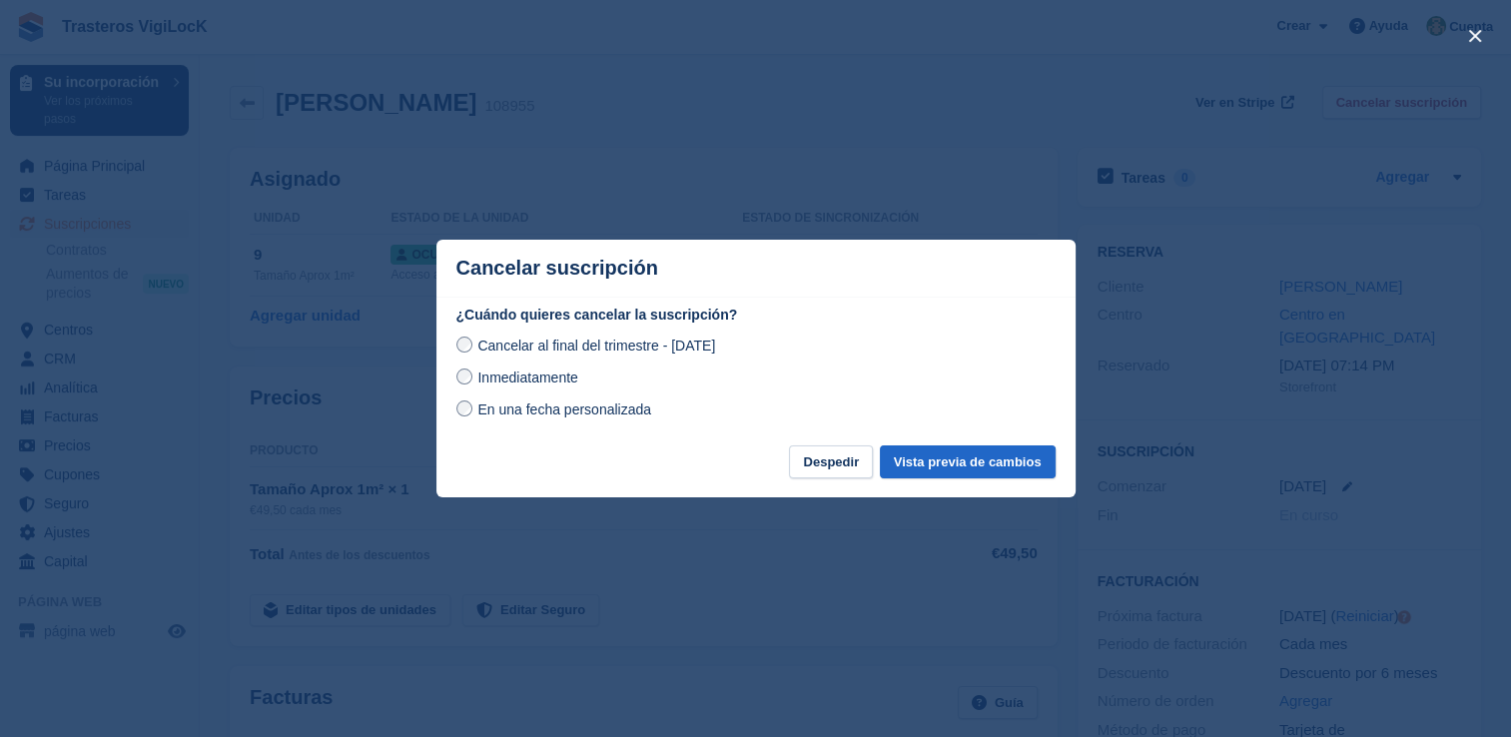
click at [1031, 167] on div at bounding box center [755, 368] width 1511 height 737
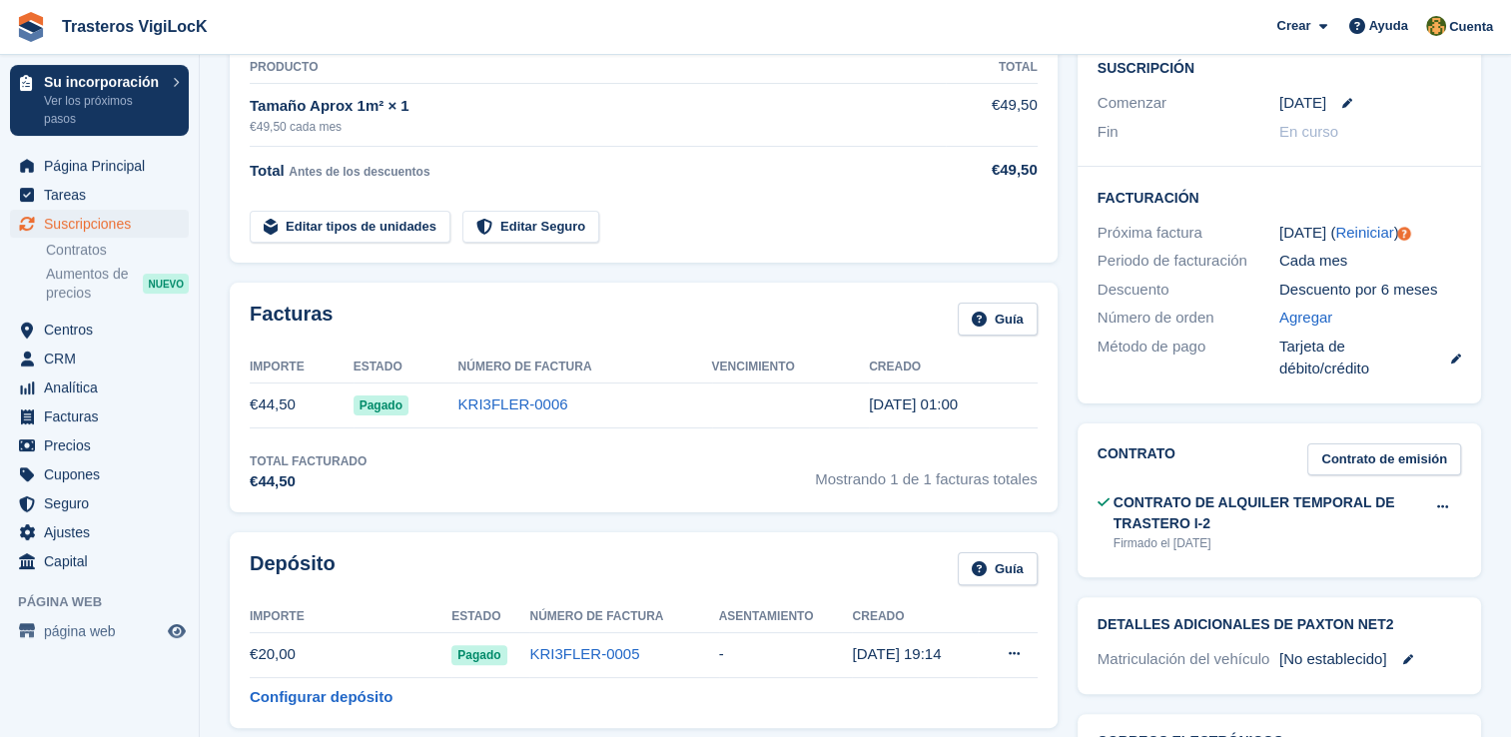
scroll to position [499, 0]
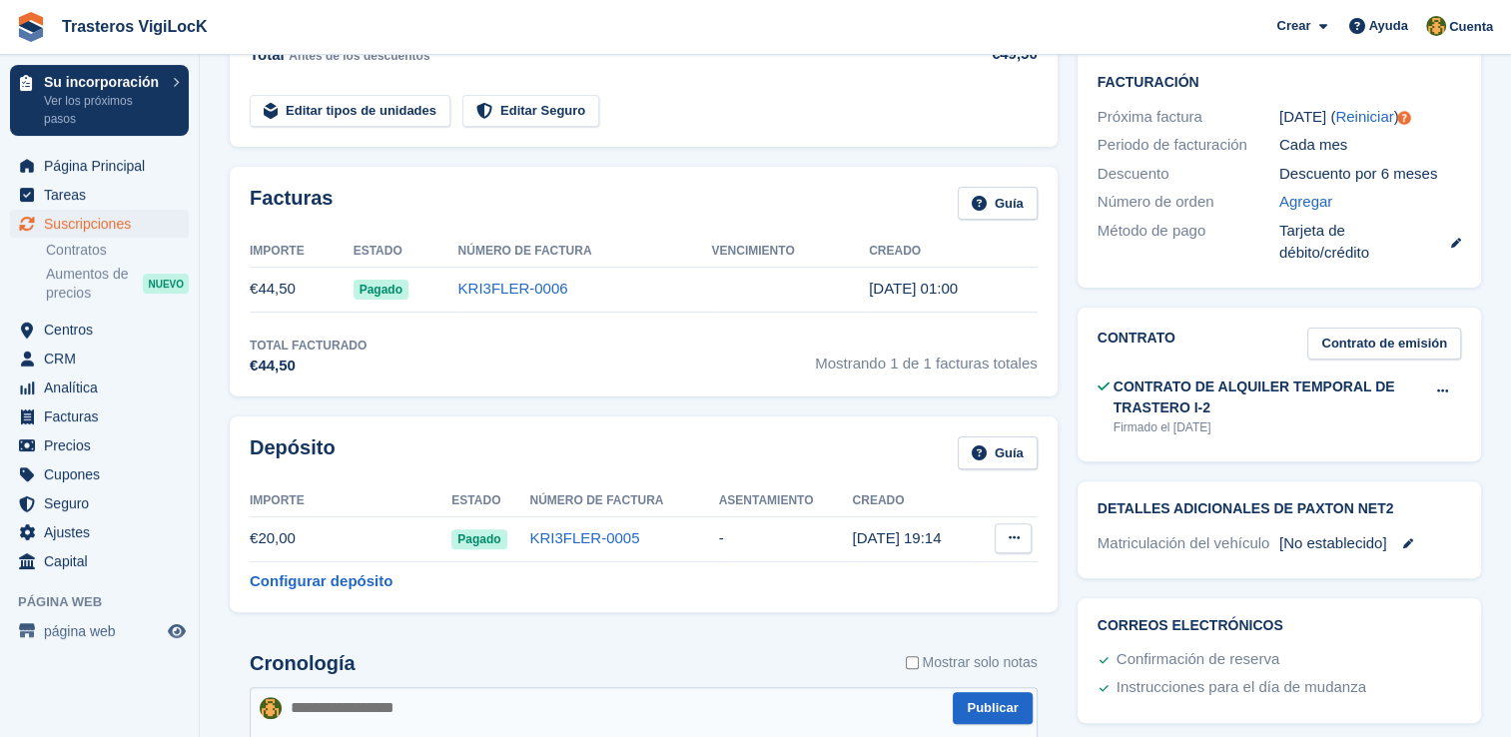
click at [1021, 541] on button at bounding box center [1013, 538] width 37 height 30
click at [667, 654] on div "Cronología Mostrar solo notas" at bounding box center [644, 669] width 788 height 35
click at [1018, 540] on button at bounding box center [1013, 538] width 37 height 30
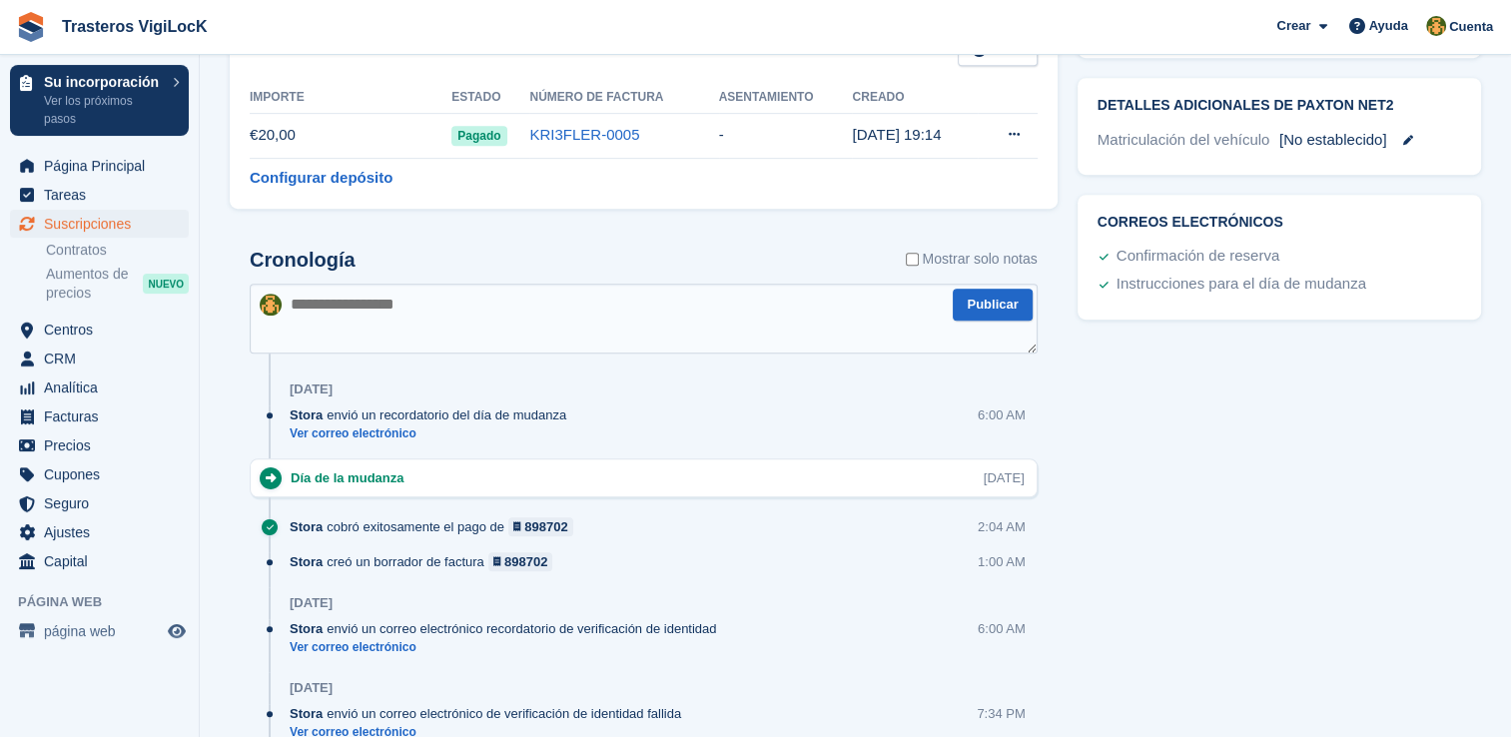
scroll to position [1098, 0]
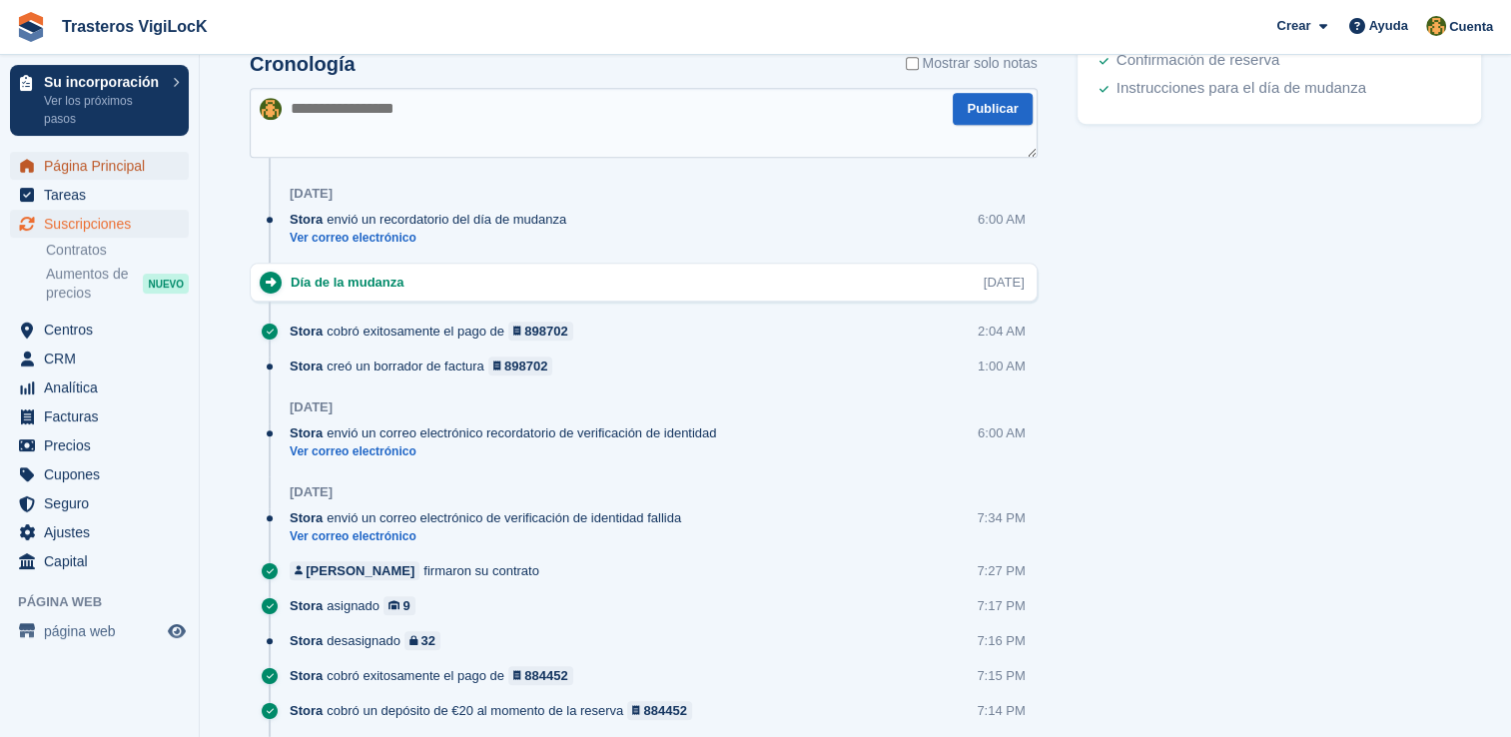
click at [139, 164] on span "Página Principal" at bounding box center [104, 166] width 120 height 28
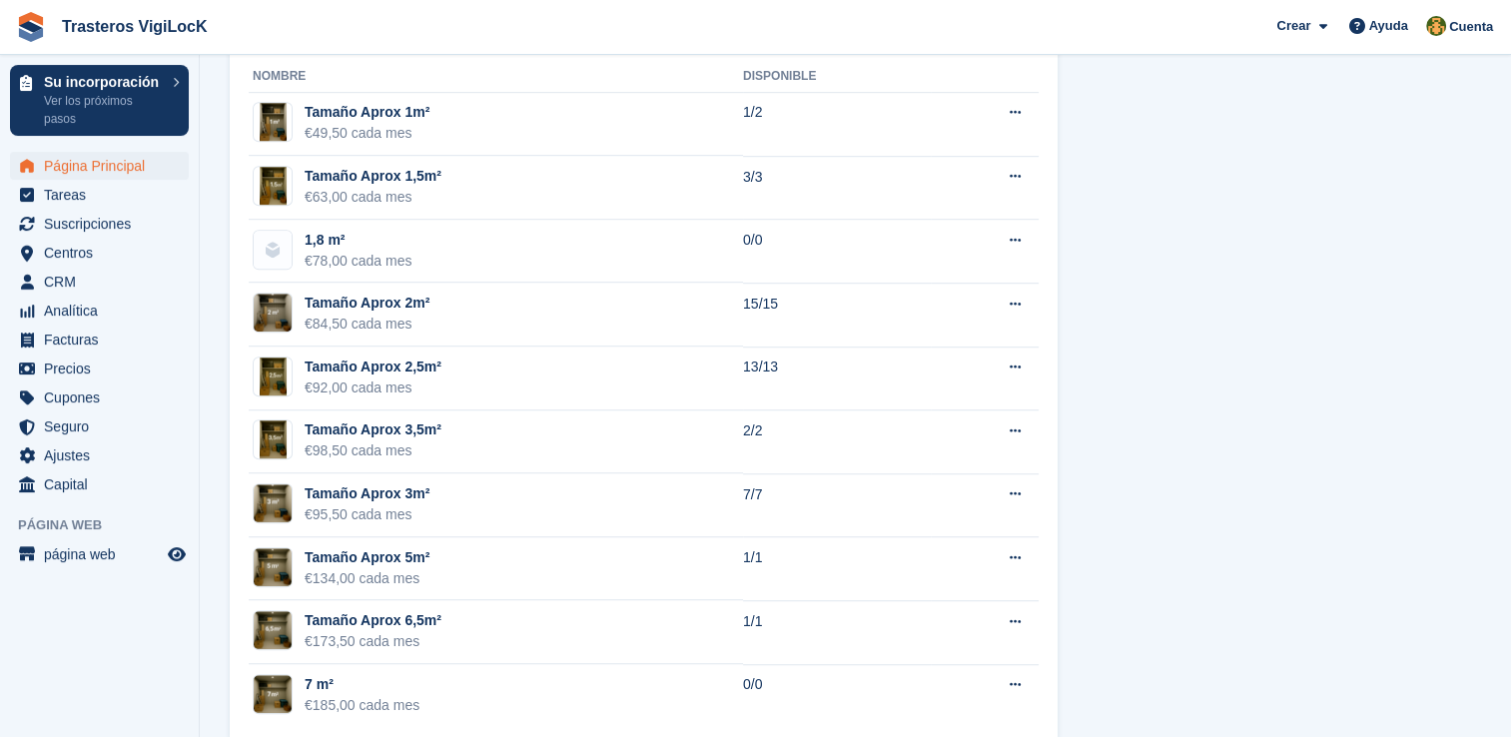
scroll to position [1289, 0]
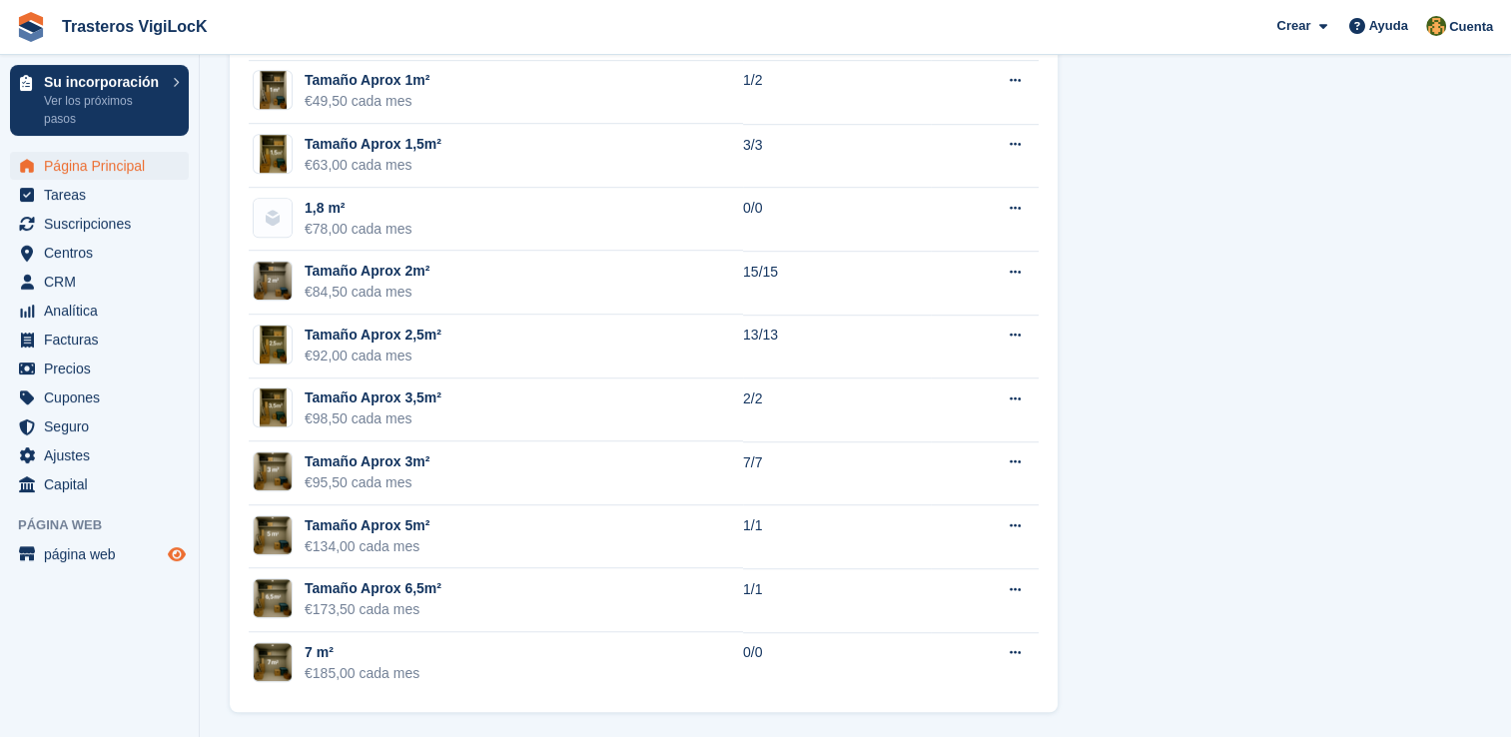
click at [173, 552] on icon "Vista previa de la tienda" at bounding box center [177, 554] width 18 height 16
